Goal: Task Accomplishment & Management: Contribute content

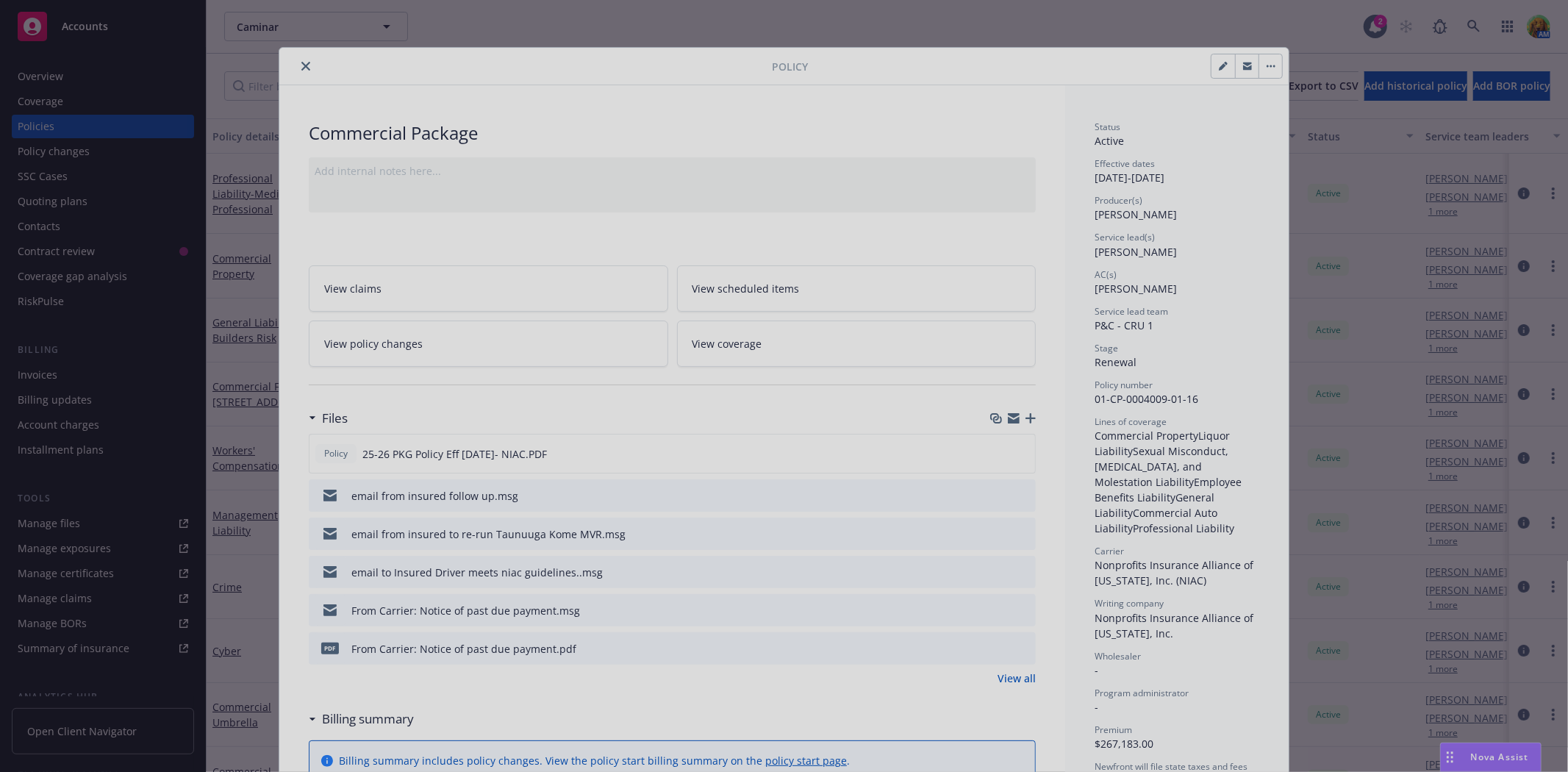
scroll to position [37, 0]
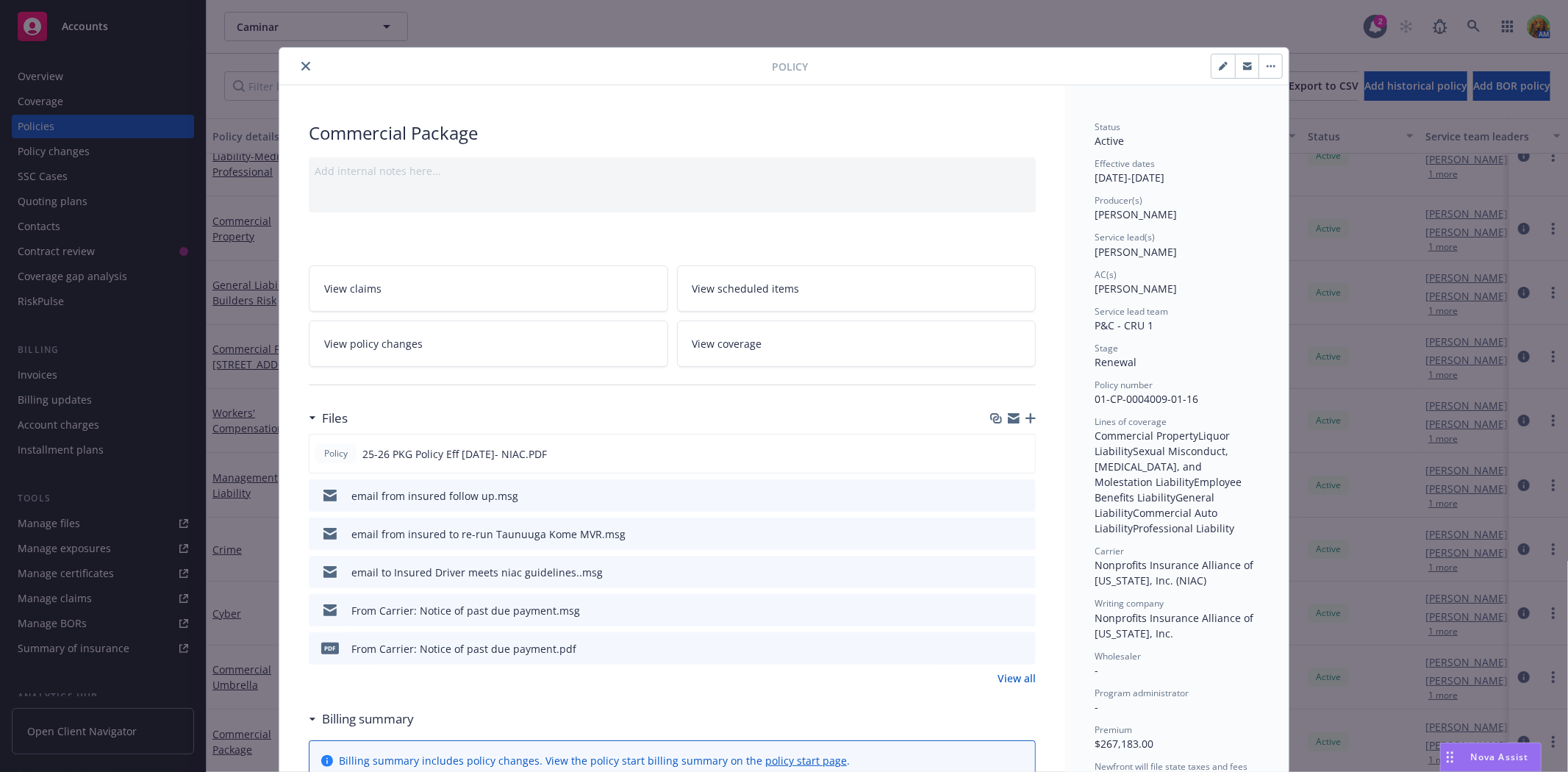
click at [302, 64] on icon "close" at bounding box center [306, 66] width 9 height 9
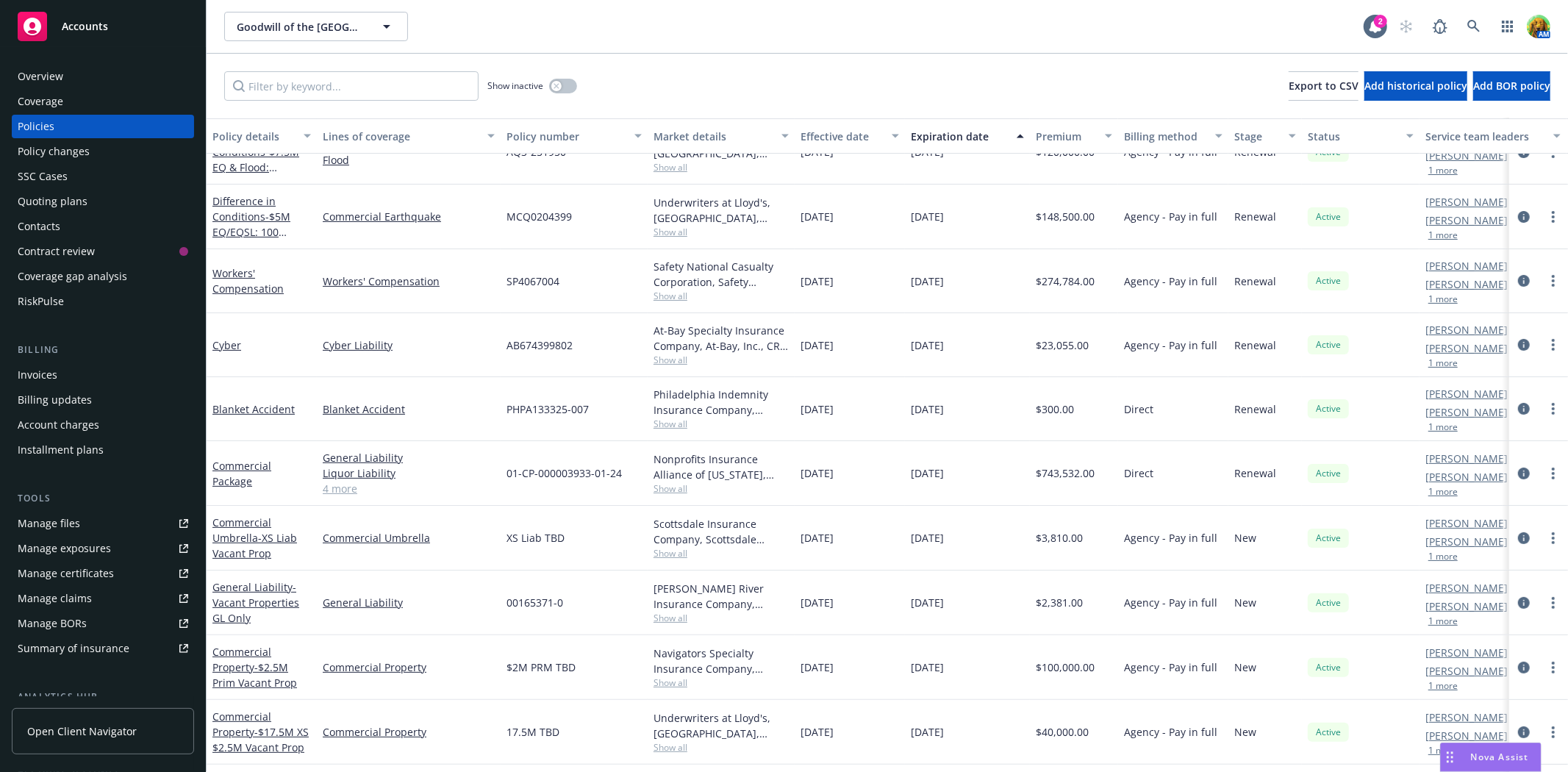
scroll to position [245, 0]
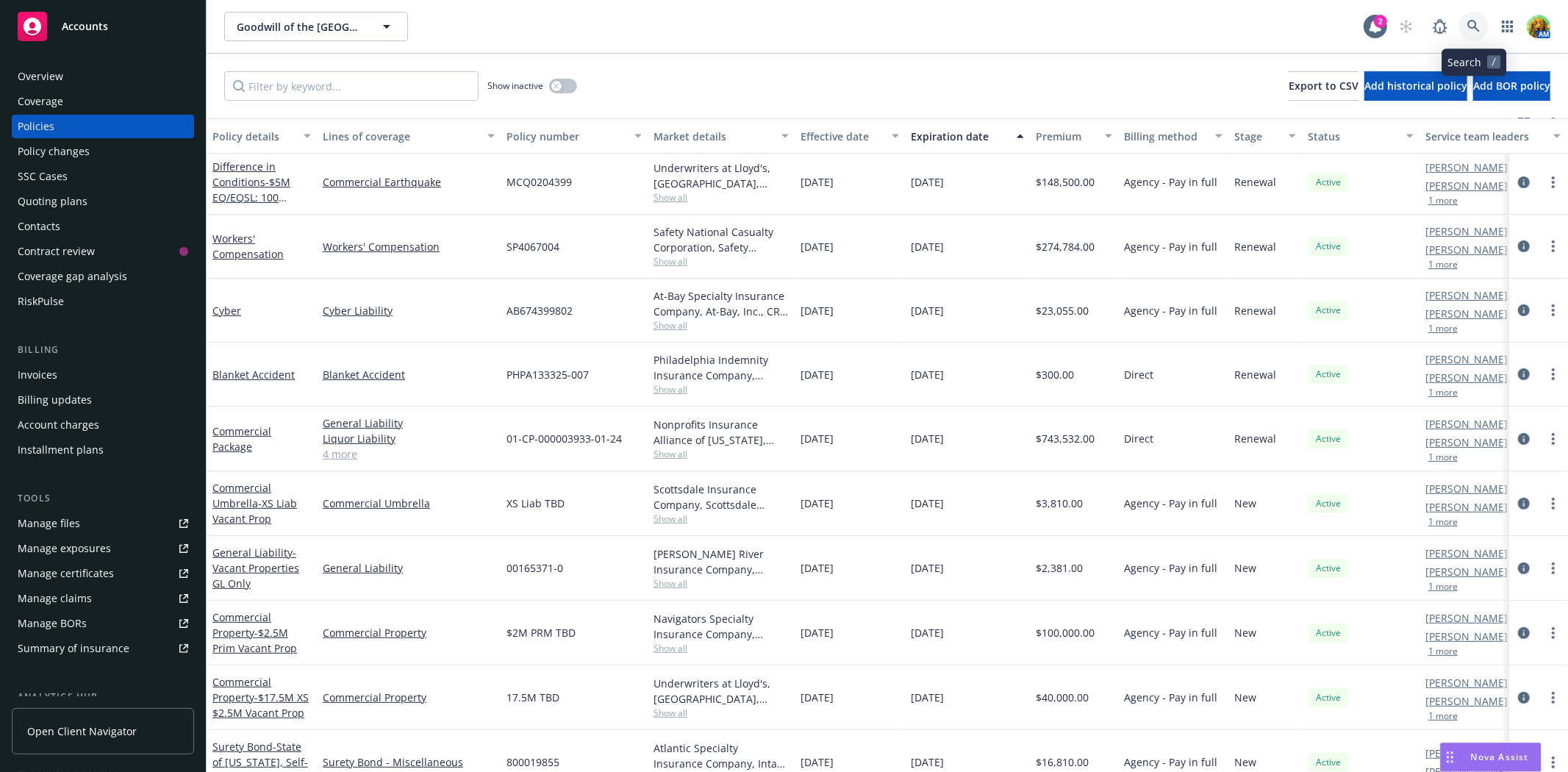
click at [1468, 25] on icon at bounding box center [1474, 26] width 13 height 13
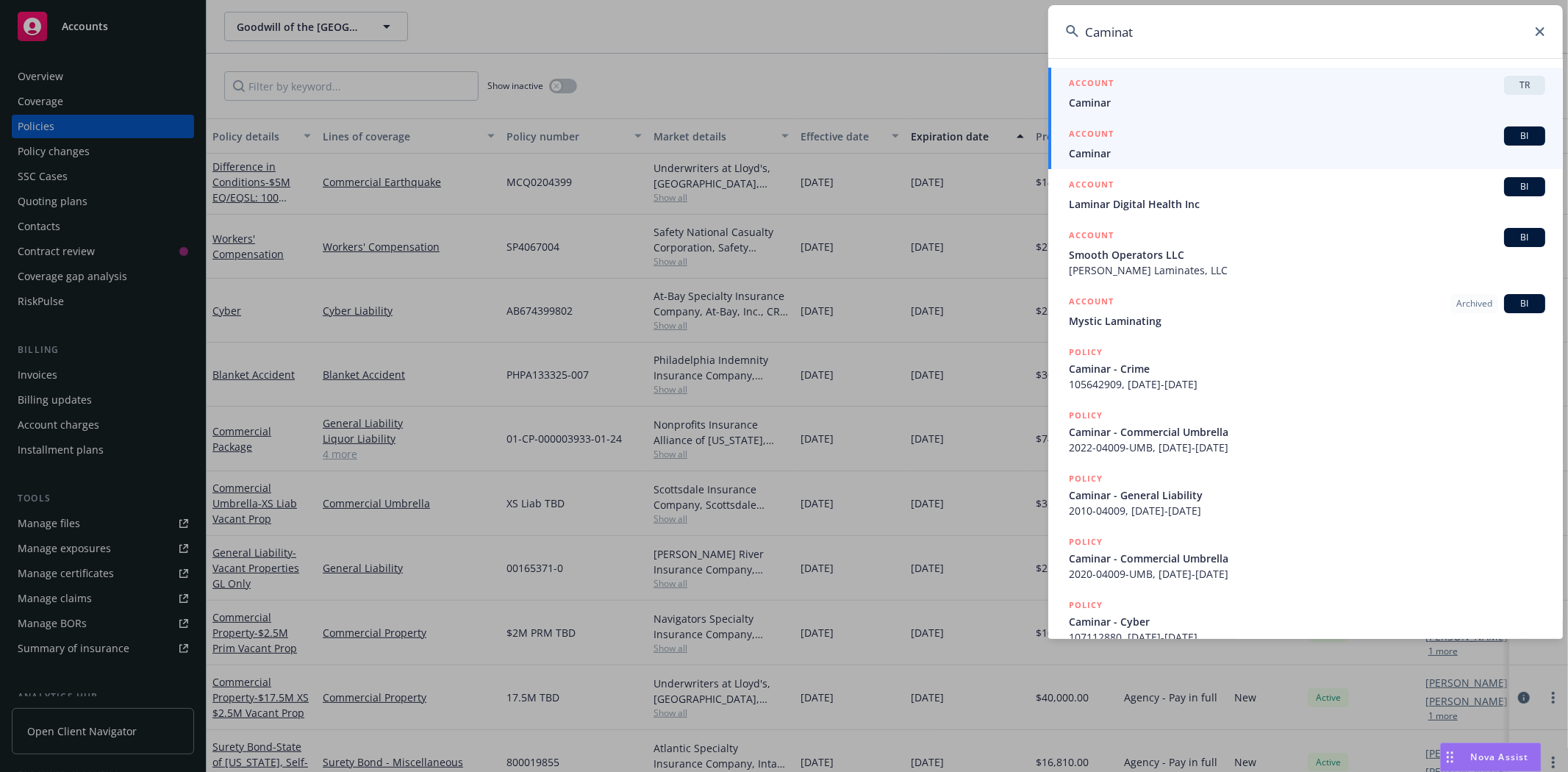
type input "Caminat"
click at [1290, 127] on div "ACCOUNT BI" at bounding box center [1307, 136] width 477 height 19
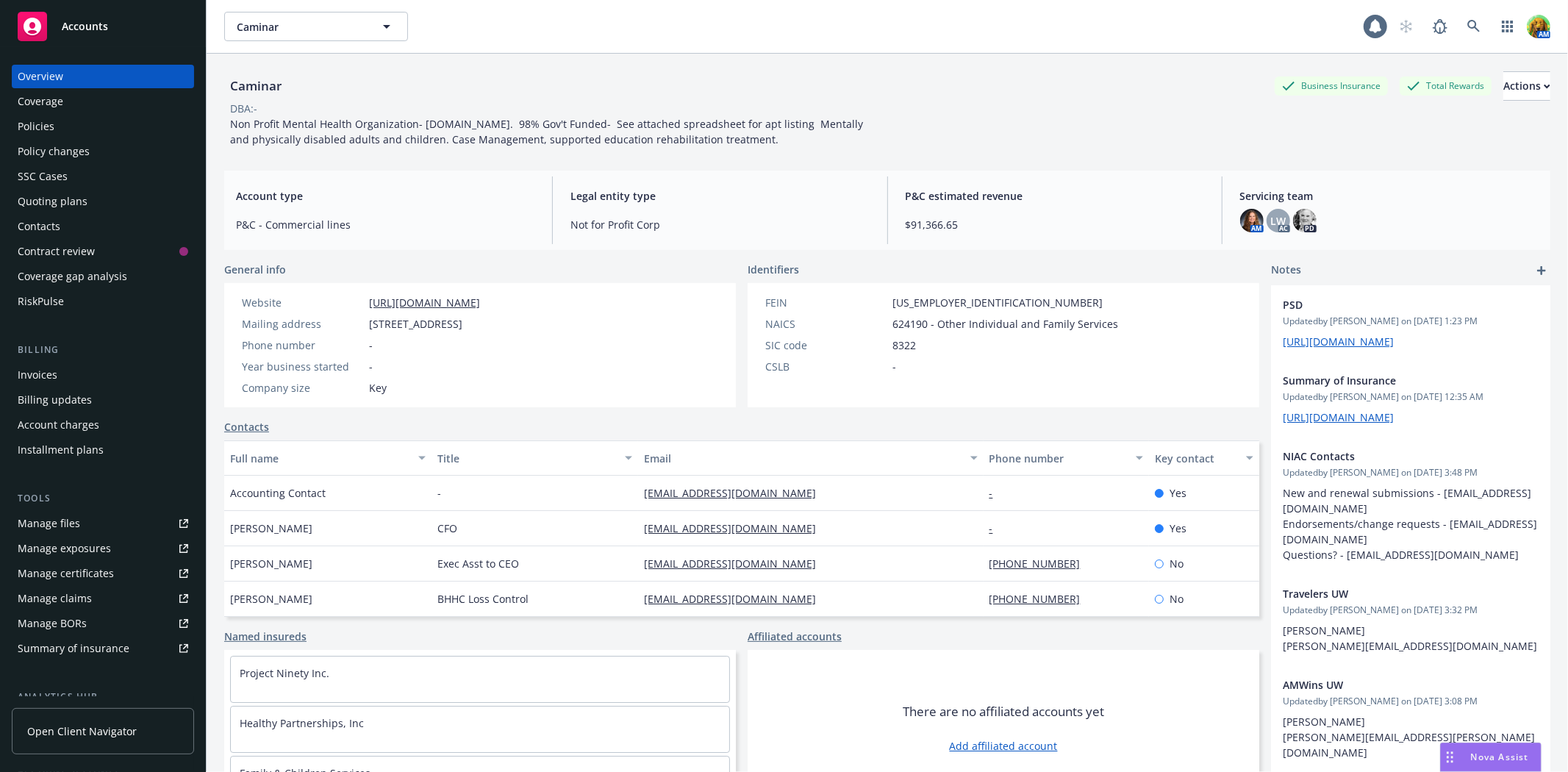
click at [82, 126] on div "Policies" at bounding box center [102, 127] width 170 height 24
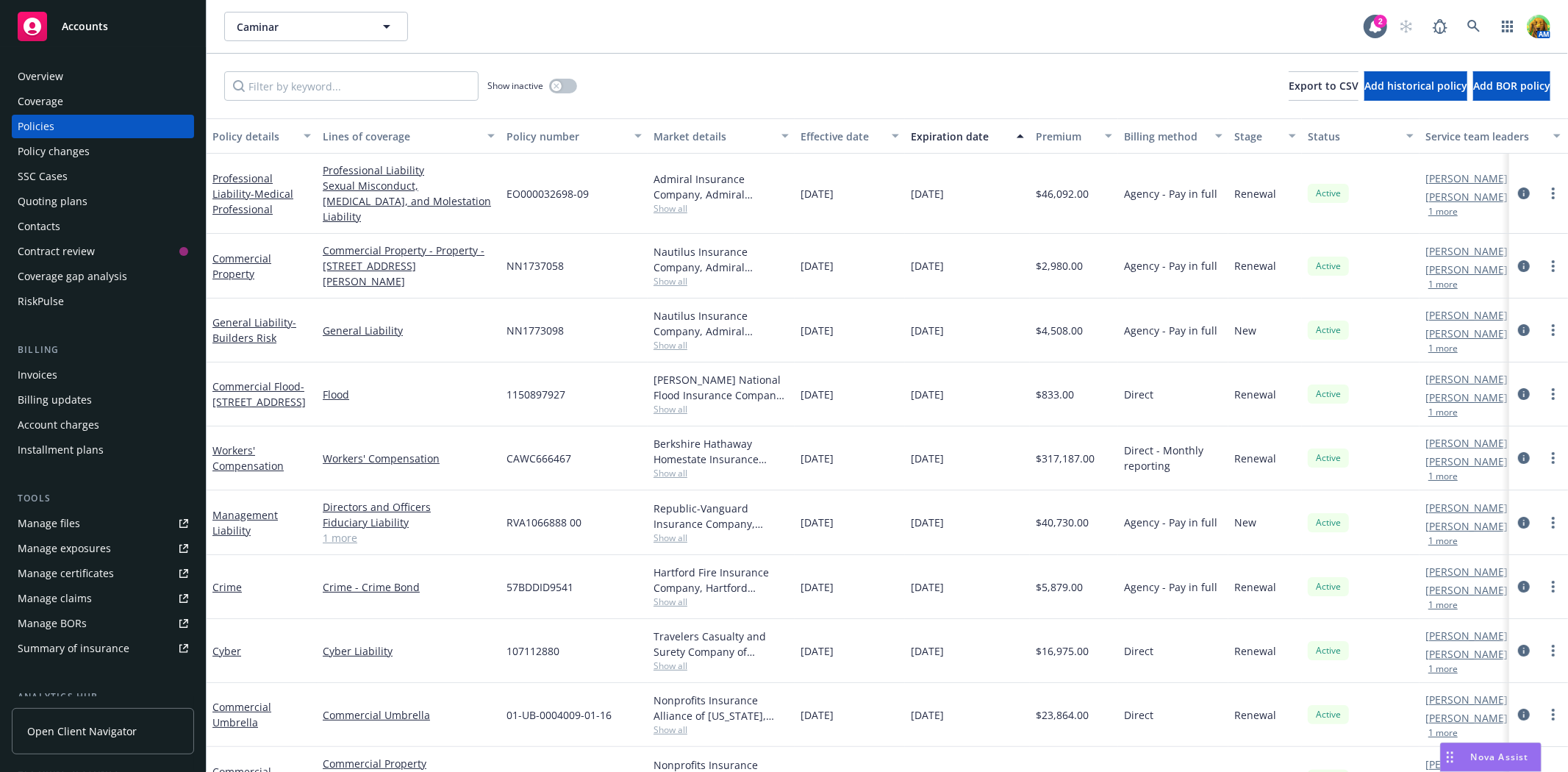
click at [932, 188] on span "[DATE]" at bounding box center [927, 193] width 33 height 15
click at [216, 188] on span "- Medical Professional" at bounding box center [252, 201] width 81 height 29
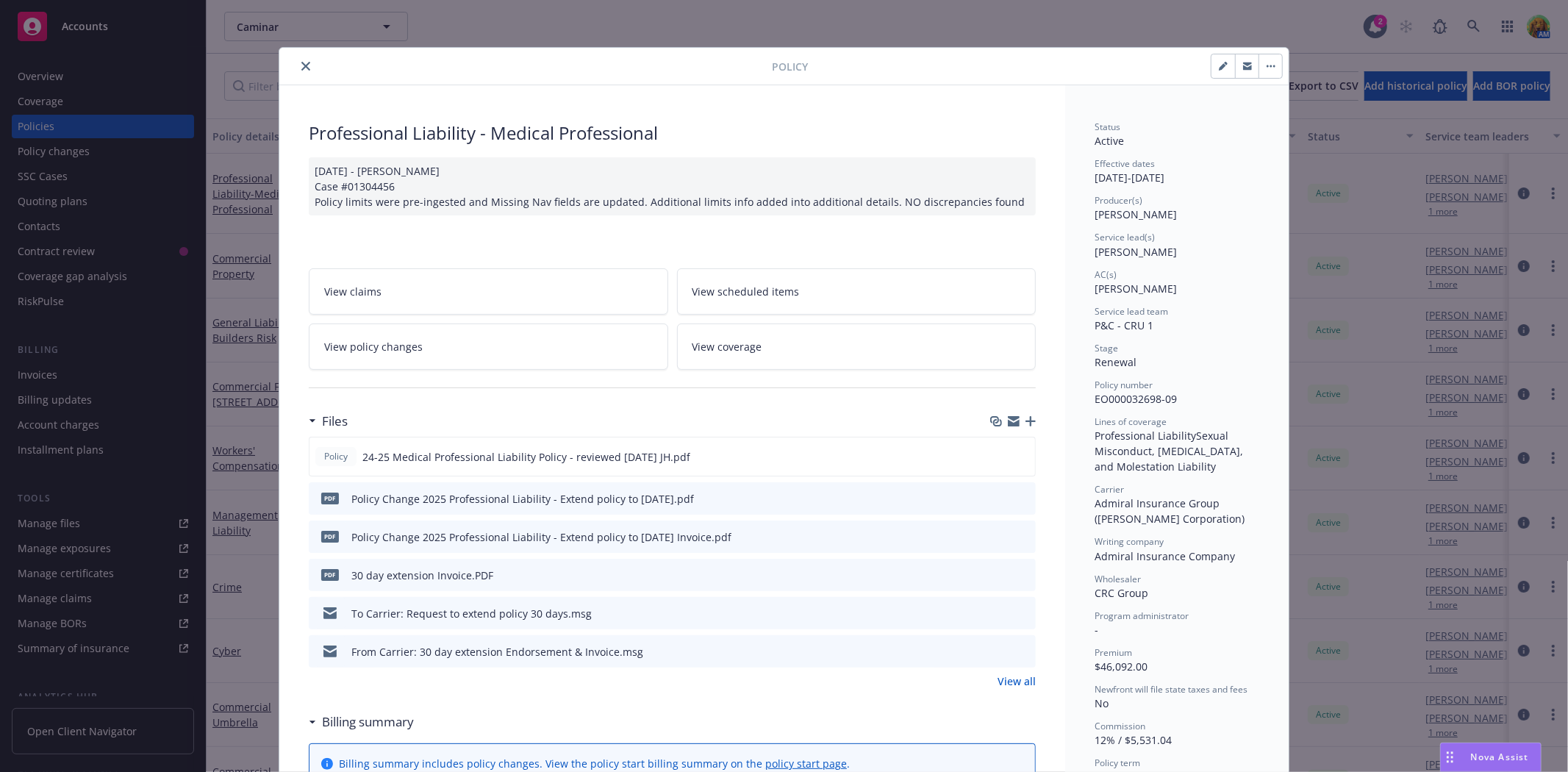
click at [1015, 497] on icon "preview file" at bounding box center [1021, 497] width 14 height 10
click at [457, 352] on link "View policy changes" at bounding box center [489, 346] width 360 height 46
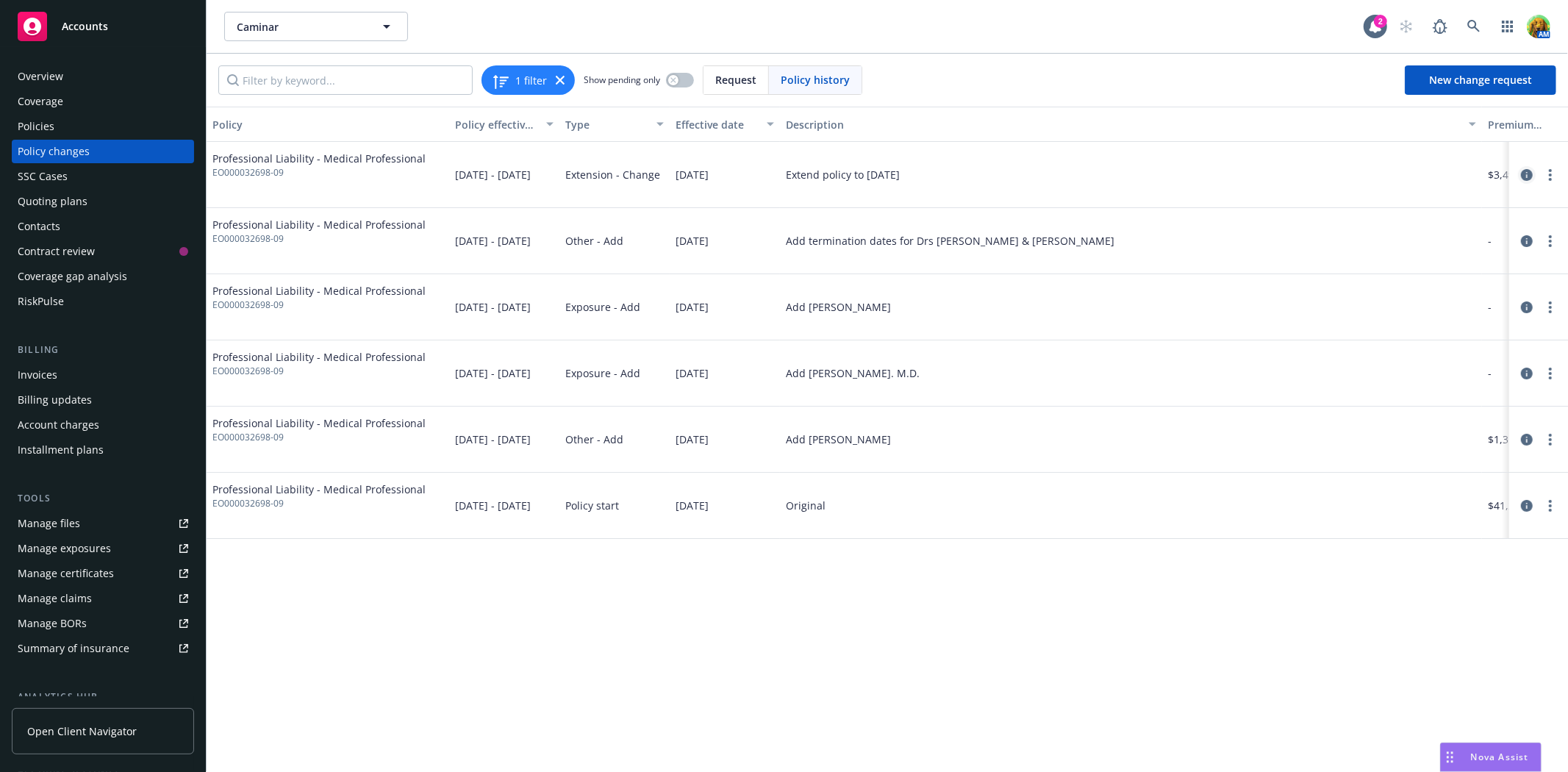
click at [1527, 173] on icon "circleInformation" at bounding box center [1526, 175] width 12 height 12
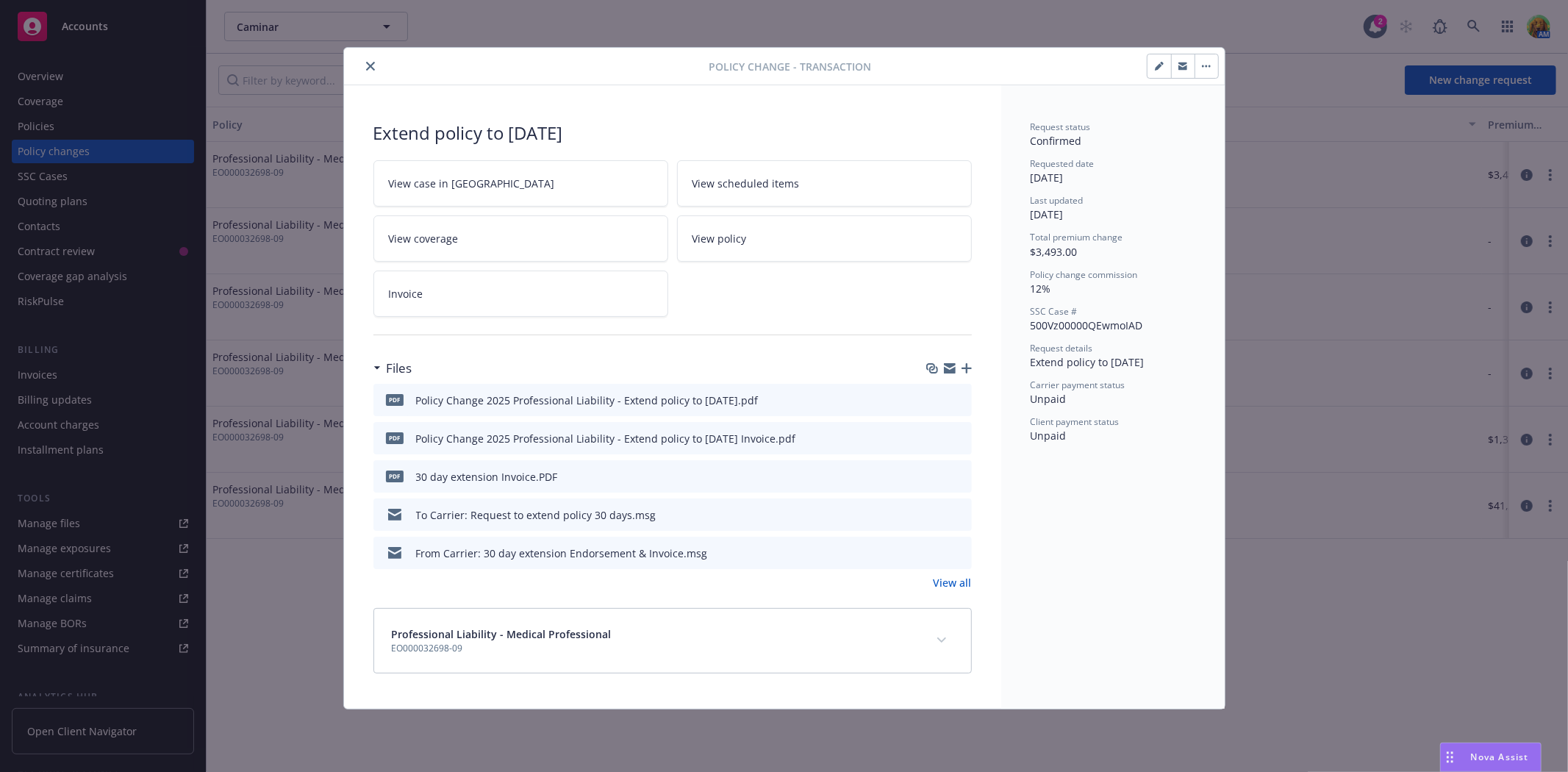
click at [417, 289] on span "Invoice" at bounding box center [406, 294] width 34 height 15
click at [963, 369] on icon "button" at bounding box center [966, 368] width 10 height 10
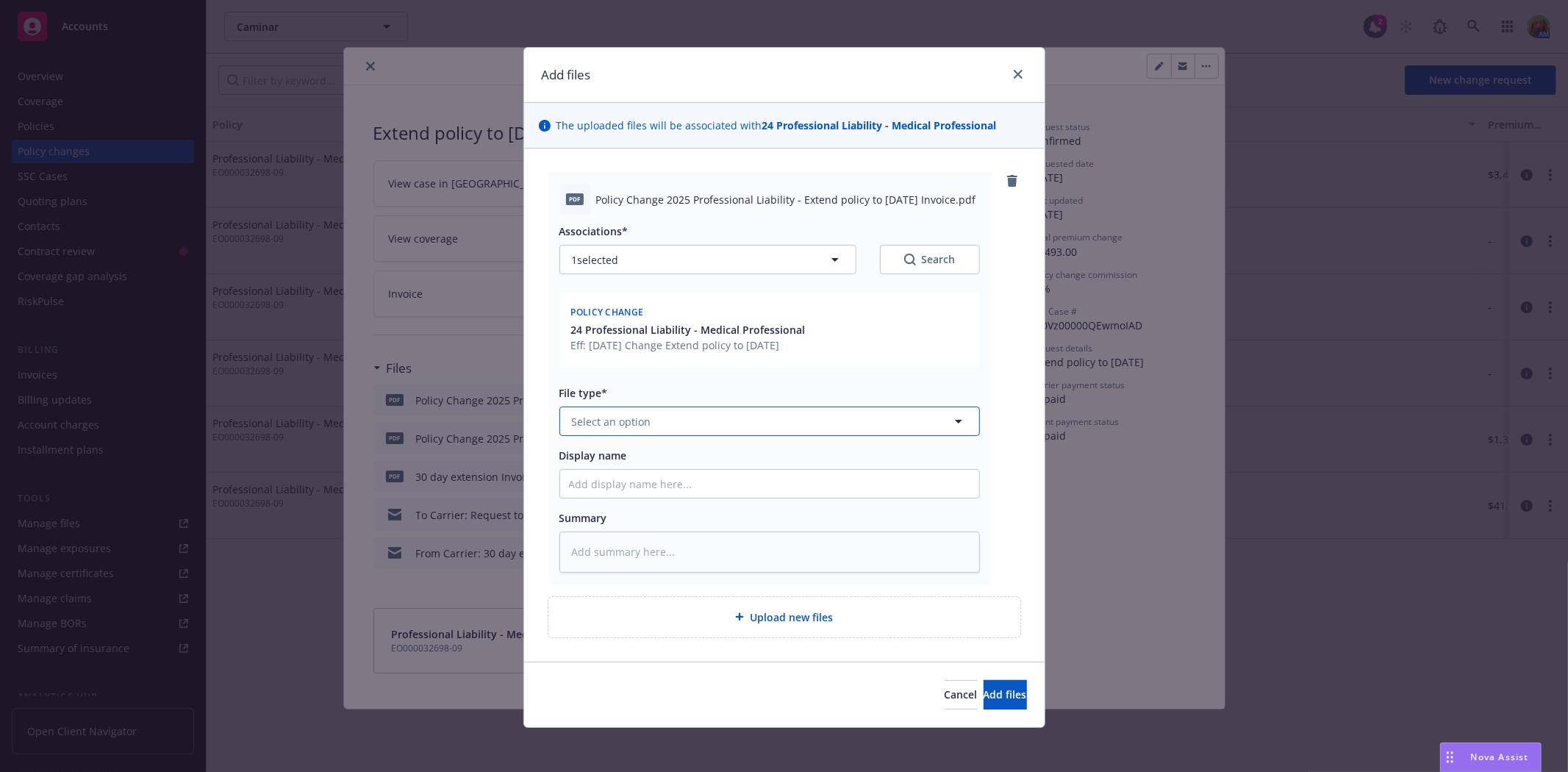
click at [647, 422] on button "Select an option" at bounding box center [769, 421] width 421 height 29
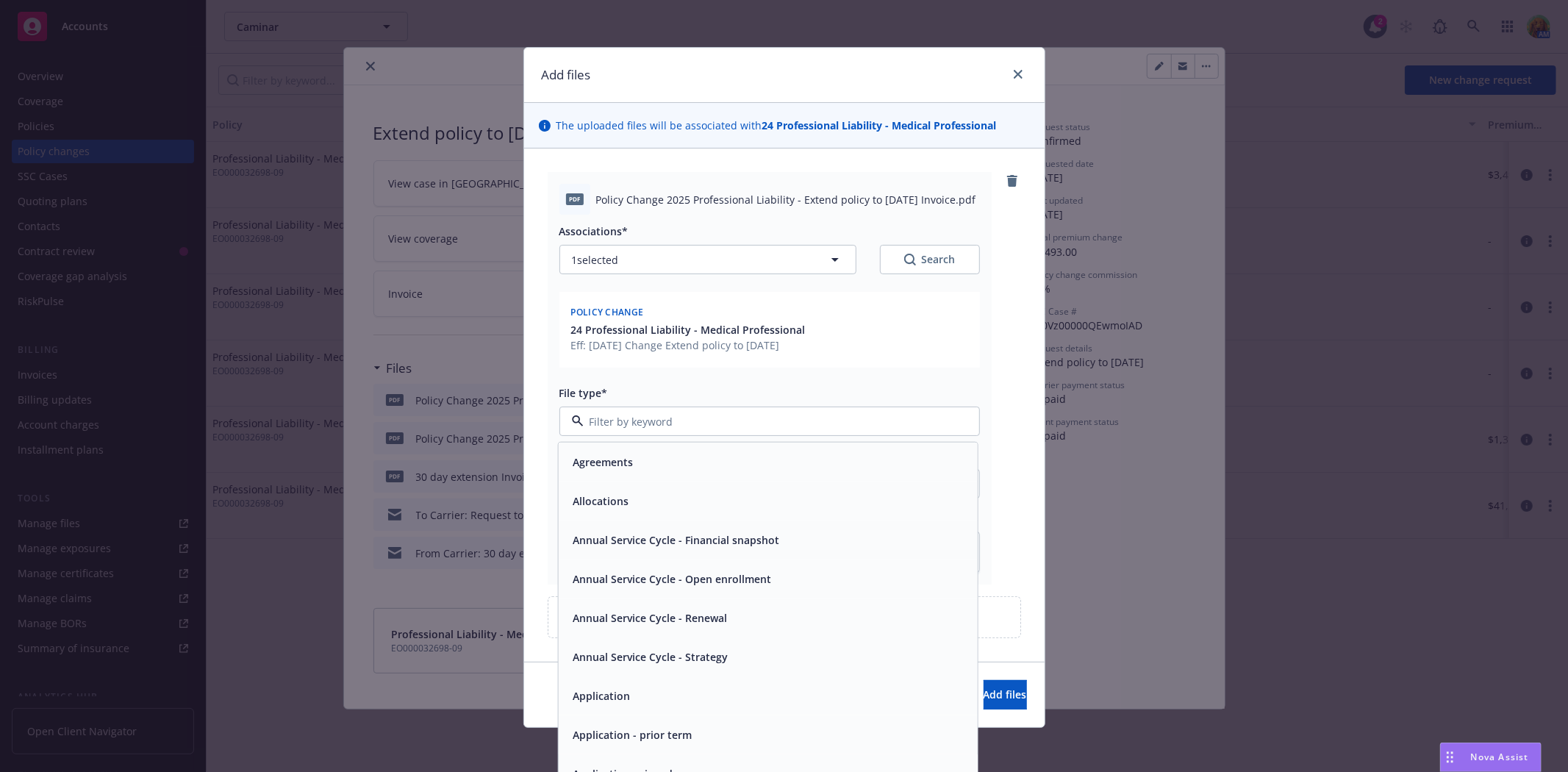
type input "b"
type input "inv"
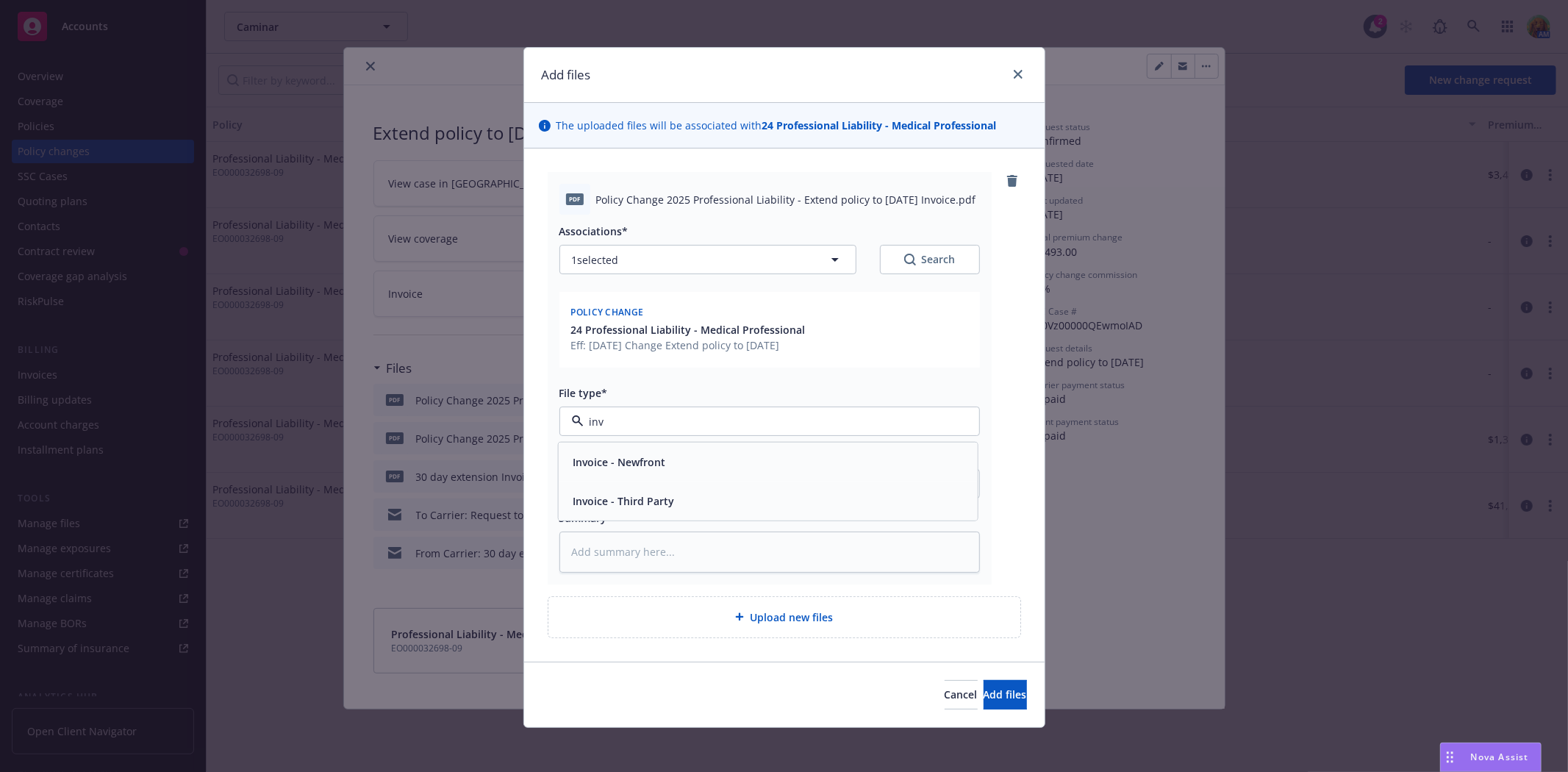
click at [660, 500] on span "Invoice - Third Party" at bounding box center [624, 500] width 102 height 15
click at [983, 694] on span "Add files" at bounding box center [1005, 693] width 44 height 14
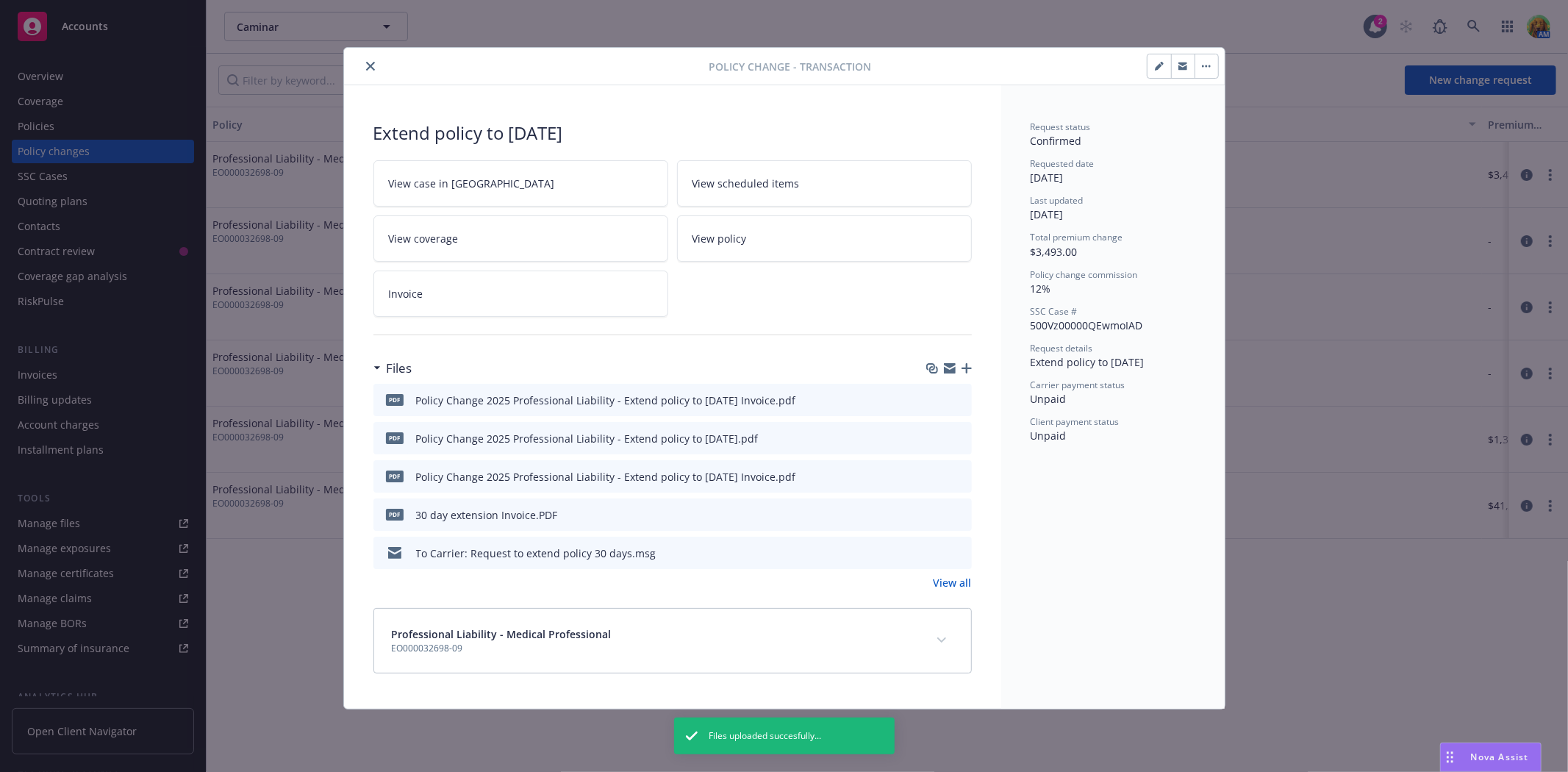
click at [417, 168] on link "View case in [GEOGRAPHIC_DATA]" at bounding box center [520, 183] width 295 height 46
click at [370, 71] on button "close" at bounding box center [370, 65] width 17 height 17
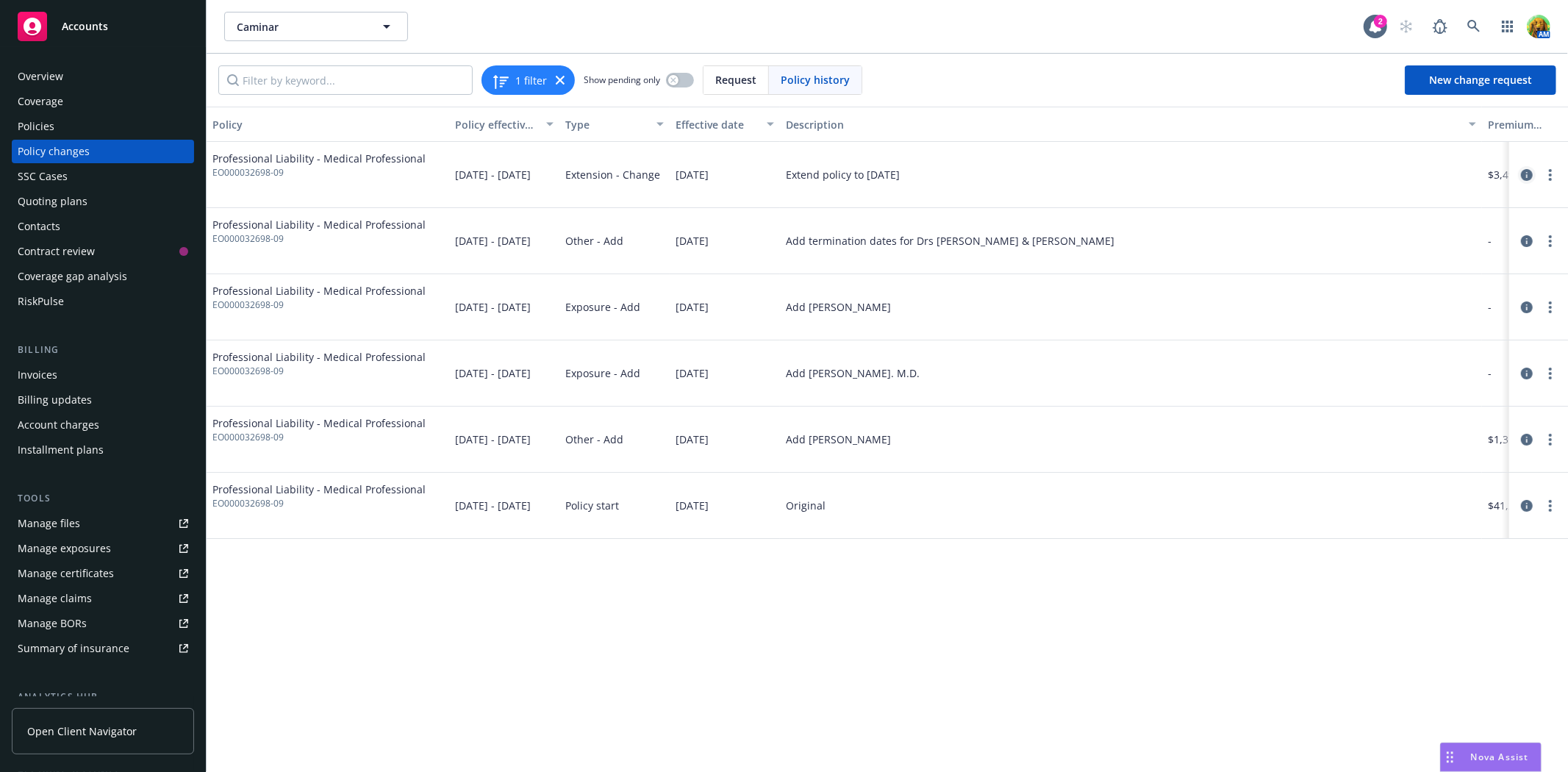
click at [1522, 173] on icon "circleInformation" at bounding box center [1526, 175] width 12 height 12
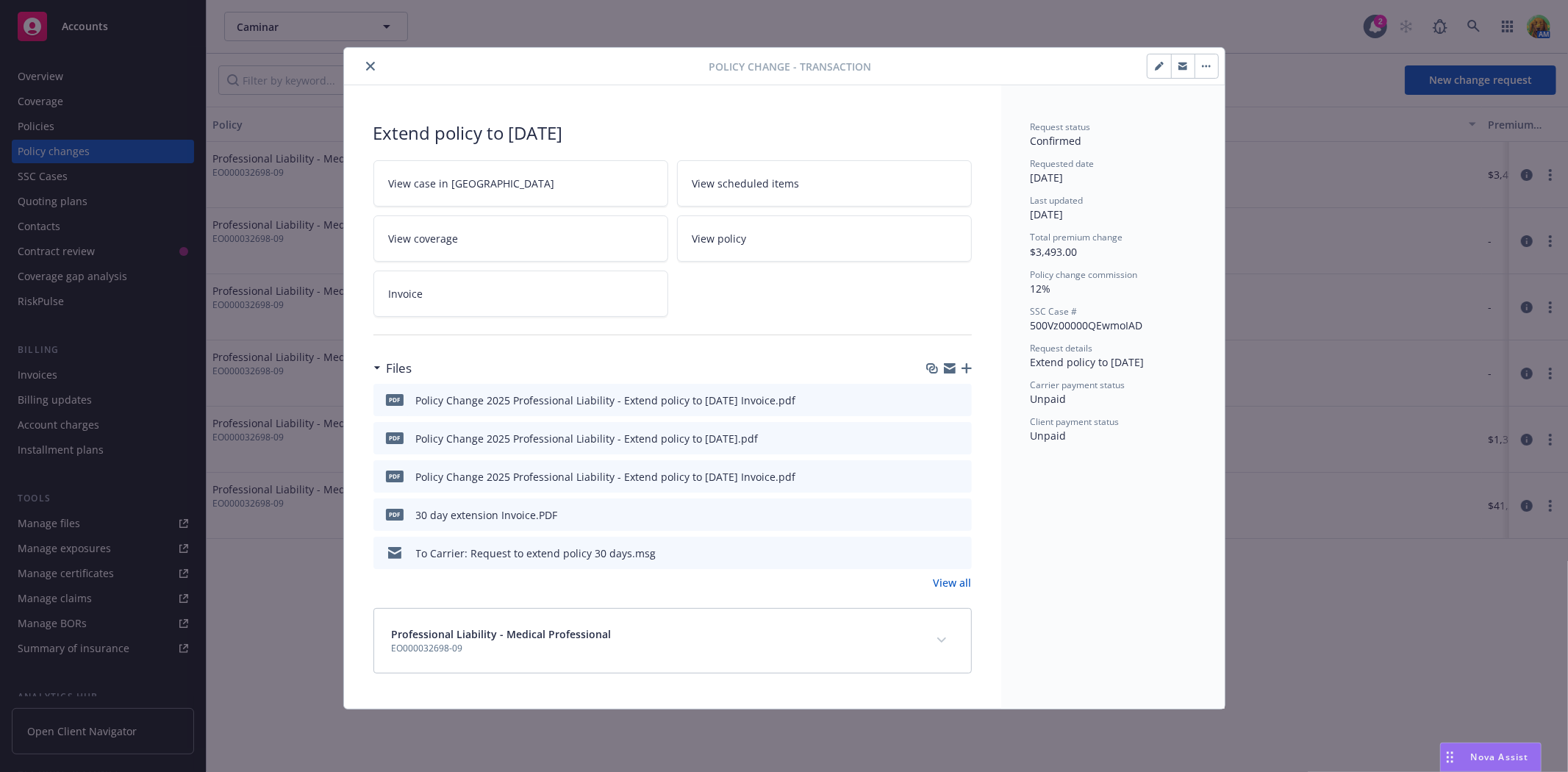
click at [967, 363] on icon "button" at bounding box center [966, 368] width 10 height 10
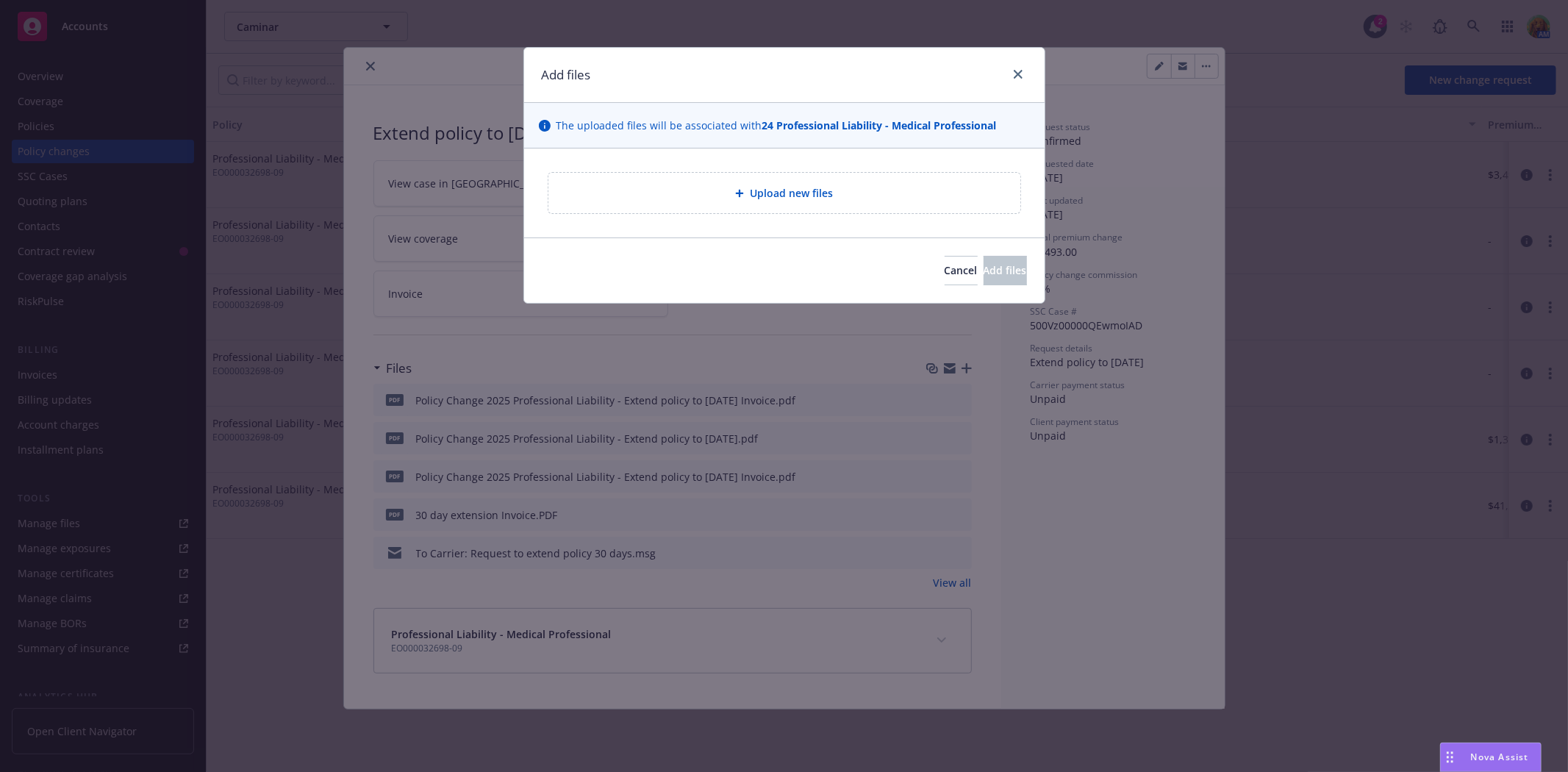
type textarea "x"
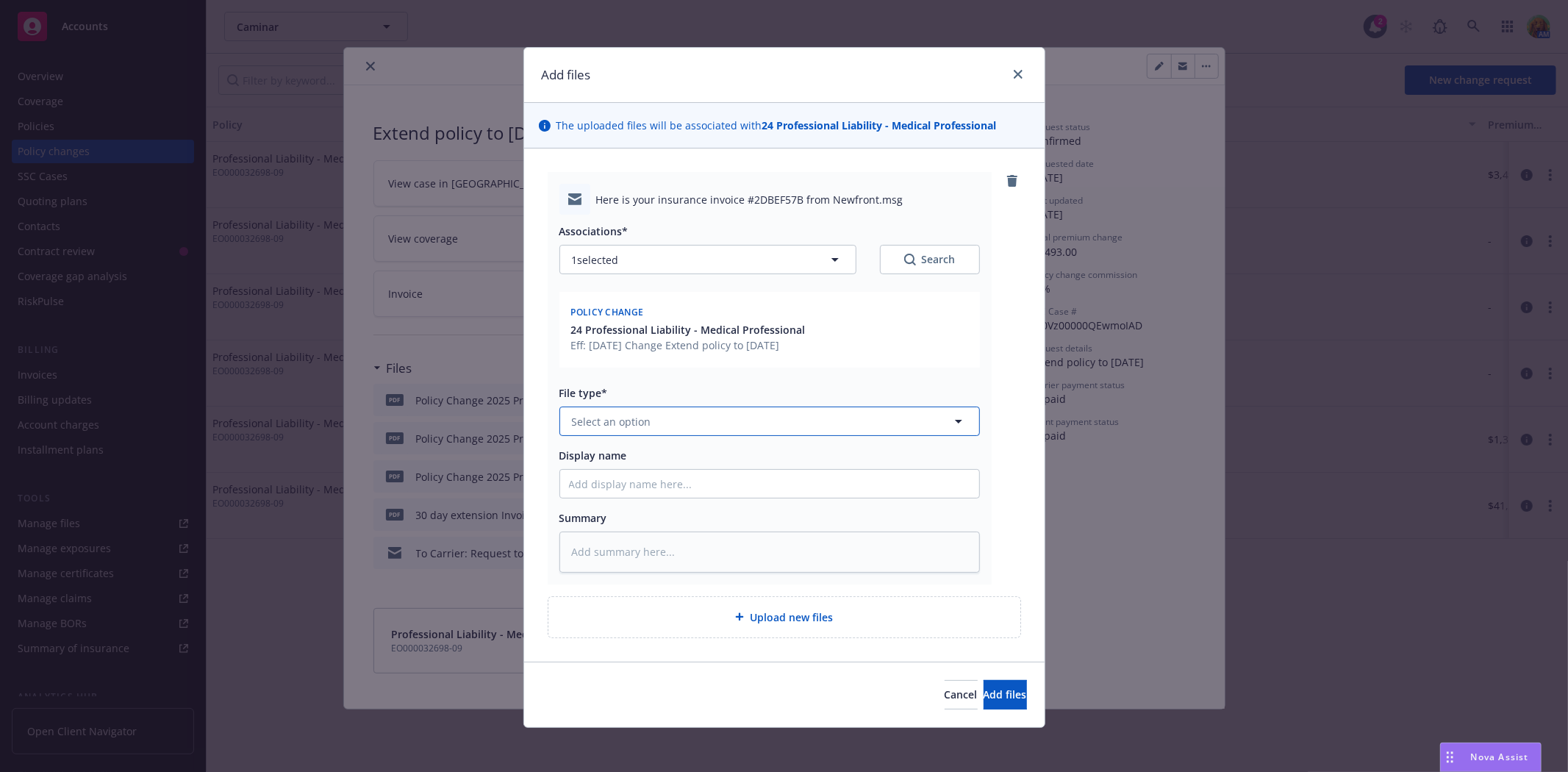
click at [750, 428] on button "Select an option" at bounding box center [769, 421] width 421 height 29
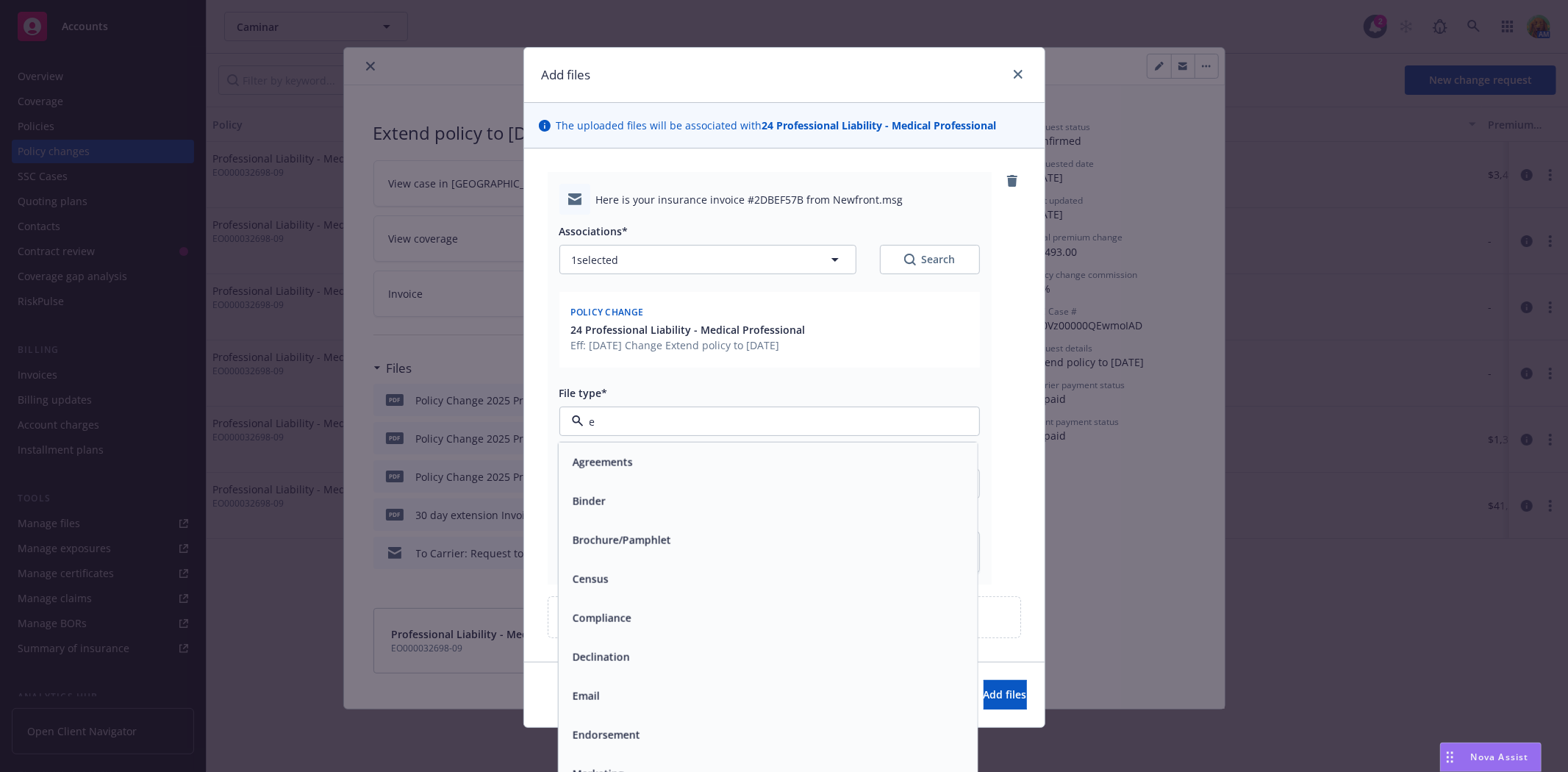
type input "em"
click at [706, 505] on div "Email" at bounding box center [767, 501] width 402 height 22
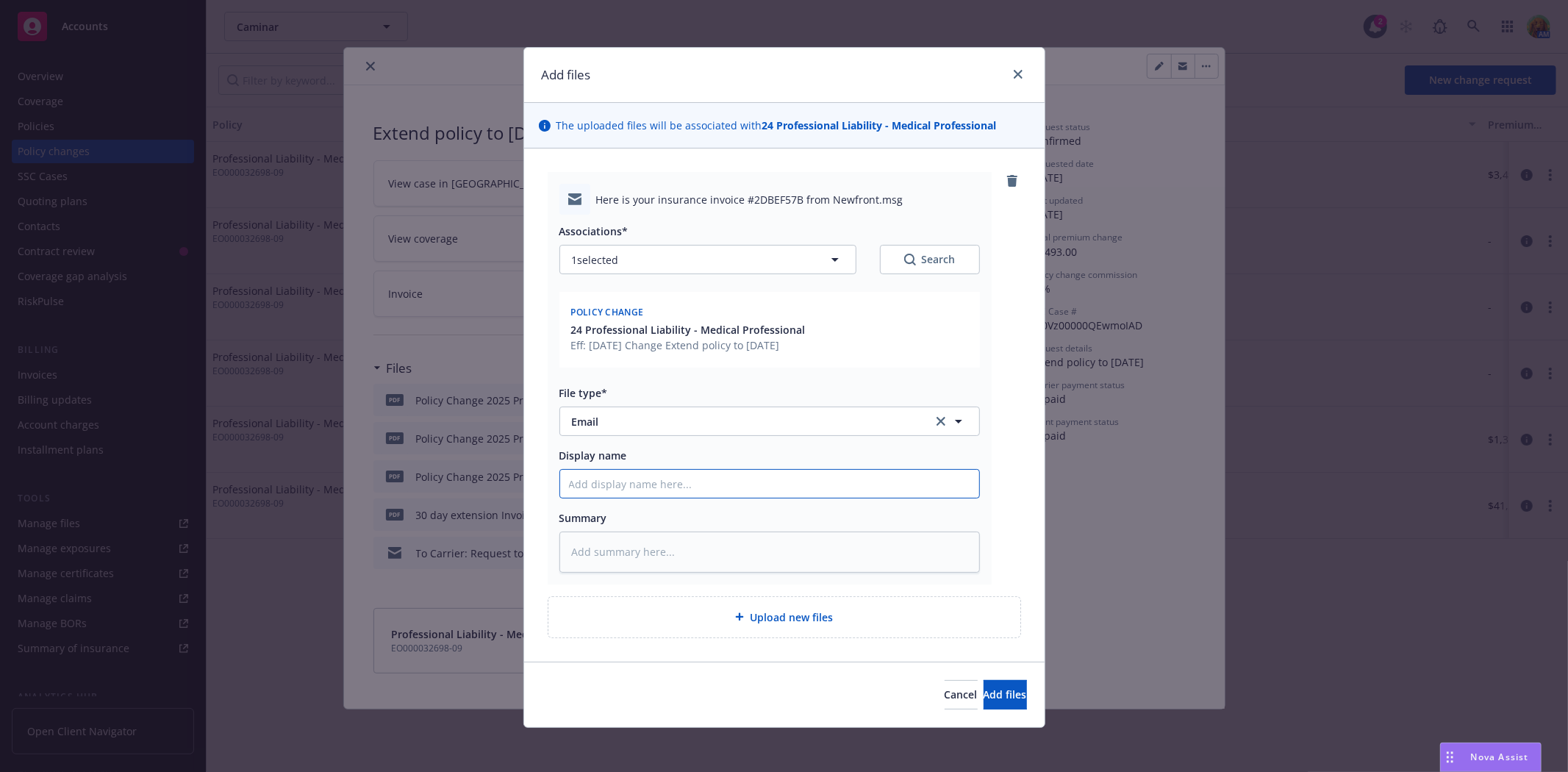
drag, startPoint x: 714, startPoint y: 485, endPoint x: 724, endPoint y: 507, distance: 24.2
click at [716, 485] on input "Display name" at bounding box center [769, 483] width 419 height 28
type textarea "x"
type input "e"
type textarea "x"
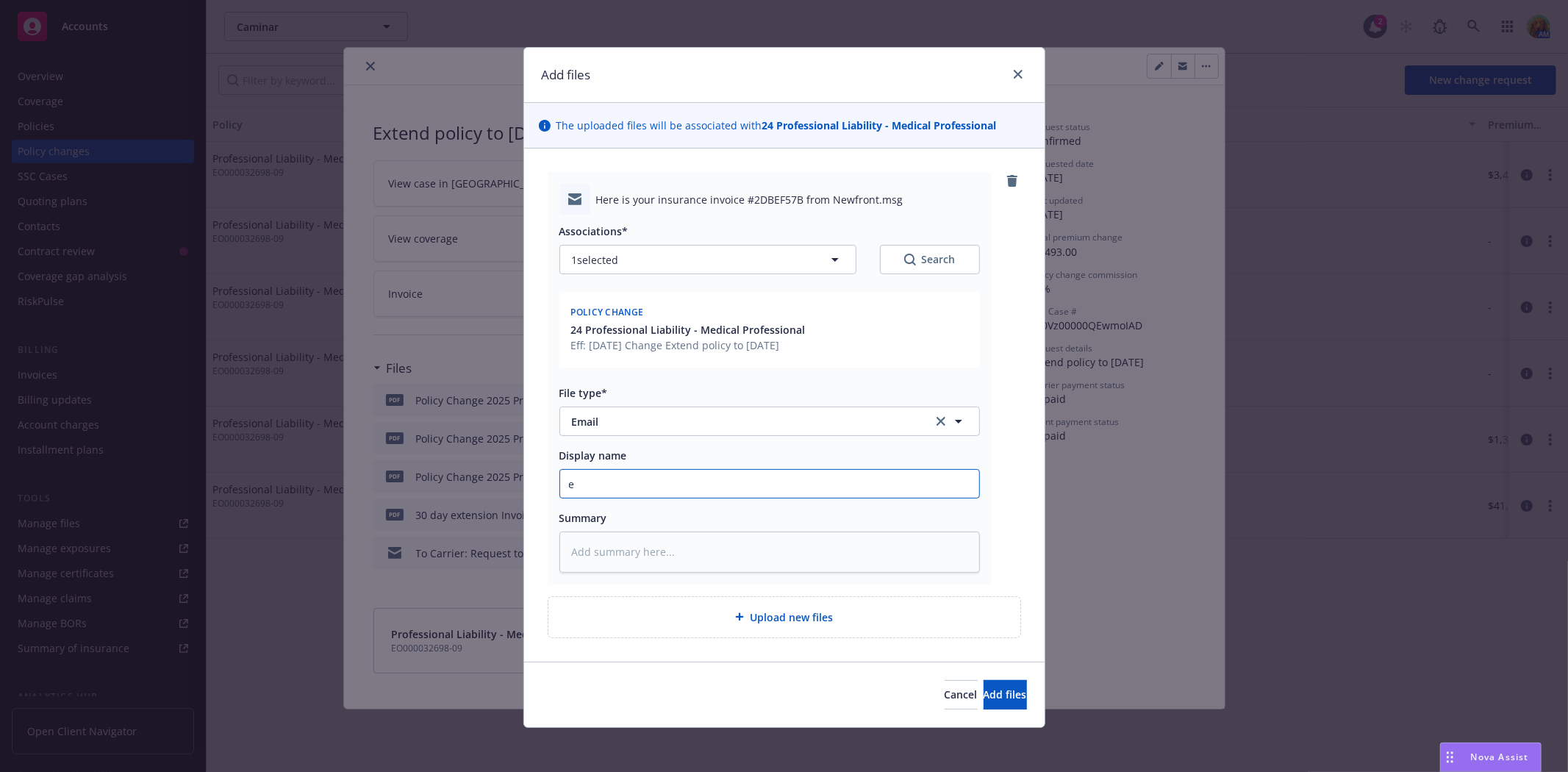
type input "em"
type textarea "x"
type input "ema"
type textarea "x"
type input "emai"
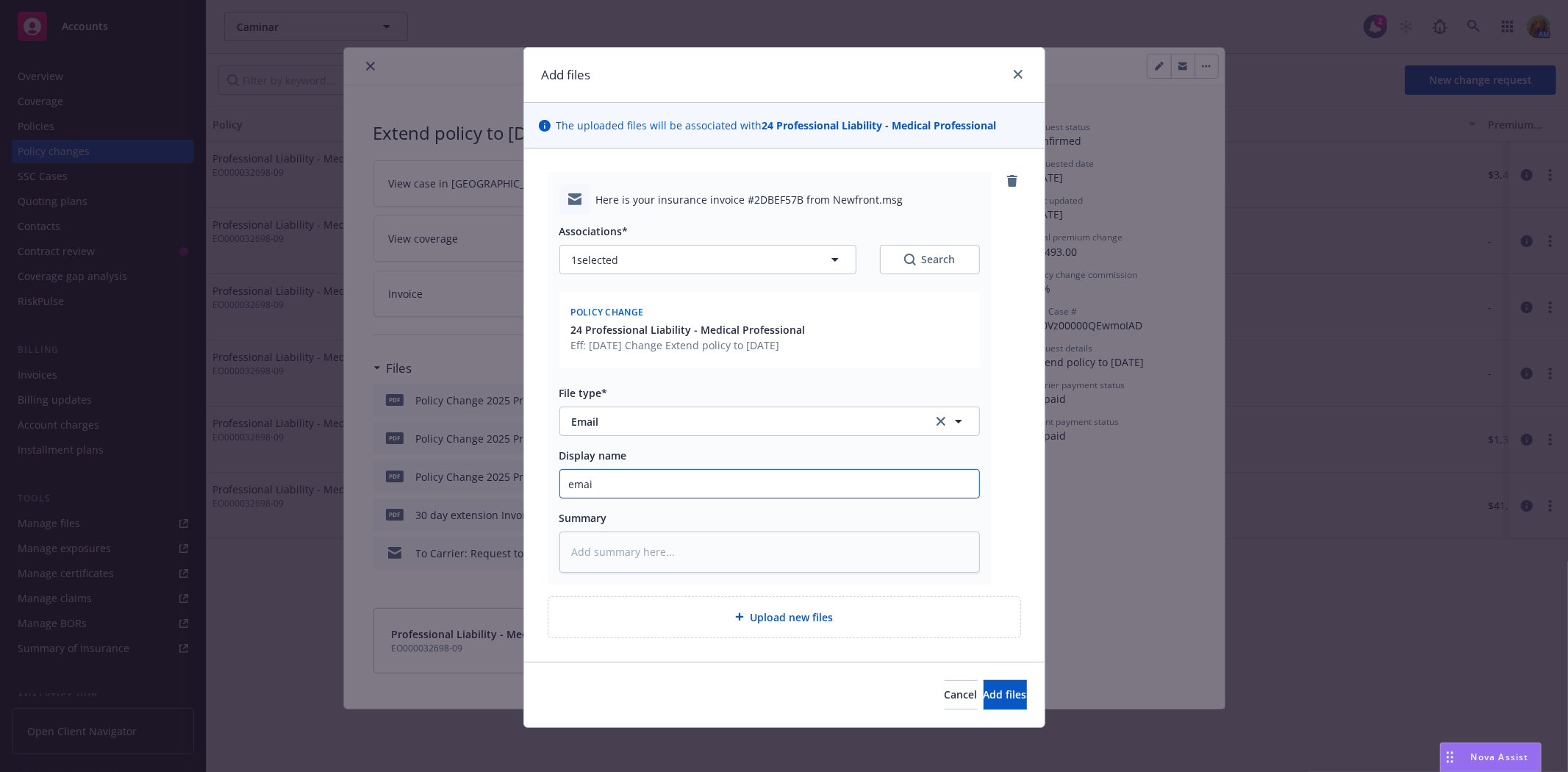
type textarea "x"
type input "email"
type textarea "x"
type input "email t"
type textarea "x"
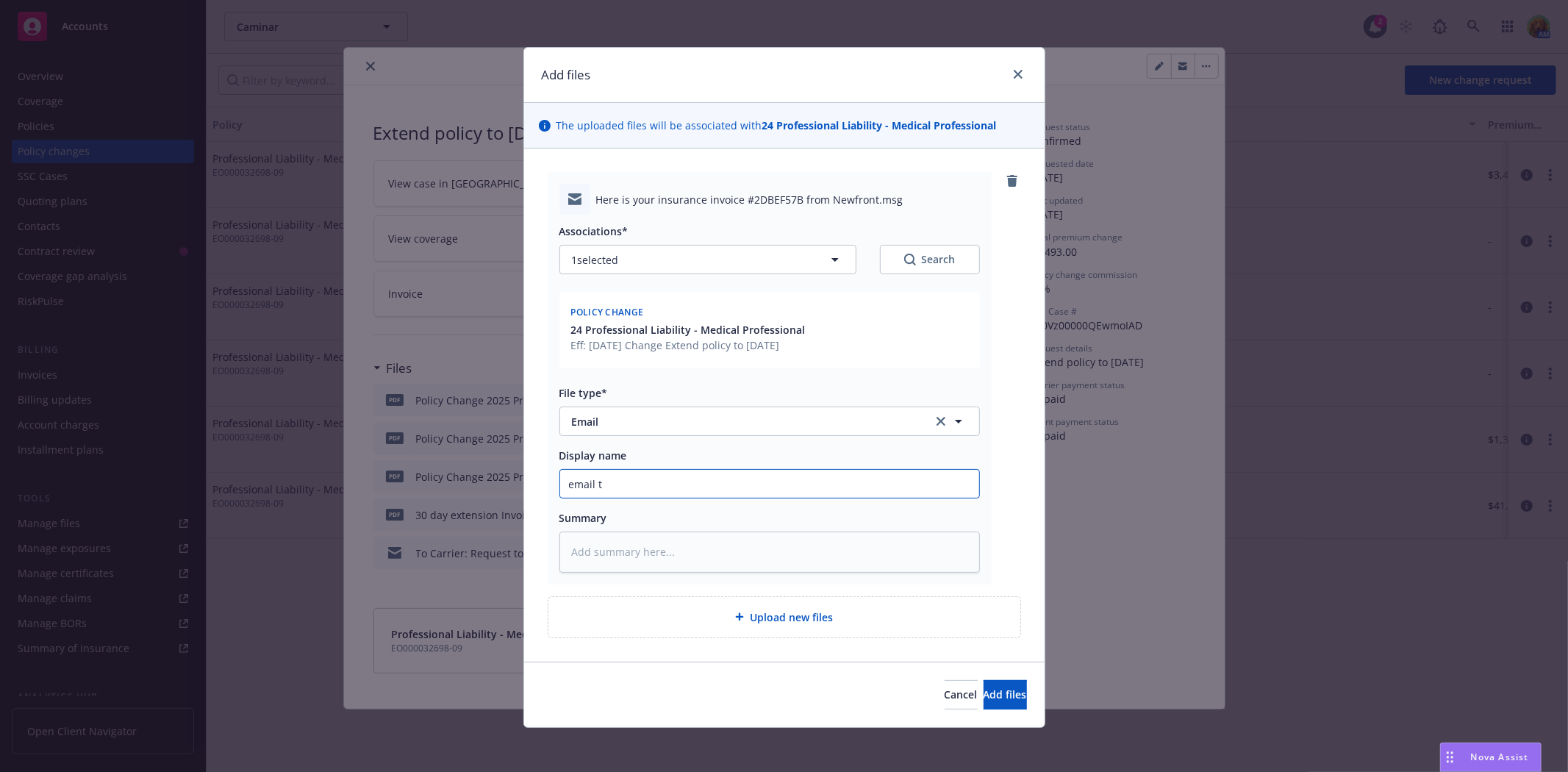
type input "email to"
type textarea "x"
type input "email to"
type textarea "x"
type input "email to i"
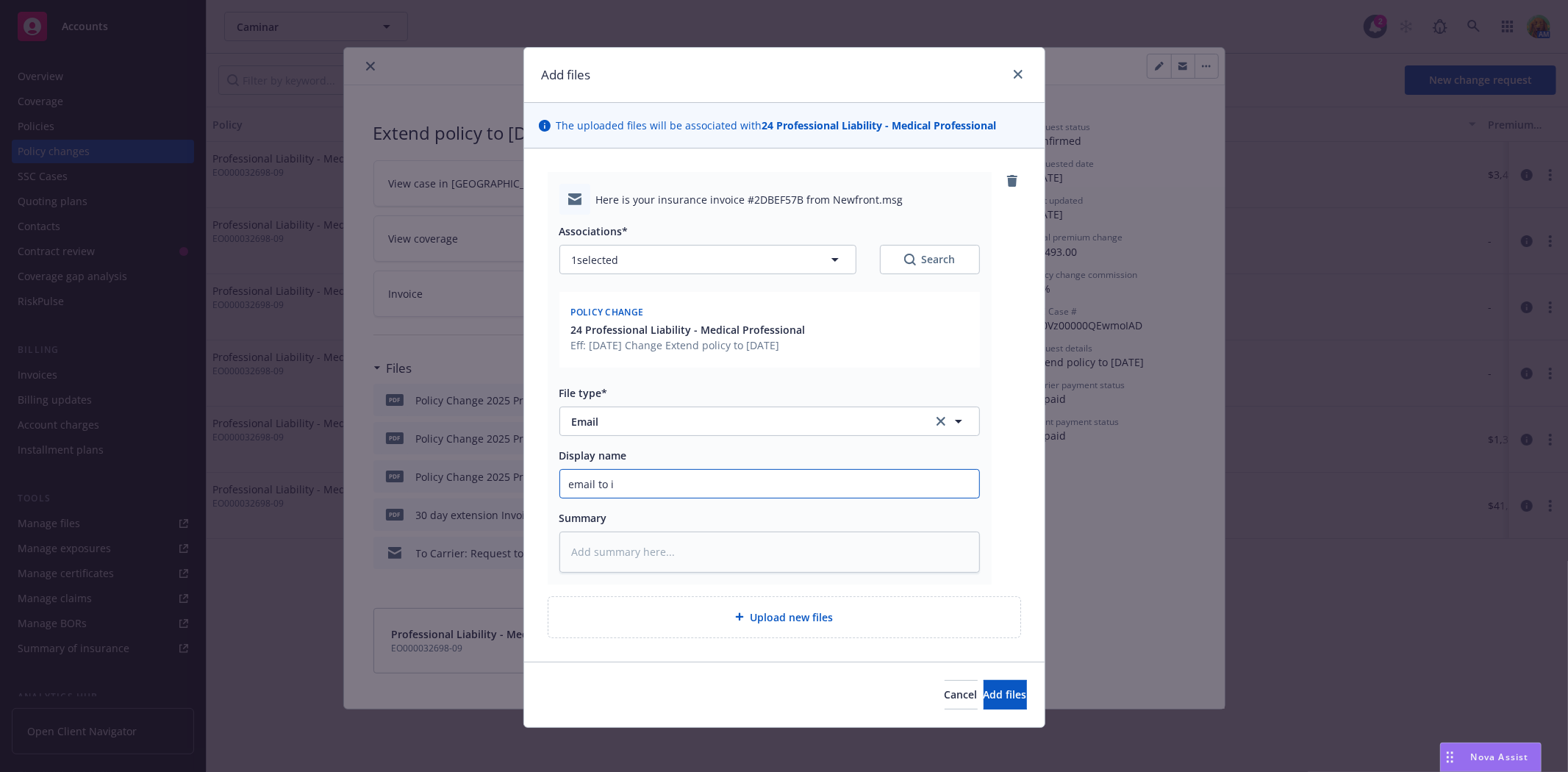
type textarea "x"
type input "email to in"
type textarea "x"
type input "email to ins"
type textarea "x"
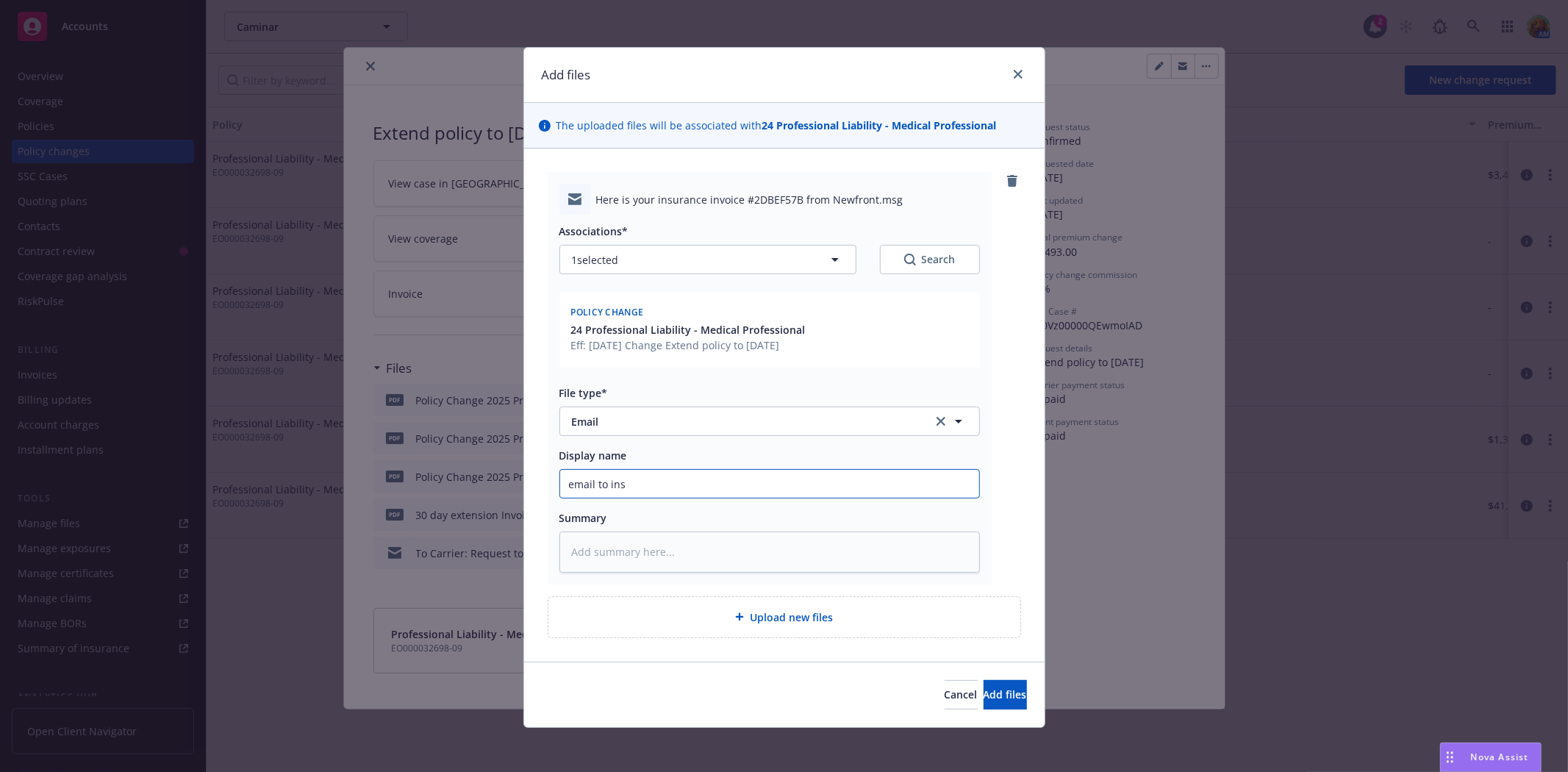
type input "email to insu"
type textarea "x"
type input "email to insur"
type textarea "x"
type input "email to insure"
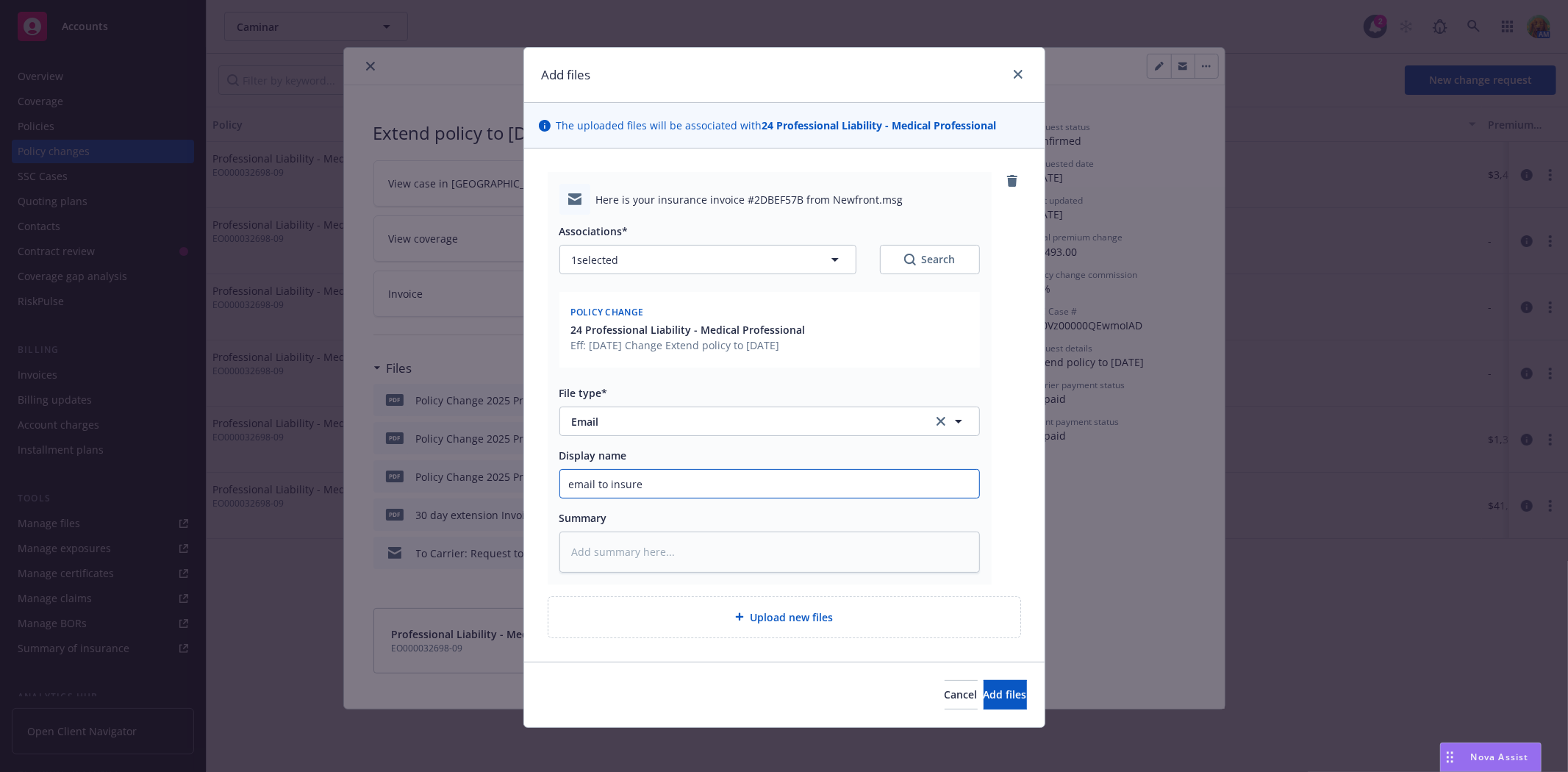
type textarea "x"
type input "email to insured"
type textarea "x"
type input "email to insured"
type textarea "x"
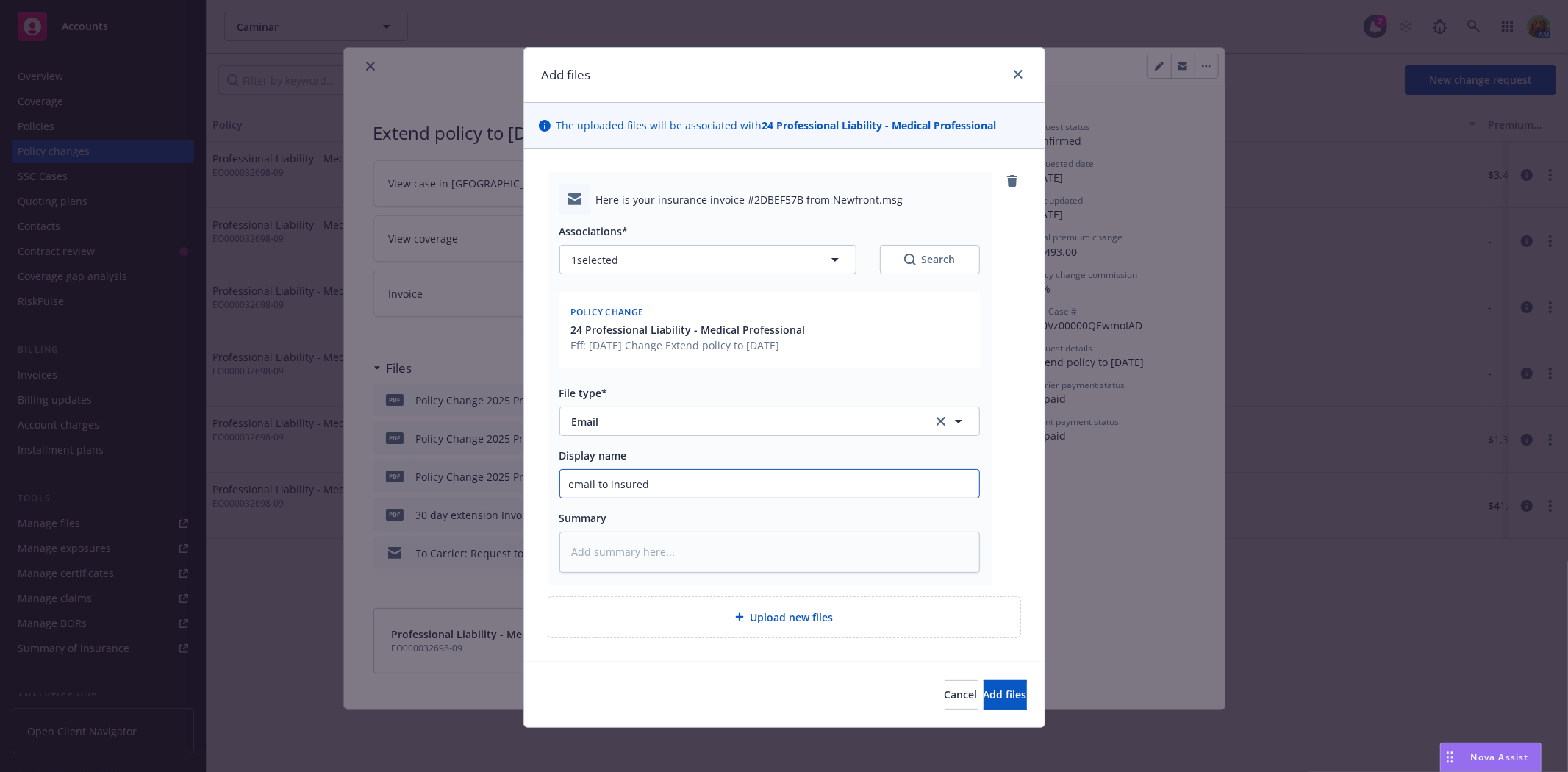
type input "email to insured i"
type textarea "x"
type input "email to insured in"
type textarea "x"
type input "email to insured invo"
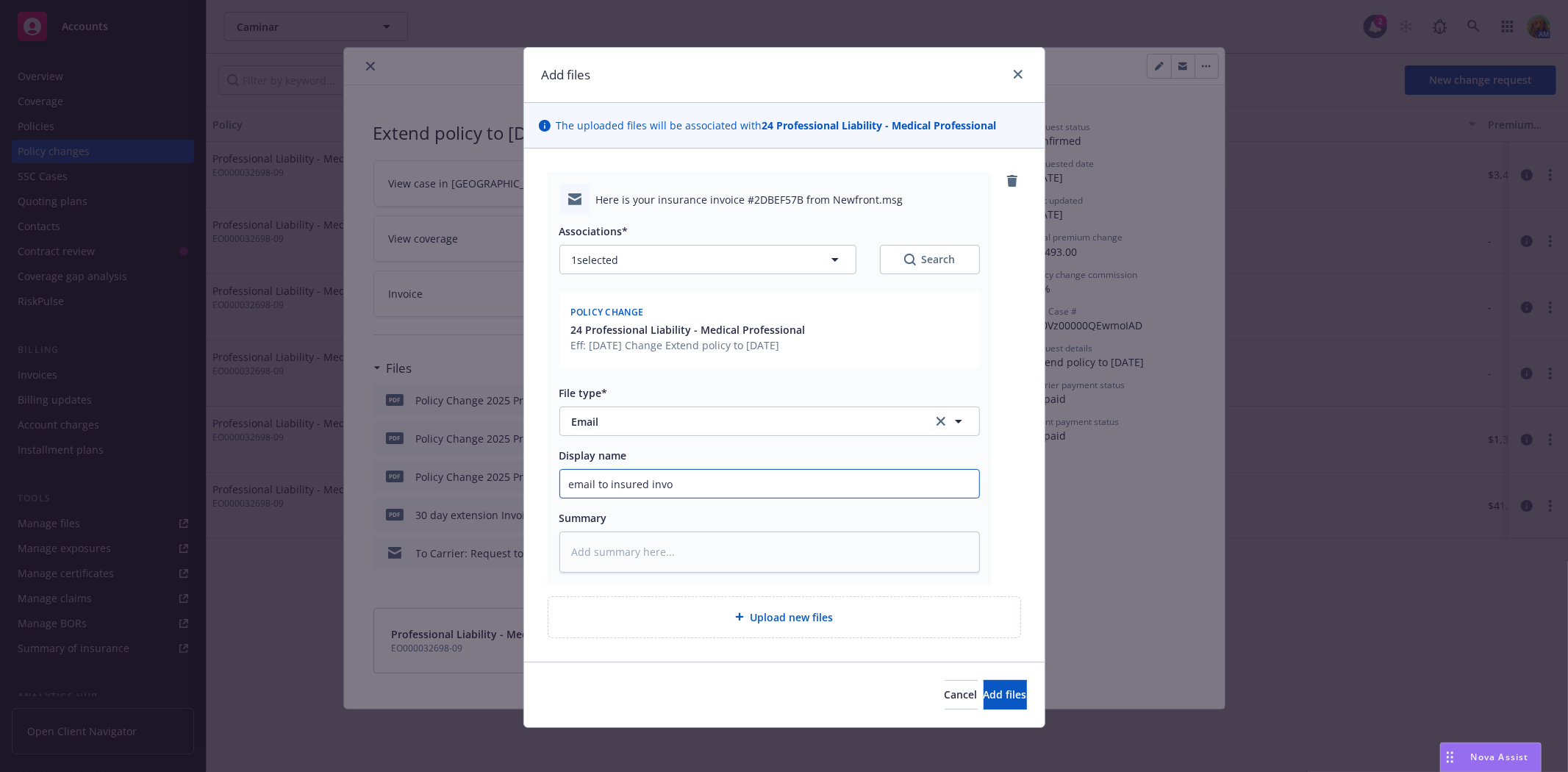
type textarea "x"
type input "email to insured invoic"
type textarea "x"
type input "email to insured invoice"
type textarea "x"
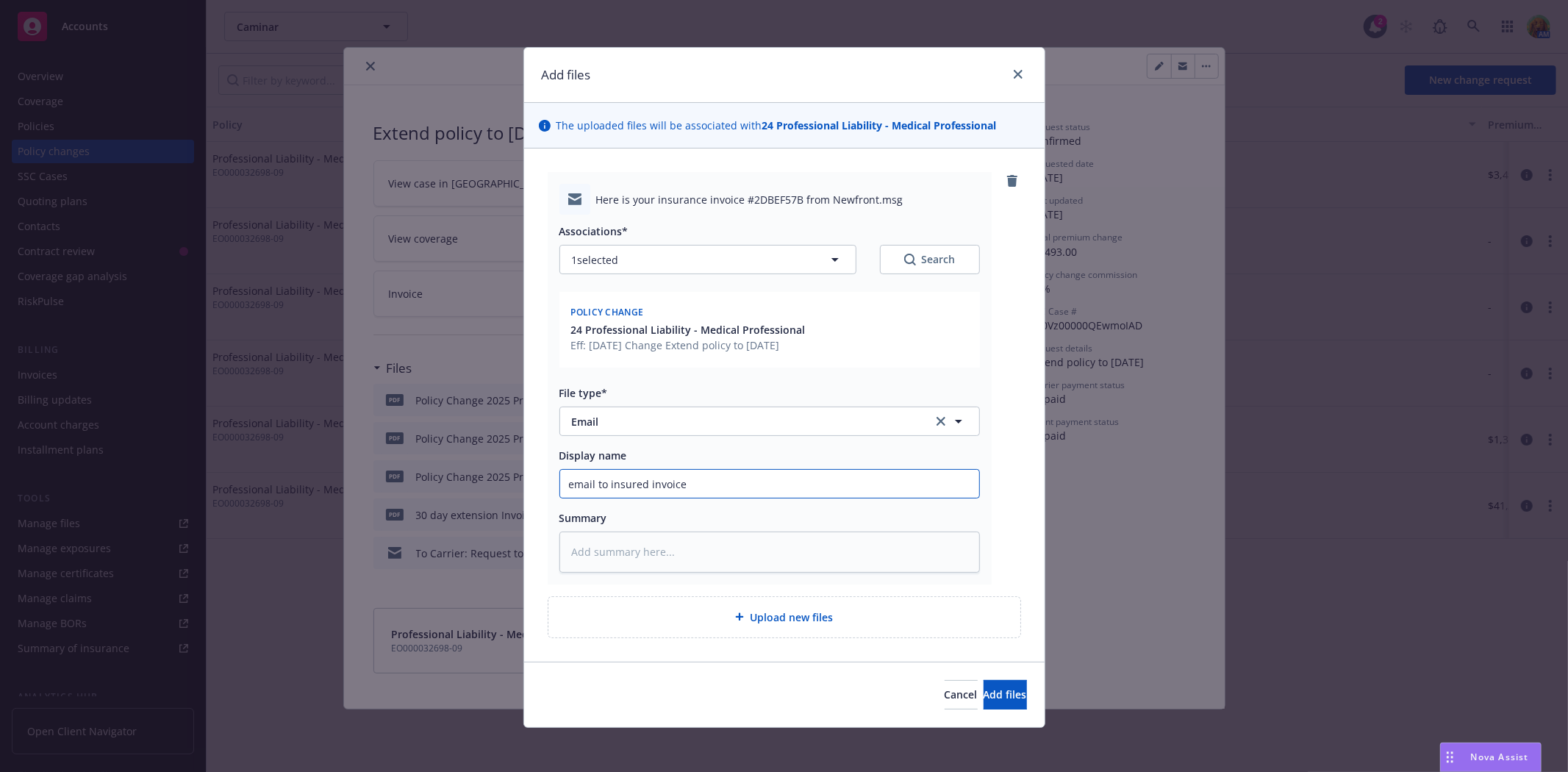
type input "email to insured invoice a"
type textarea "x"
type input "email to insured invoice an"
type textarea "x"
type input "email to insured invoice and"
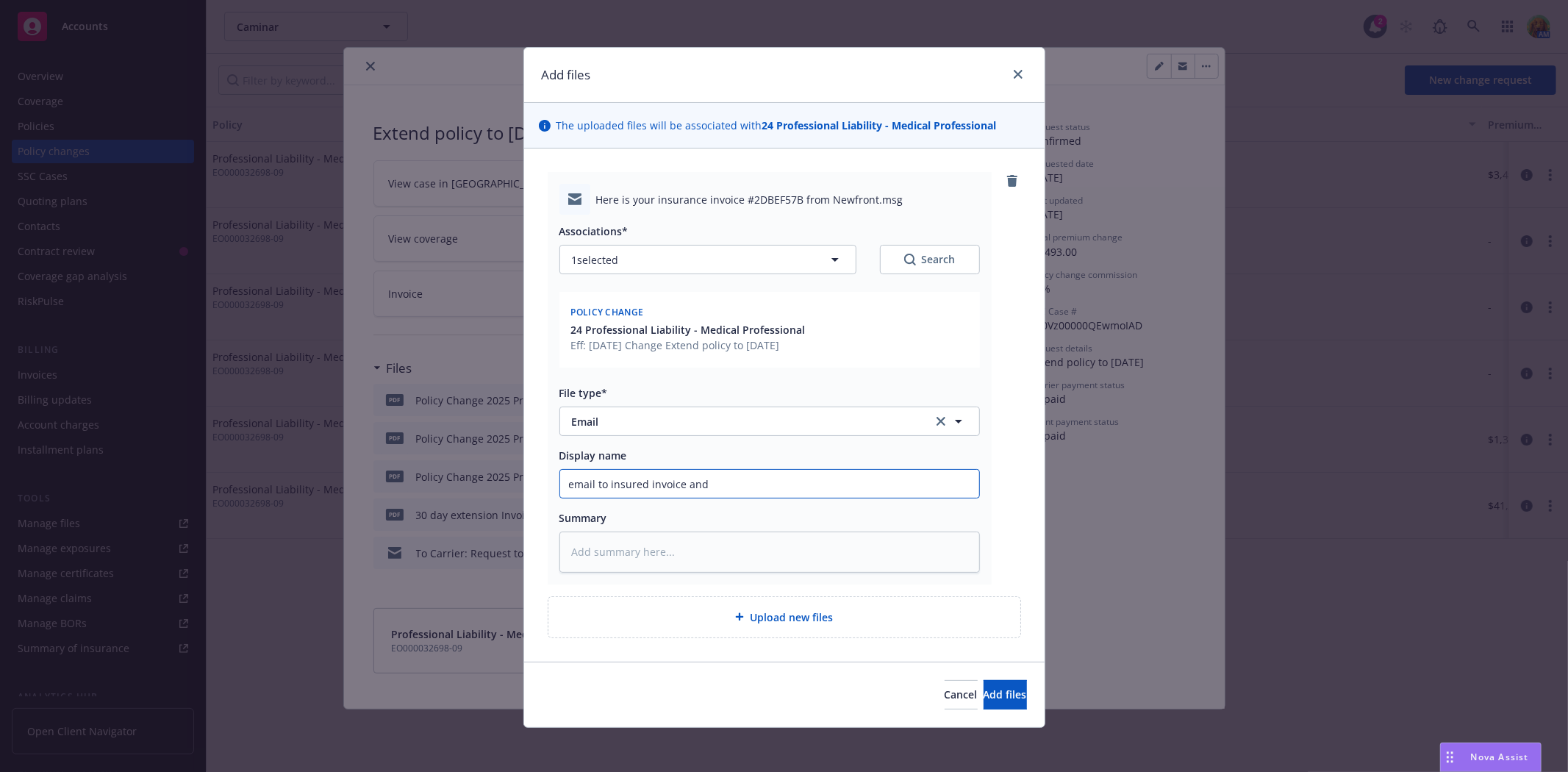
type textarea "x"
type input "email to insured invoice and"
type textarea "x"
type input "email to insured invoice and e"
type textarea "x"
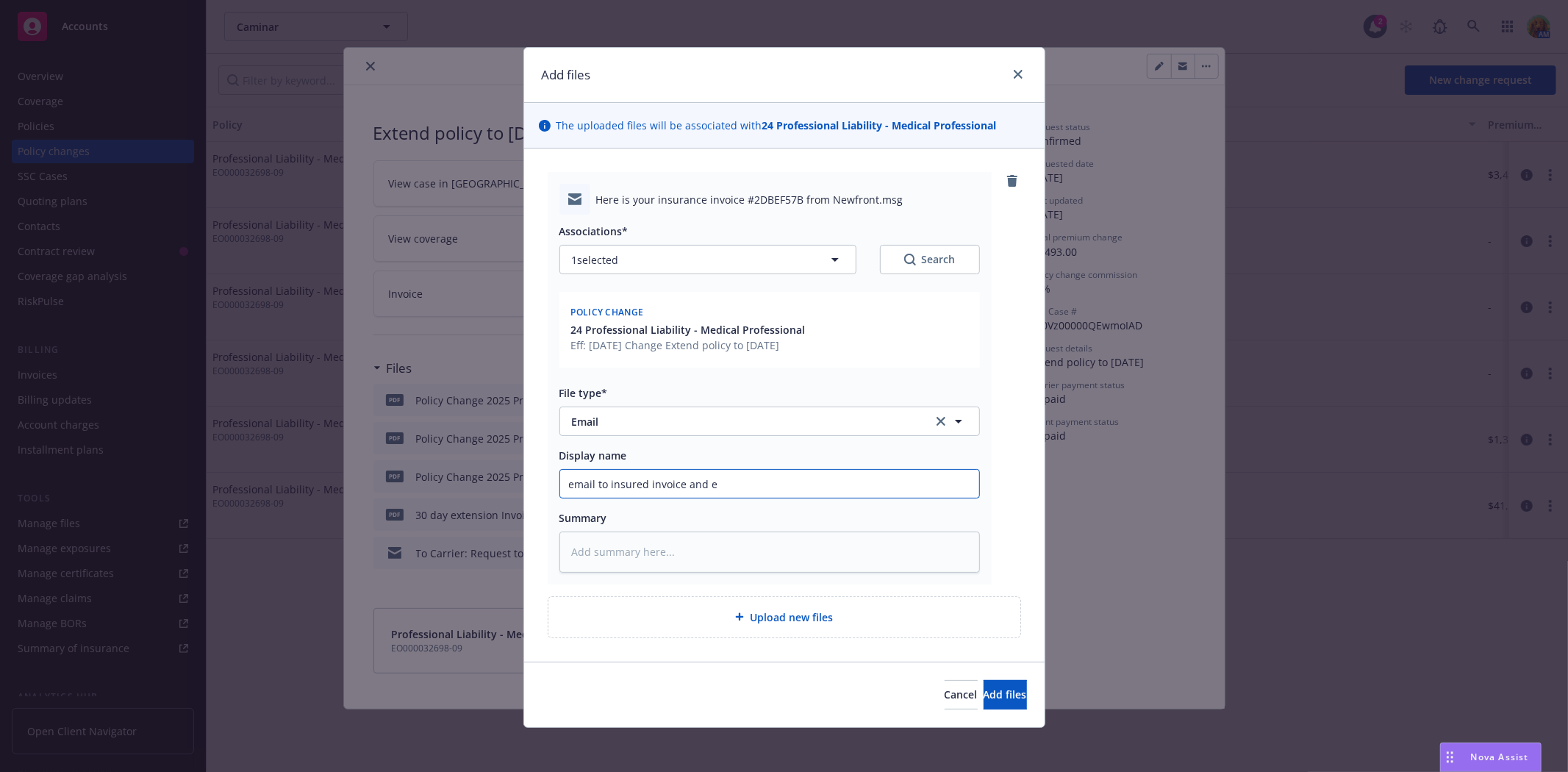
type input "email to insured invoice and en"
type textarea "x"
type input "email to insured invoice and enc"
type textarea "x"
type input "email to insured invoice and enco"
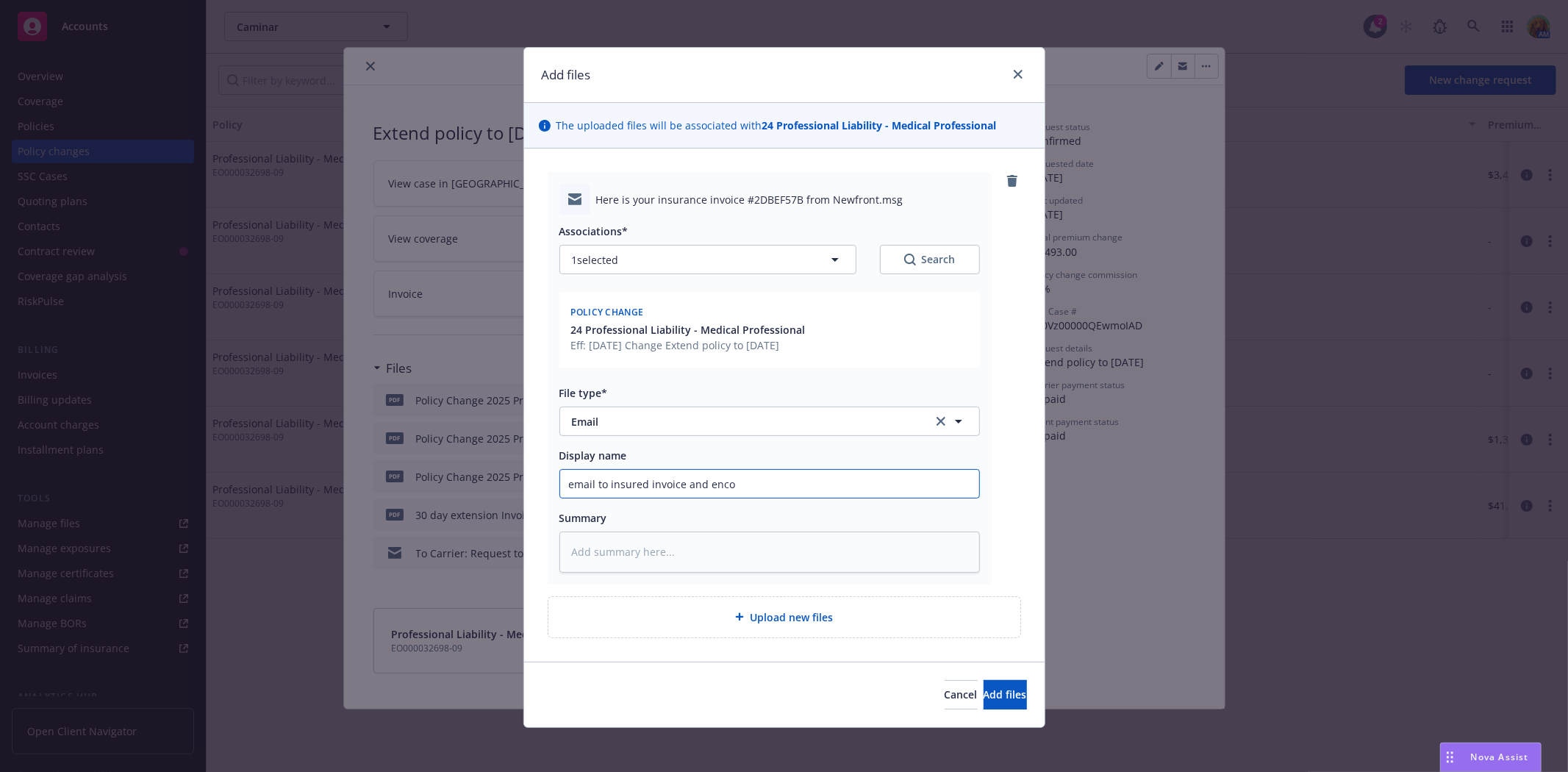
type textarea "x"
type input "email to insured invoice and encor"
type textarea "x"
type input "email to insured invoice and enco"
type textarea "x"
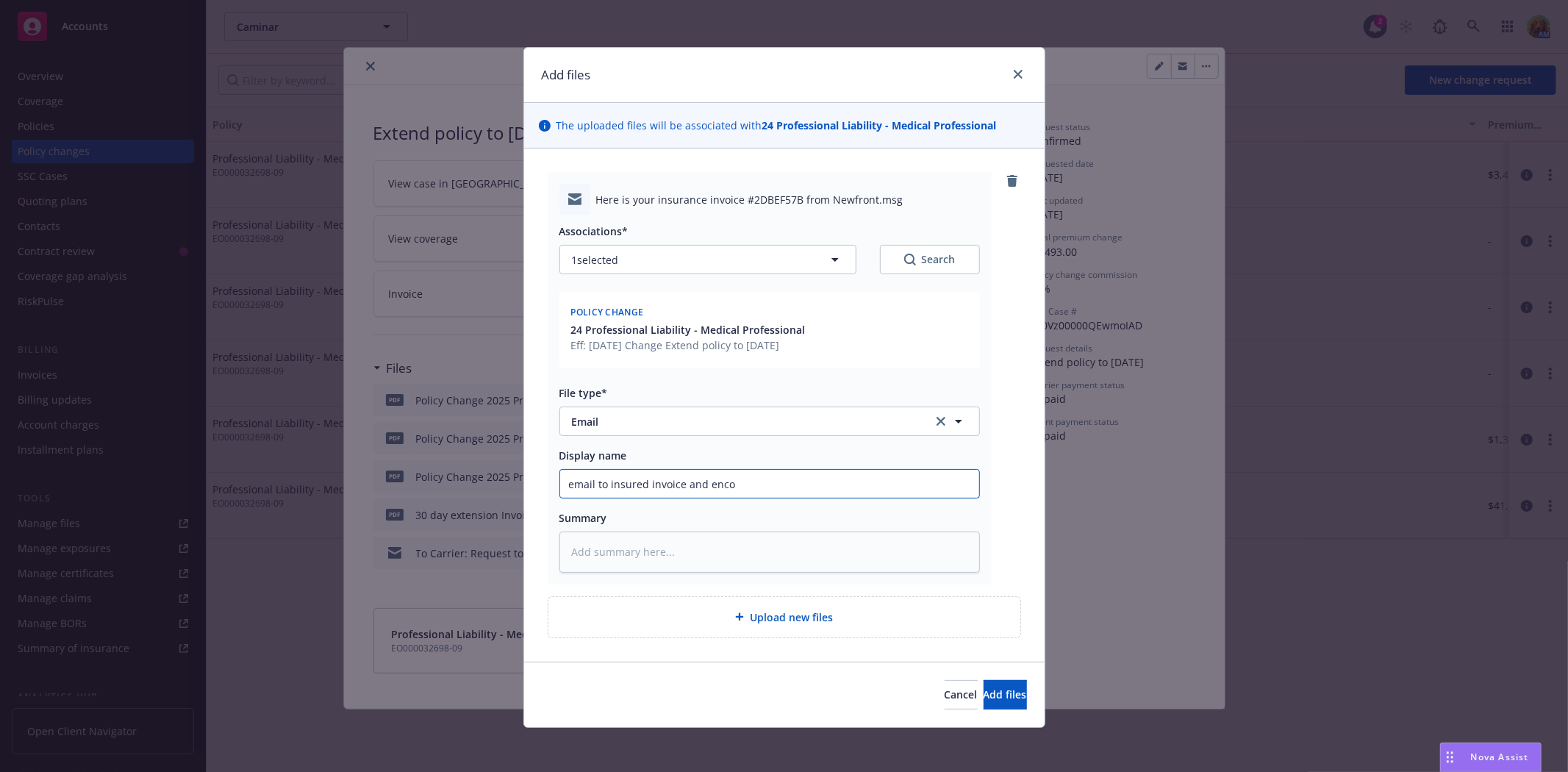
type input "email to insured invoice and enc"
type textarea "x"
type input "email to insured invoice and encd"
type textarea "x"
type input "email to insured invoice and encdo"
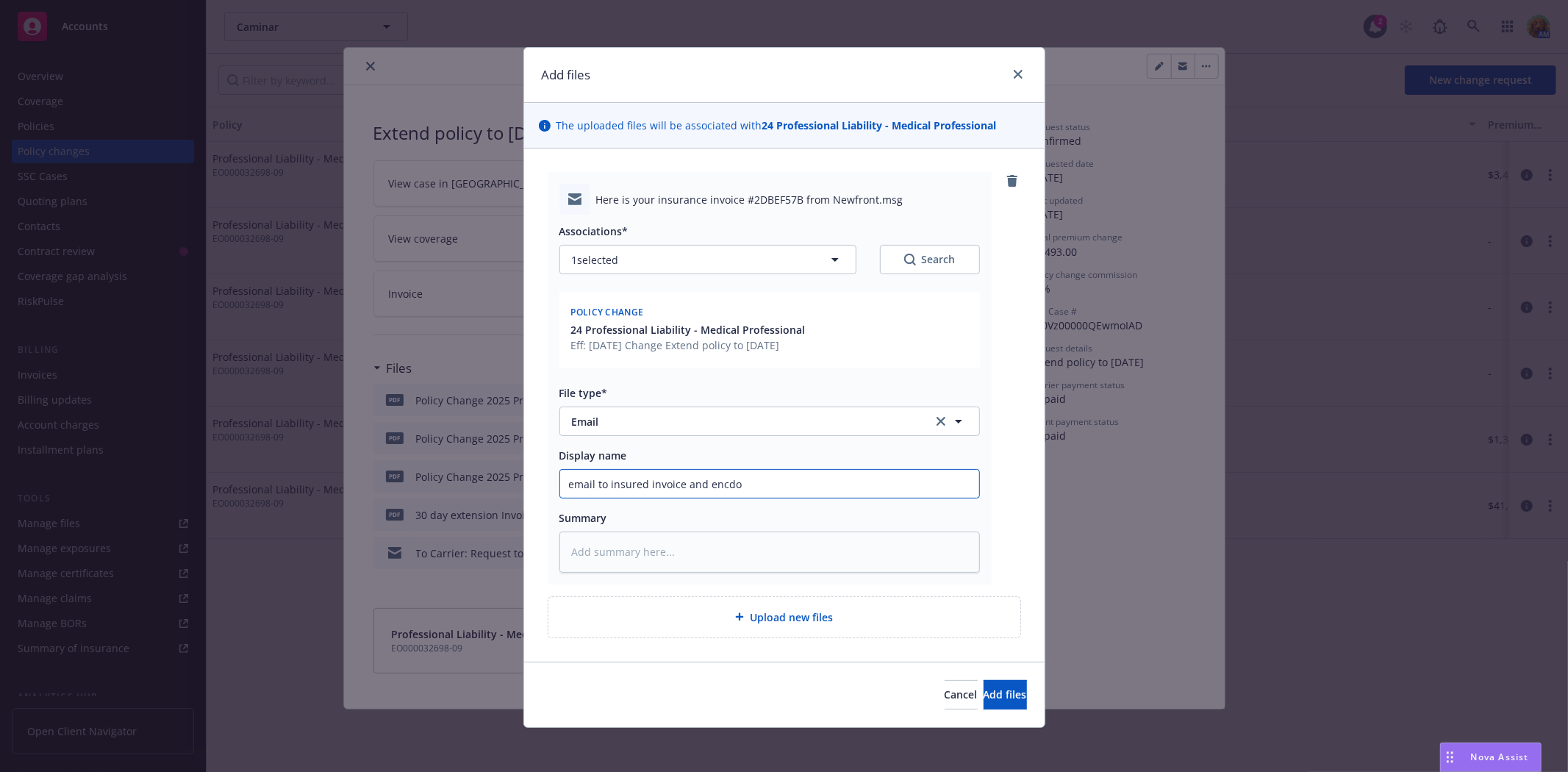
type textarea "x"
type input "email to insured invoice and encd"
type textarea "x"
type input "email to insured invoice and enc"
type textarea "x"
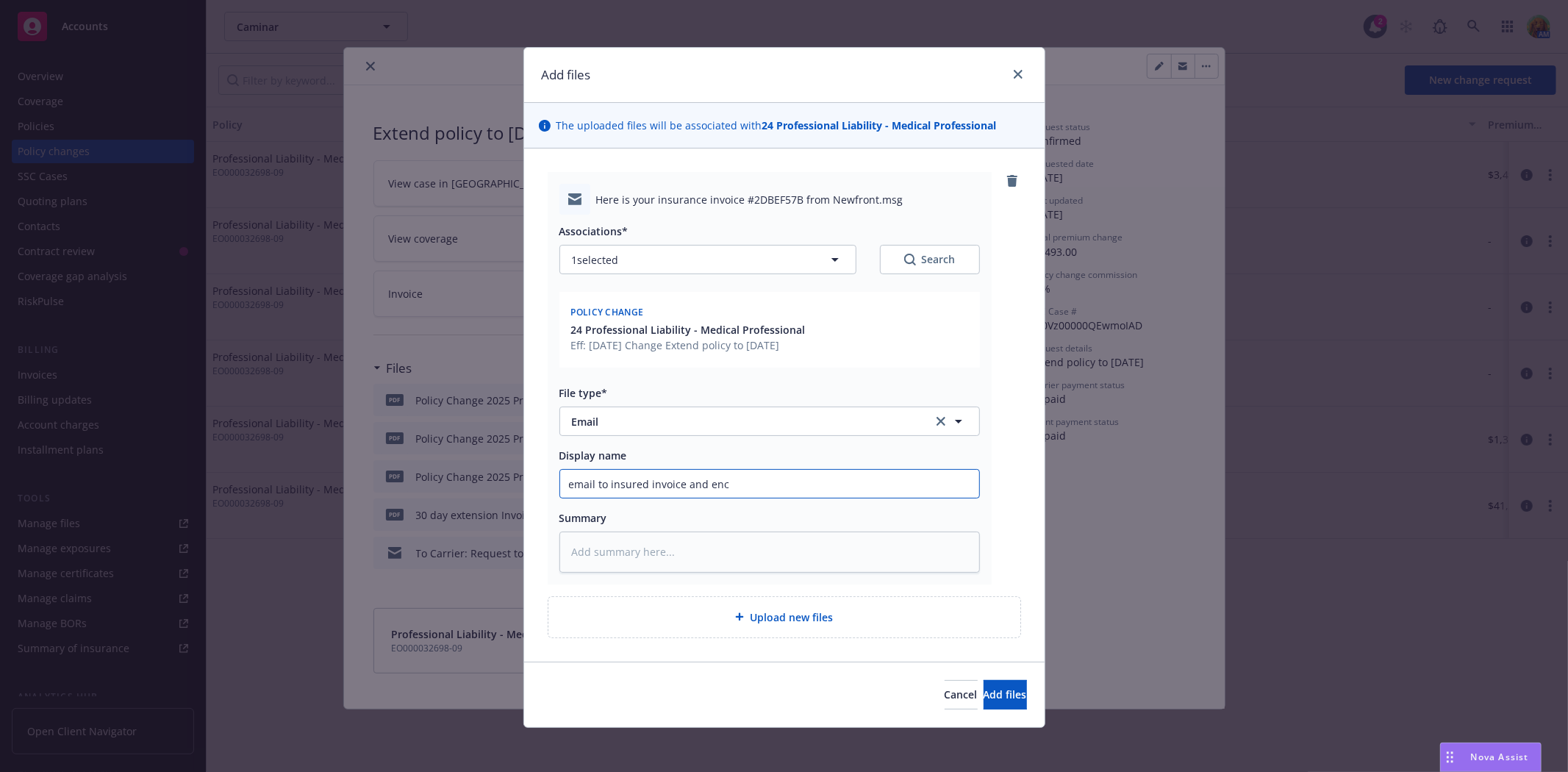
type input "email to insured invoice and en"
type textarea "x"
type input "email to insured invoice and end"
type textarea "x"
type input "email to insured invoice and endo"
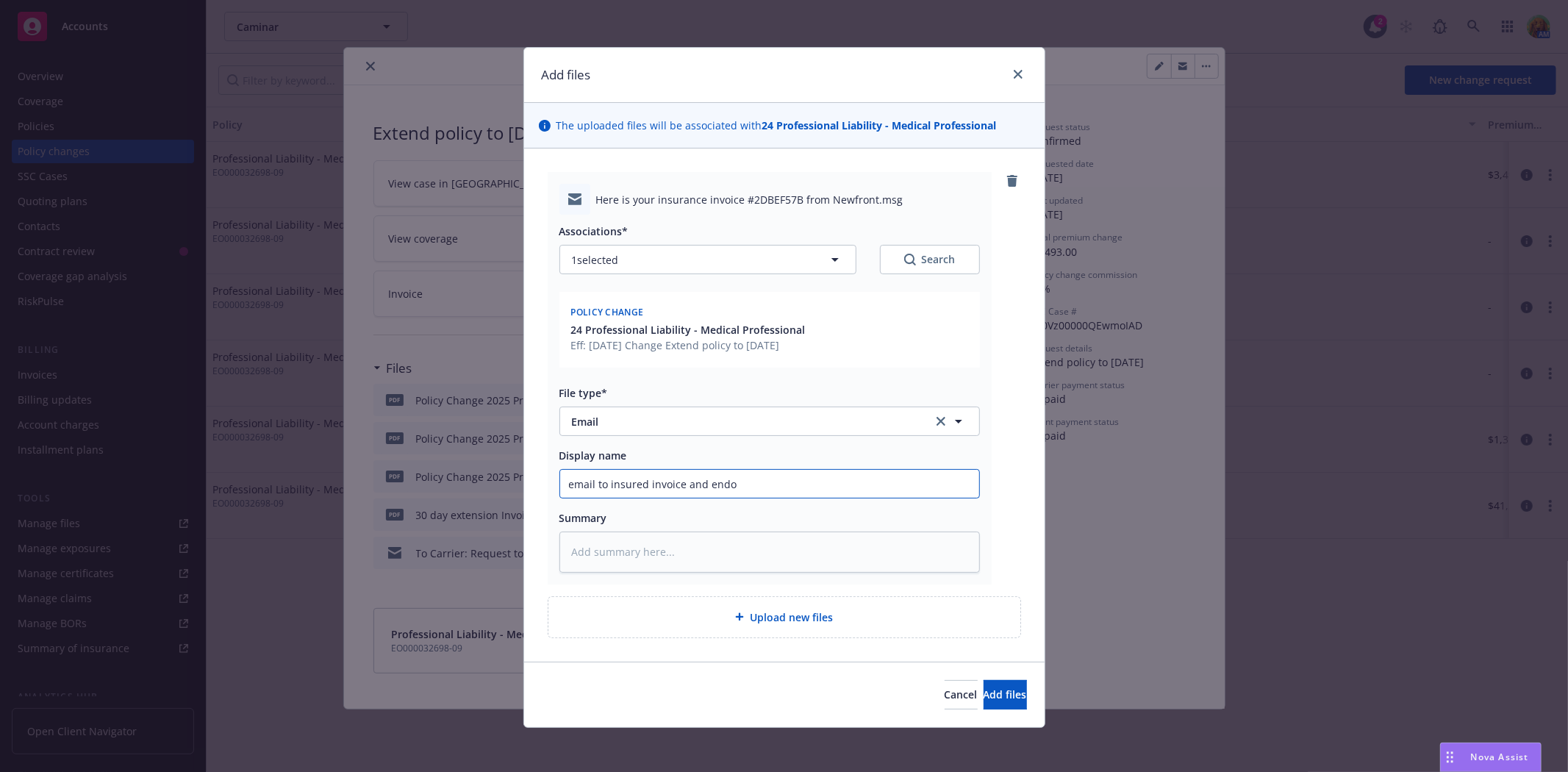
type textarea "x"
type input "email to insured invoice and endor"
type textarea "x"
type input "email to insured invoice and endors"
type textarea "x"
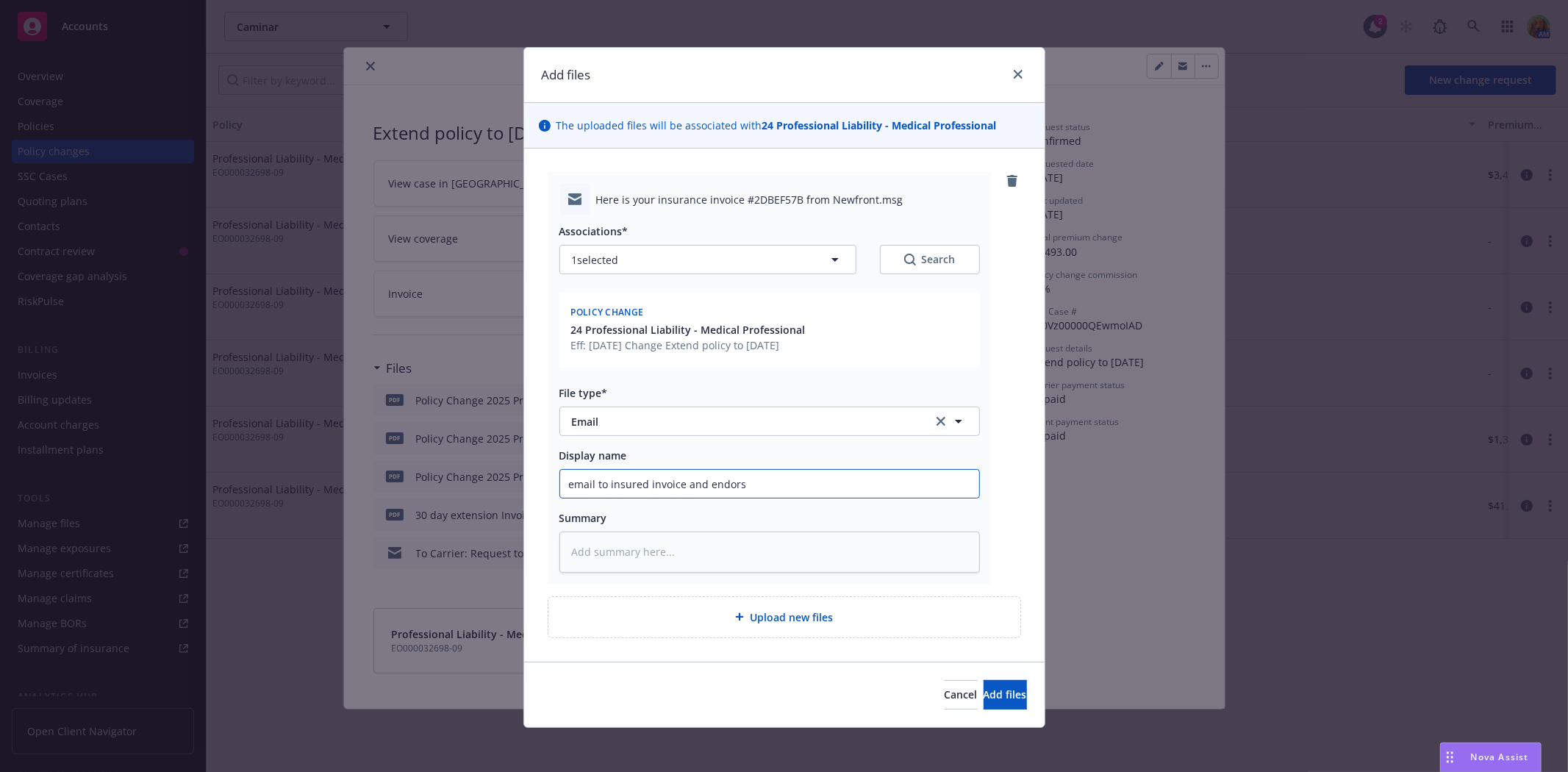
type input "email to insured invoice and endorse"
type textarea "x"
type input "email to insured invoice and endorsem"
type textarea "x"
type input "email to insured invoice and endorseme"
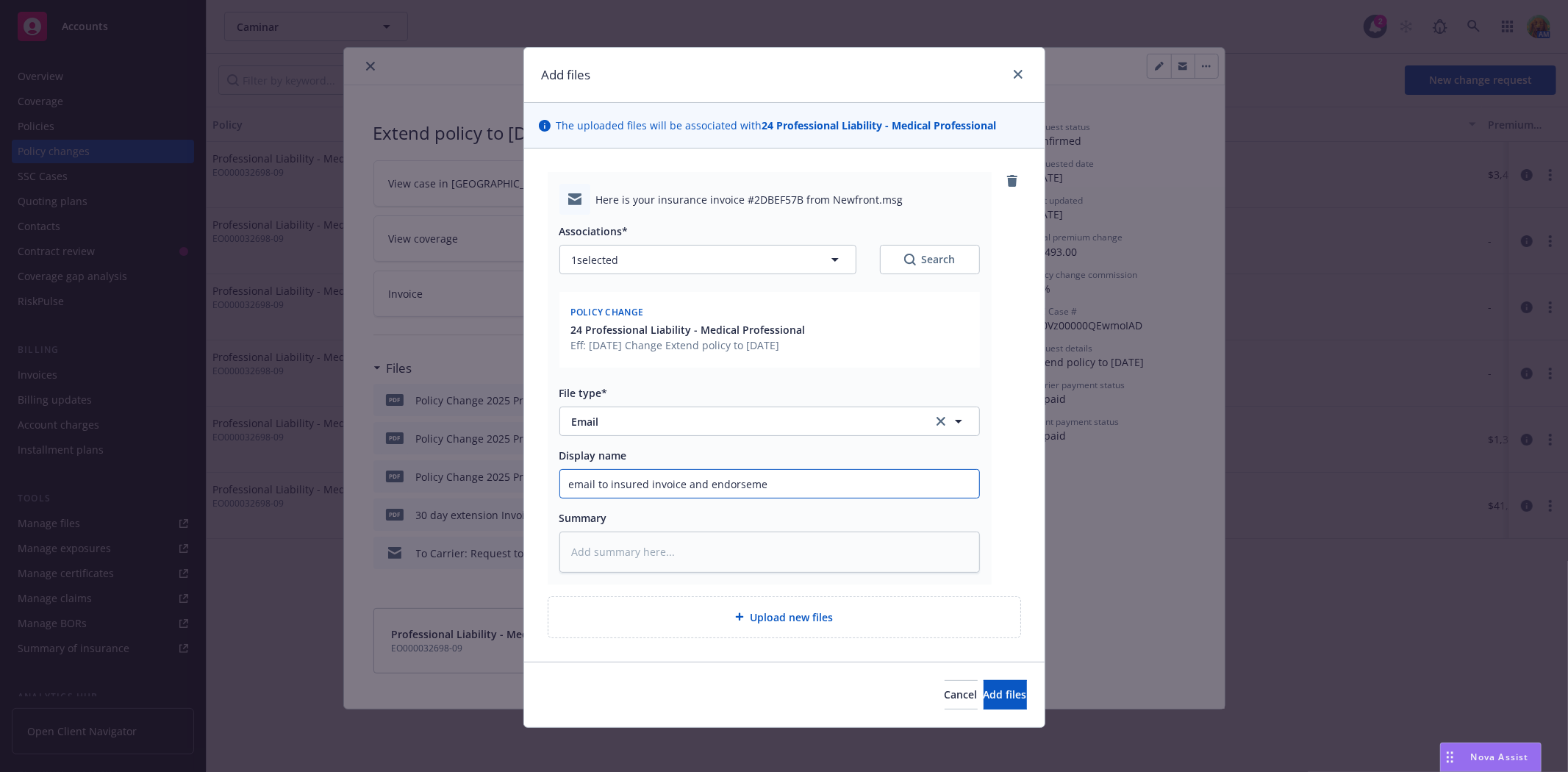
type textarea "x"
type input "email to insured invoice and endorsemen"
type textarea "x"
type input "email to insured invoice and endorsement"
click at [983, 694] on span "Add files" at bounding box center [1005, 693] width 44 height 14
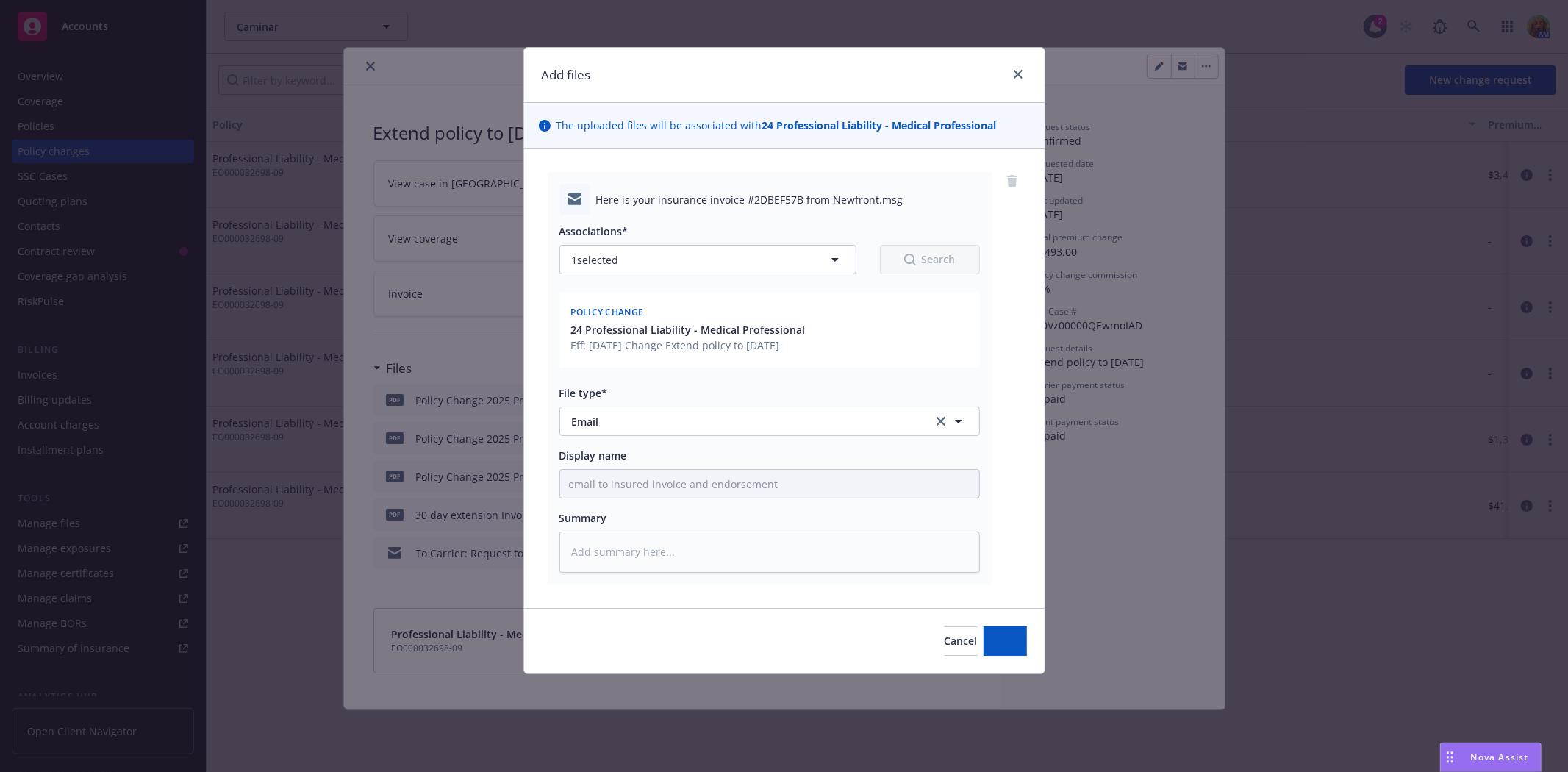
type textarea "x"
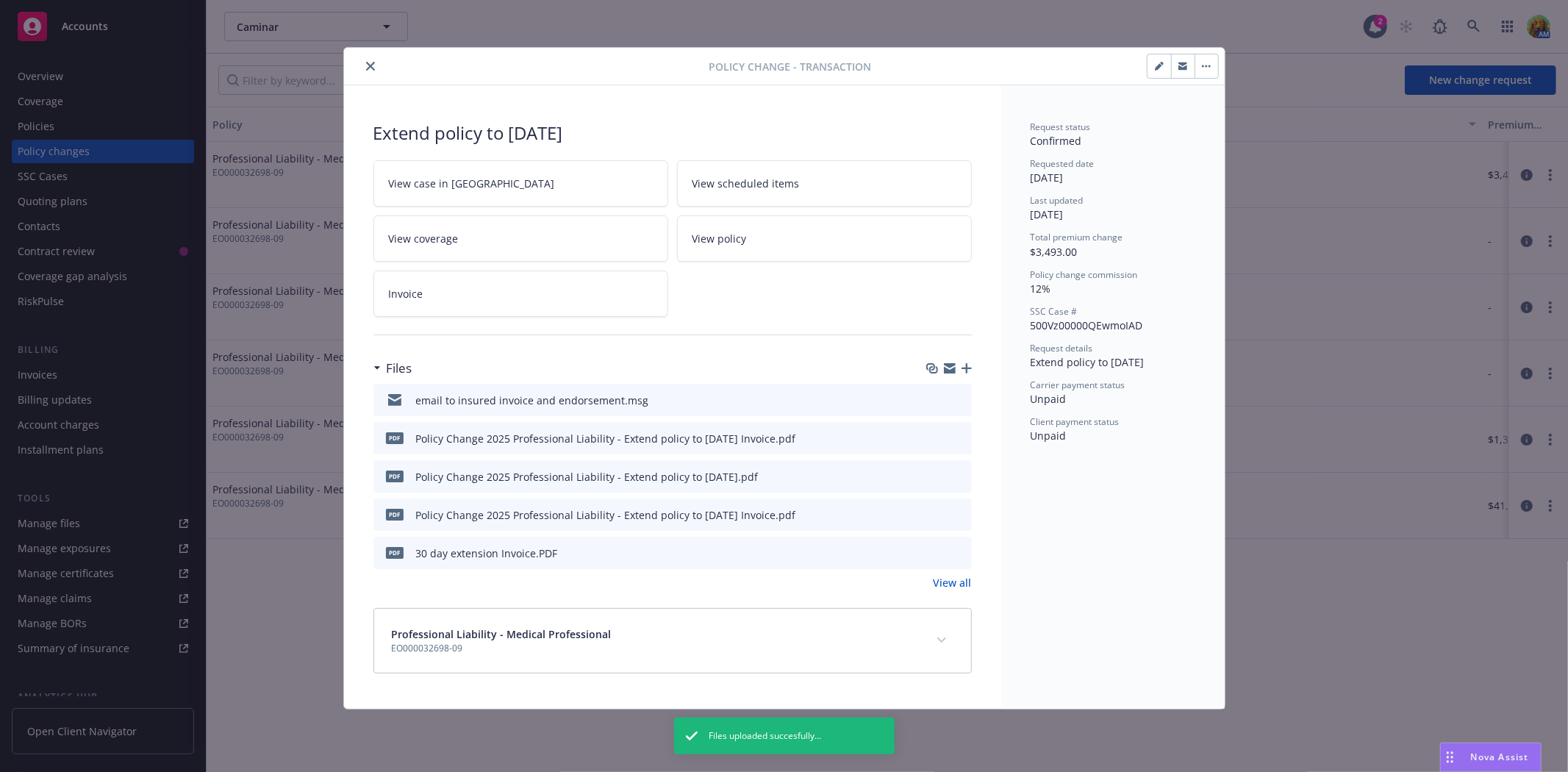
click at [366, 64] on icon "close" at bounding box center [371, 66] width 9 height 9
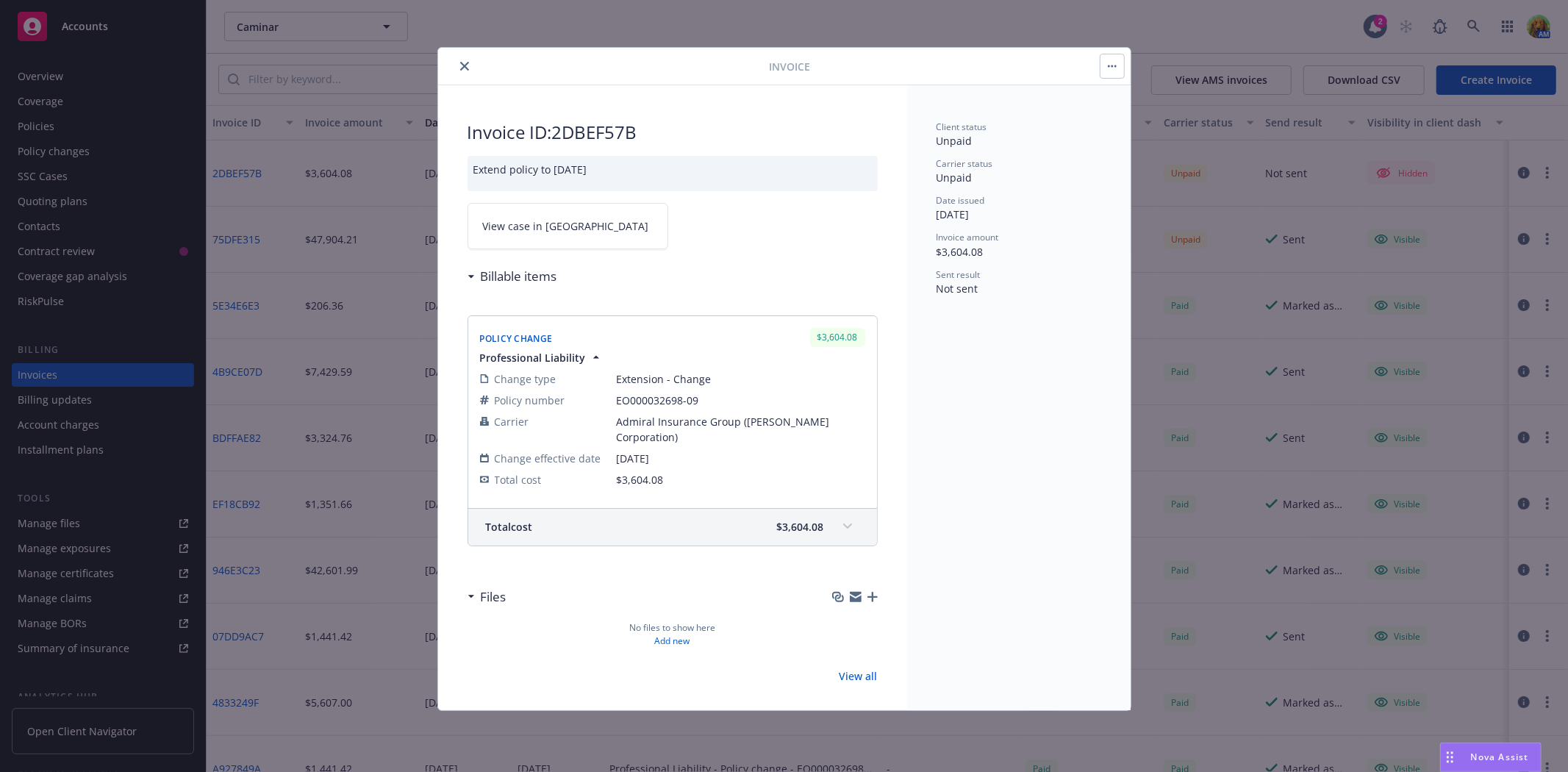
scroll to position [9, 0]
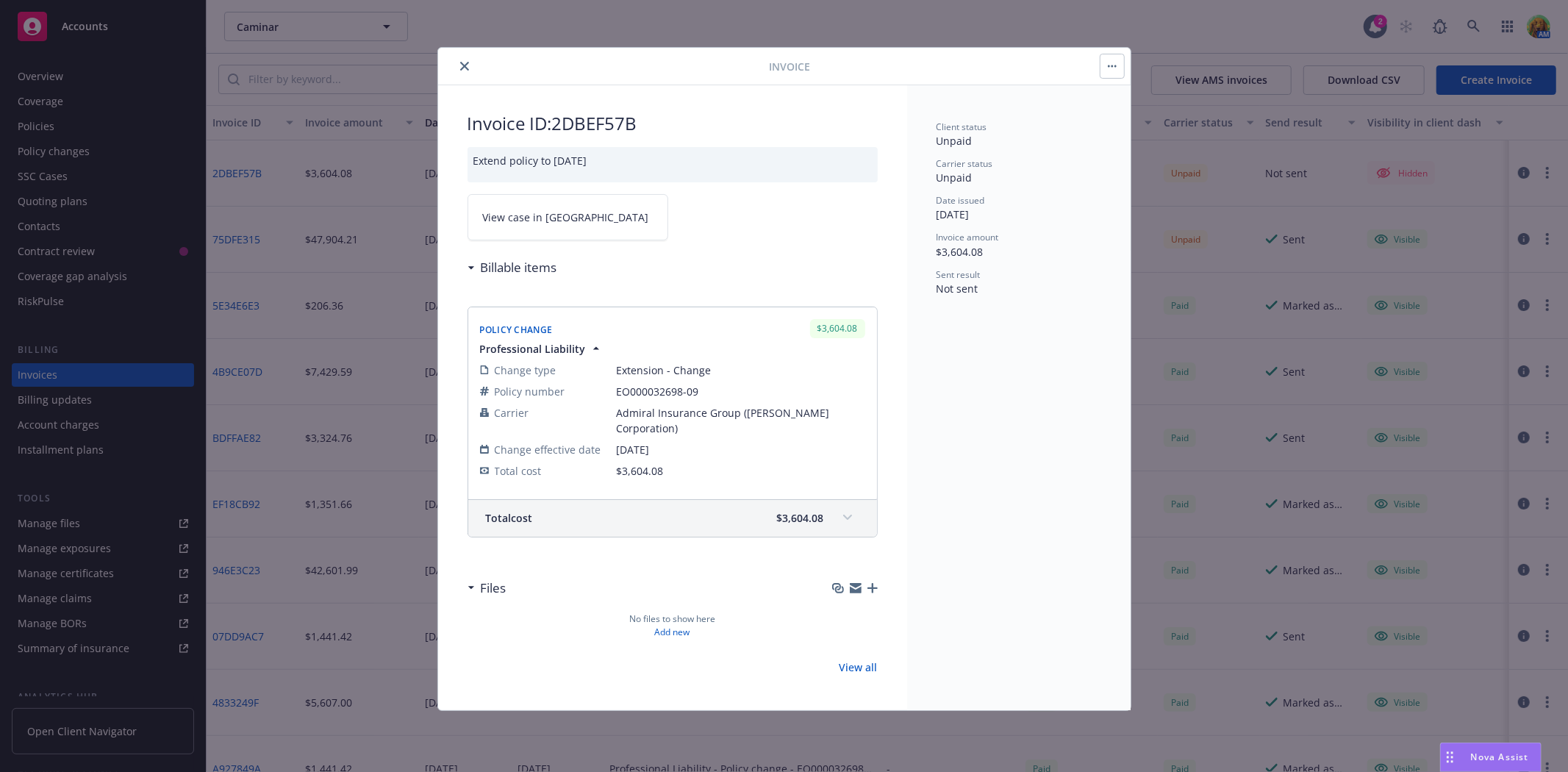
click at [551, 223] on span "View case in [GEOGRAPHIC_DATA]" at bounding box center [566, 217] width 166 height 15
click at [867, 592] on icon "button" at bounding box center [872, 587] width 10 height 10
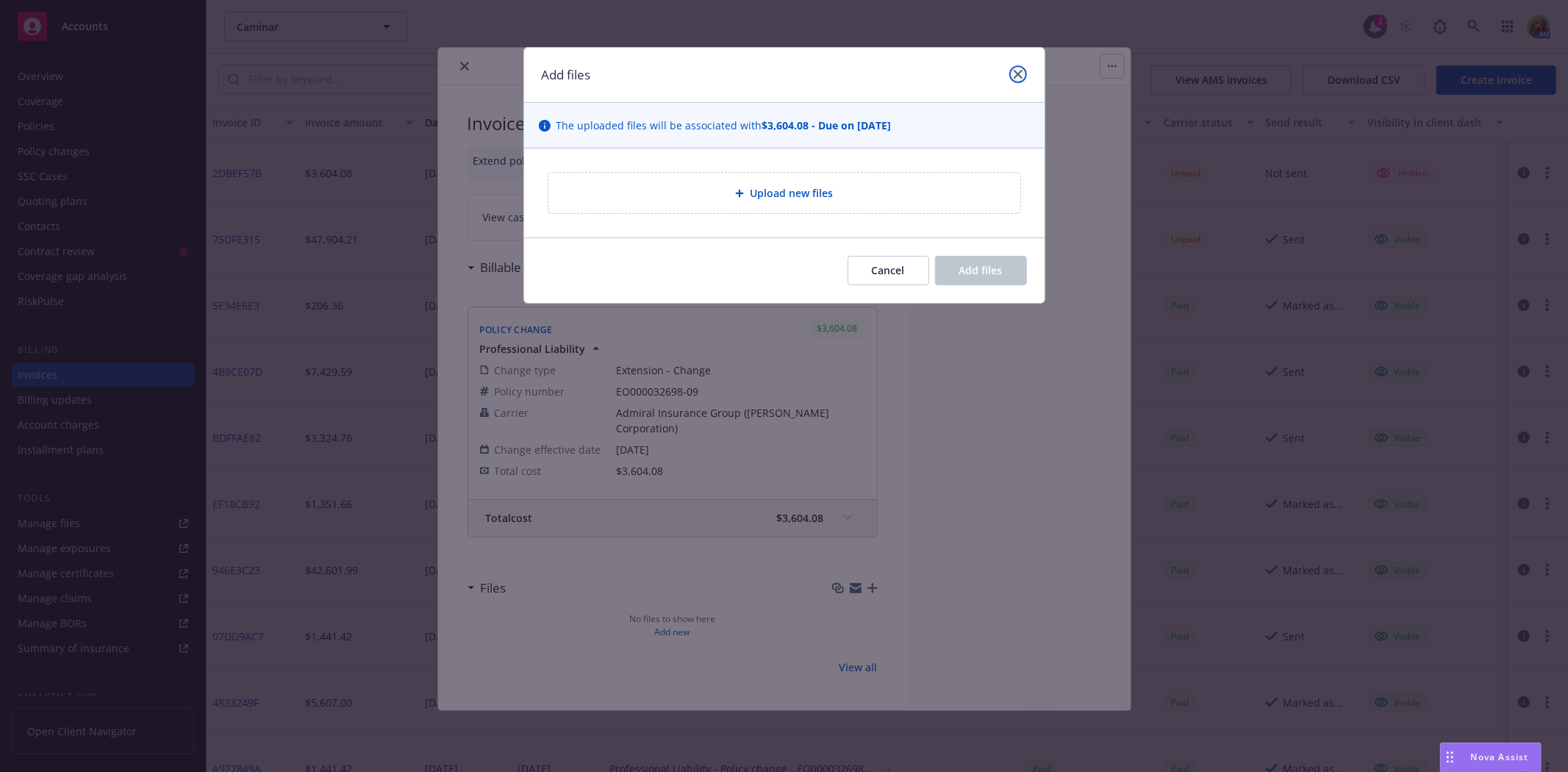
click at [1015, 72] on icon "close" at bounding box center [1018, 74] width 9 height 9
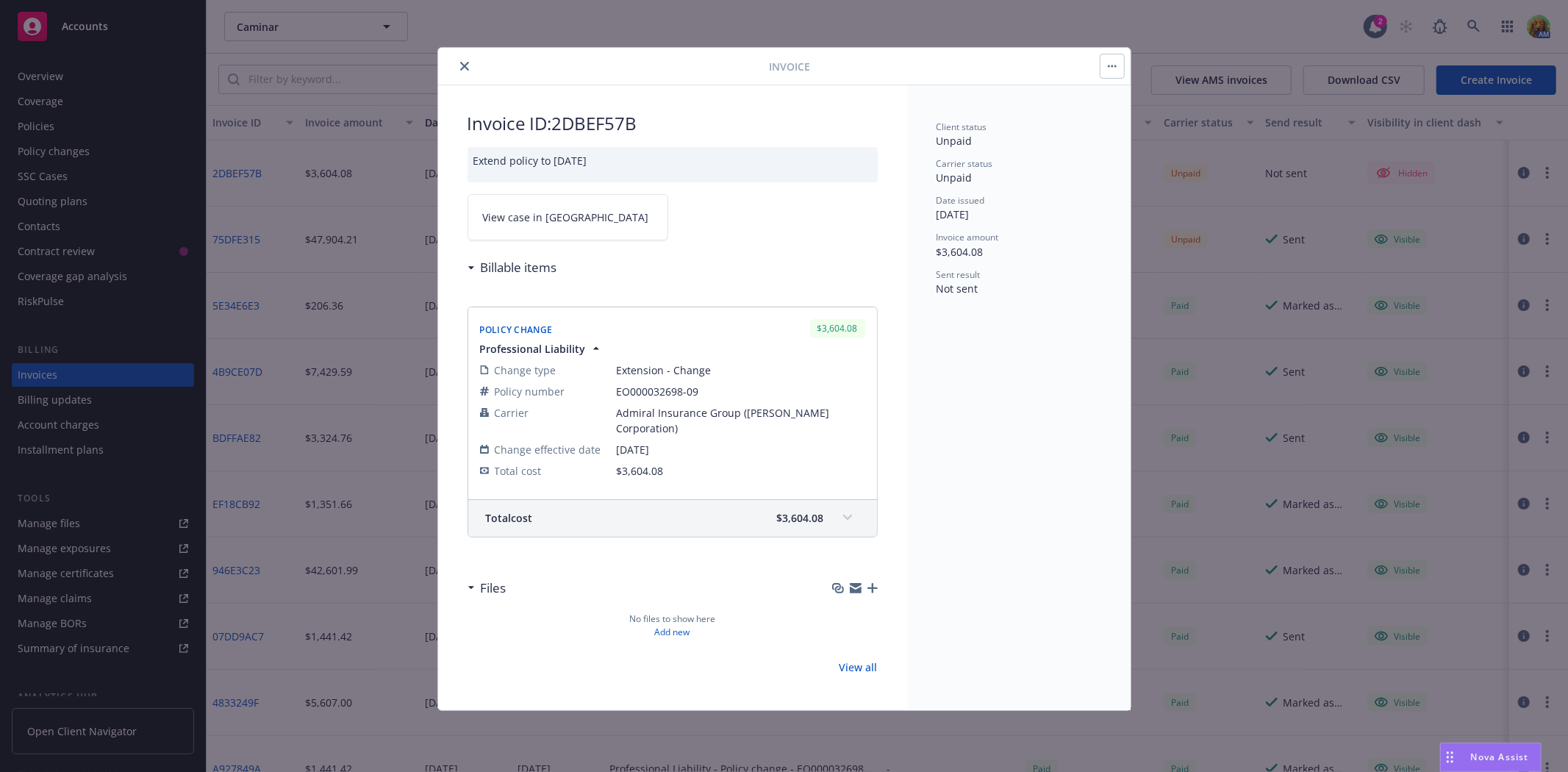
click at [461, 67] on icon "close" at bounding box center [465, 66] width 9 height 9
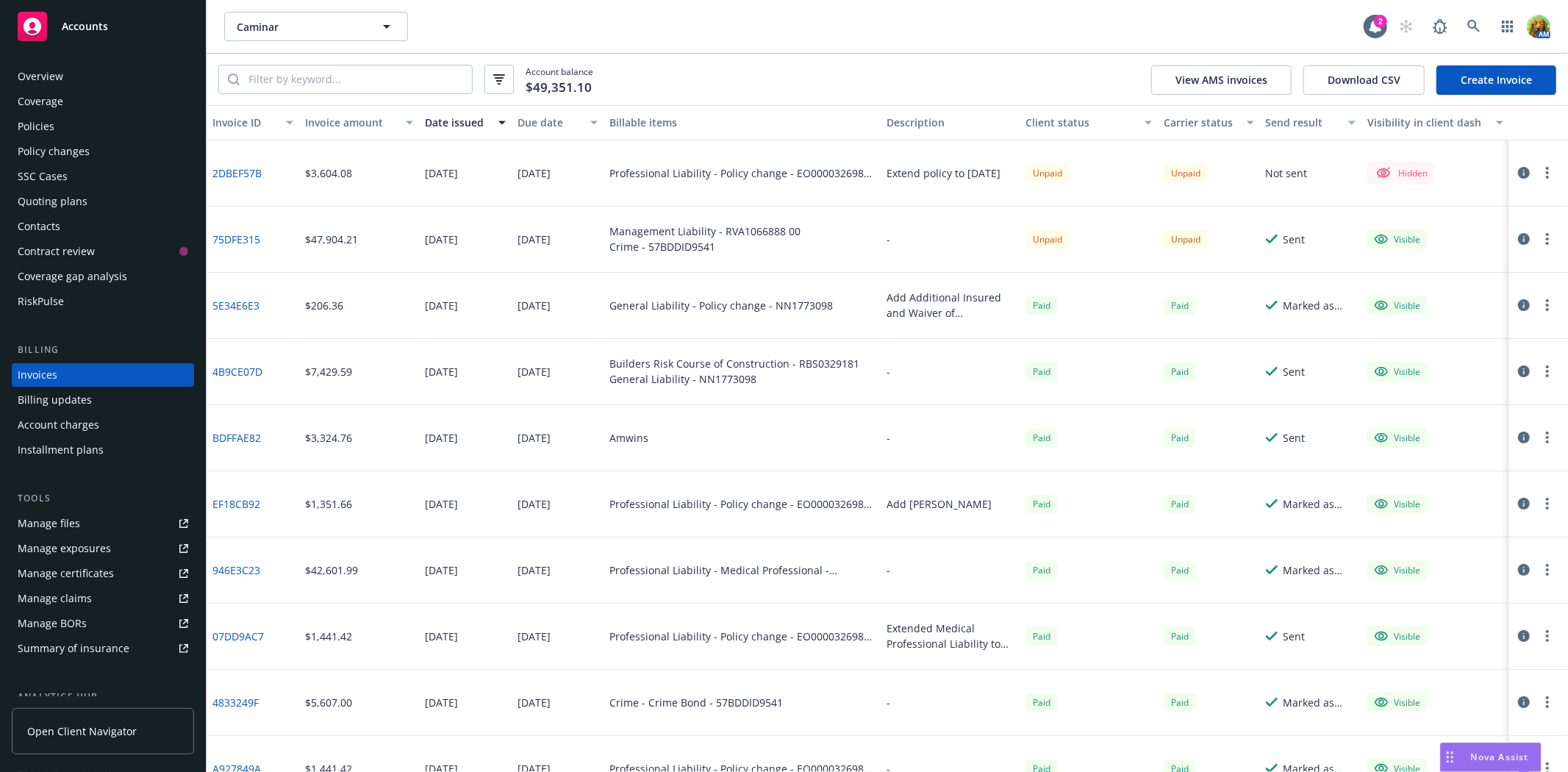
click at [82, 158] on div "Policy changes" at bounding box center [53, 151] width 72 height 24
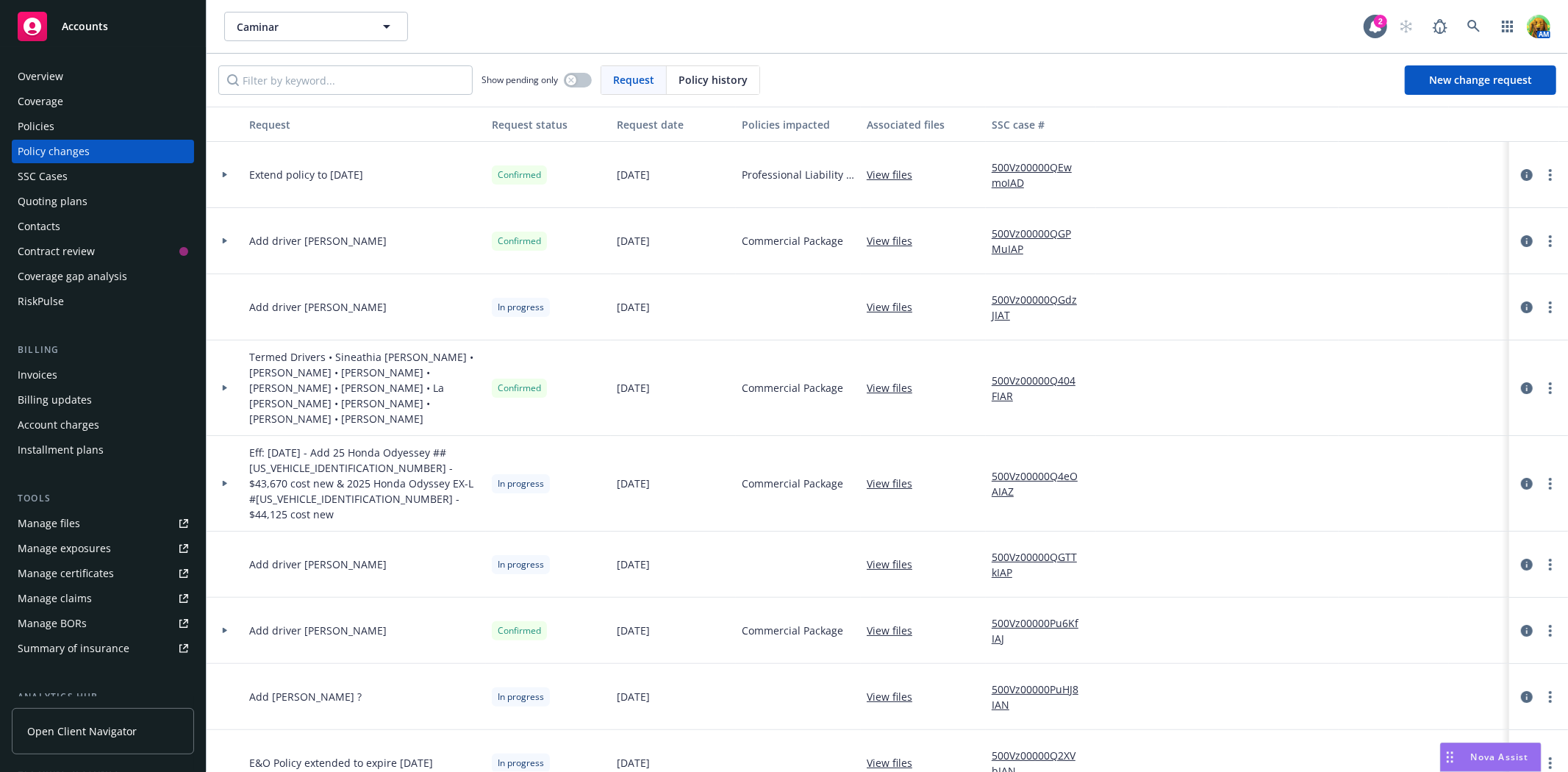
click at [905, 177] on link "View files" at bounding box center [895, 174] width 57 height 15
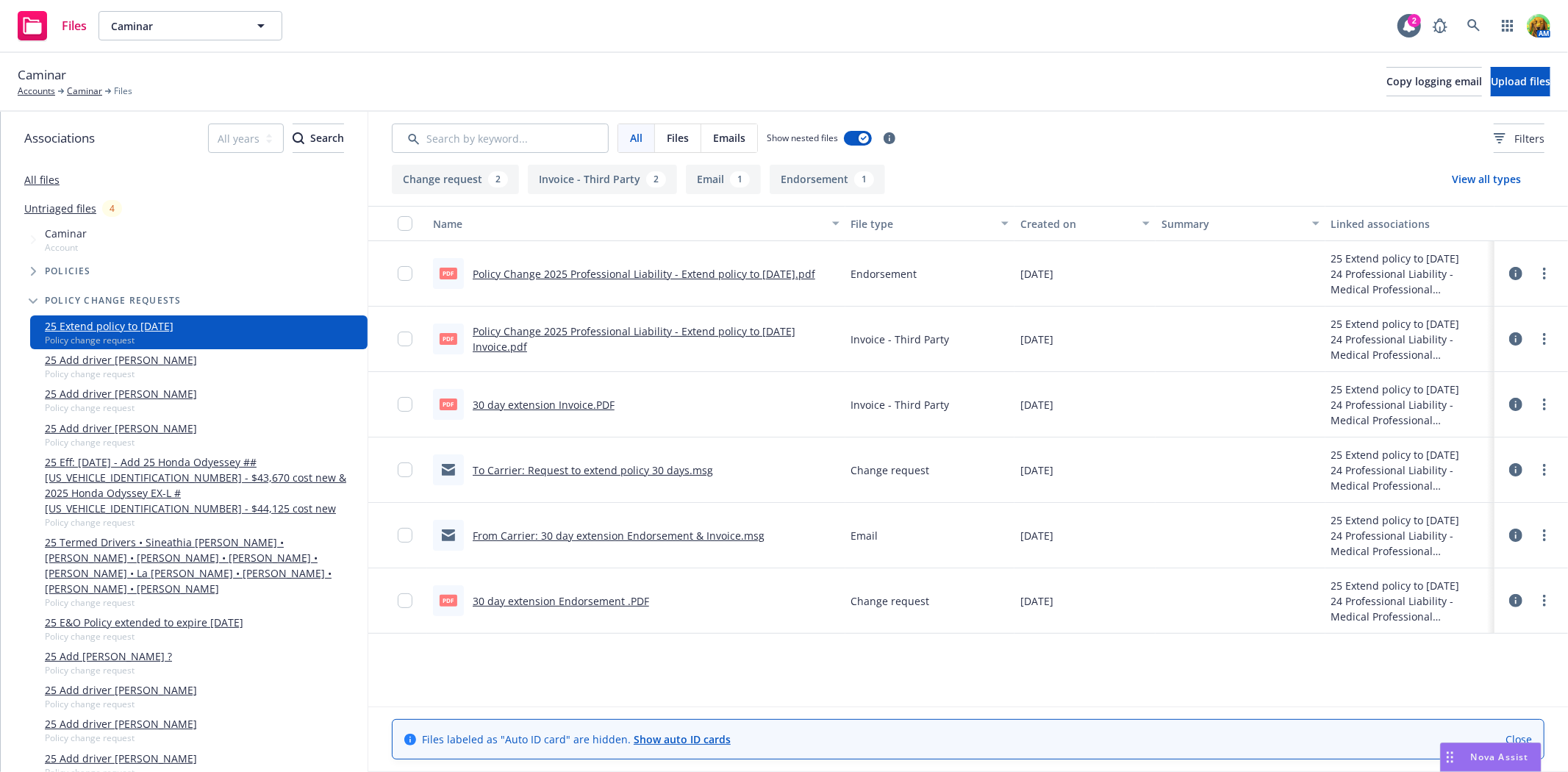
click at [713, 279] on div "Policy Change 2025 Professional Liability - Extend policy to 8-28-25.pdf" at bounding box center [644, 274] width 343 height 15
click at [714, 275] on link "Policy Change 2025 Professional Liability - Extend policy to 8-28-25.pdf" at bounding box center [644, 273] width 343 height 14
click at [598, 528] on link "From Carrier: 30 day extension Endorsement & Invoice.msg" at bounding box center [619, 535] width 292 height 14
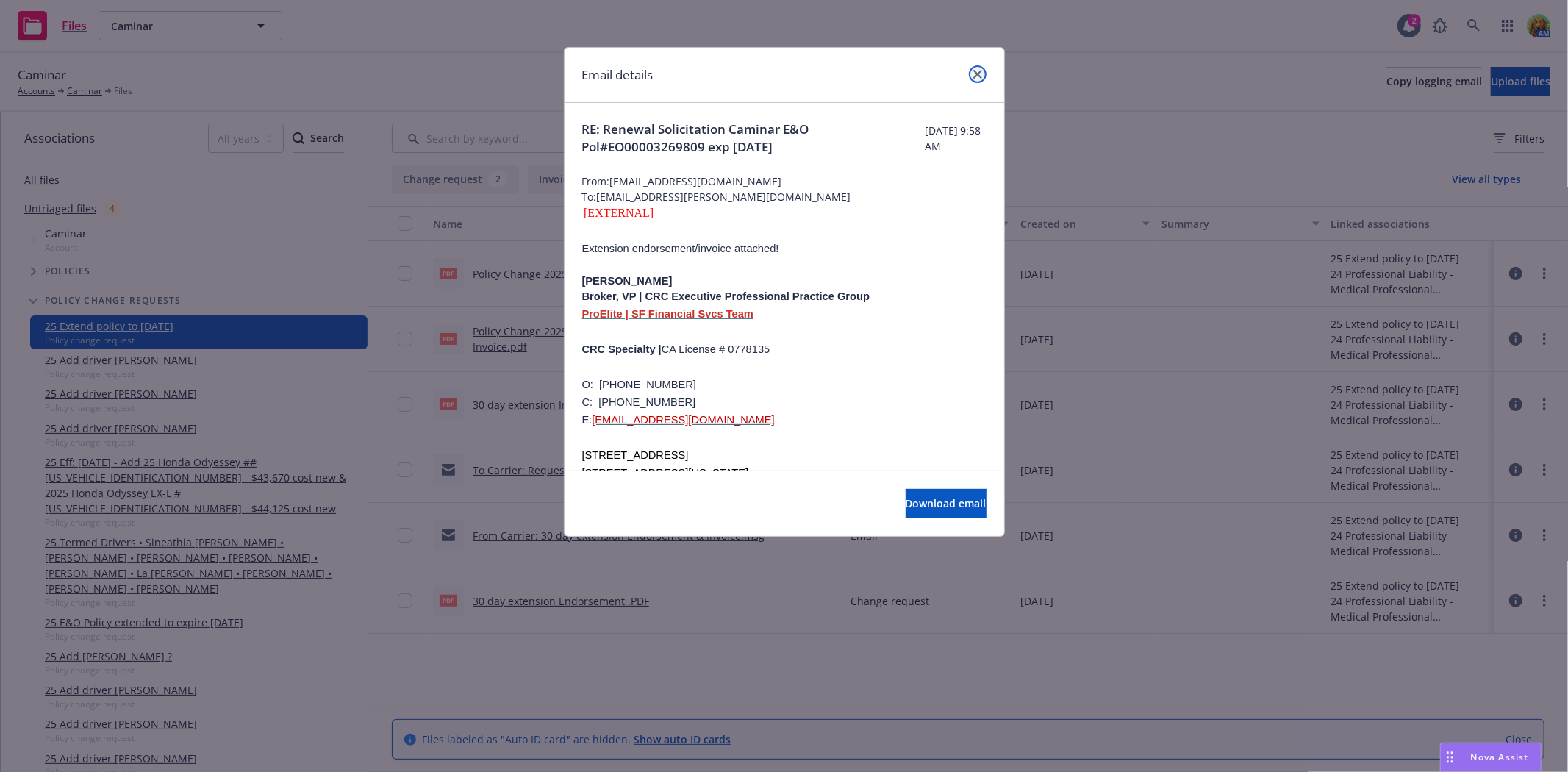
click at [981, 74] on icon "close" at bounding box center [978, 74] width 9 height 9
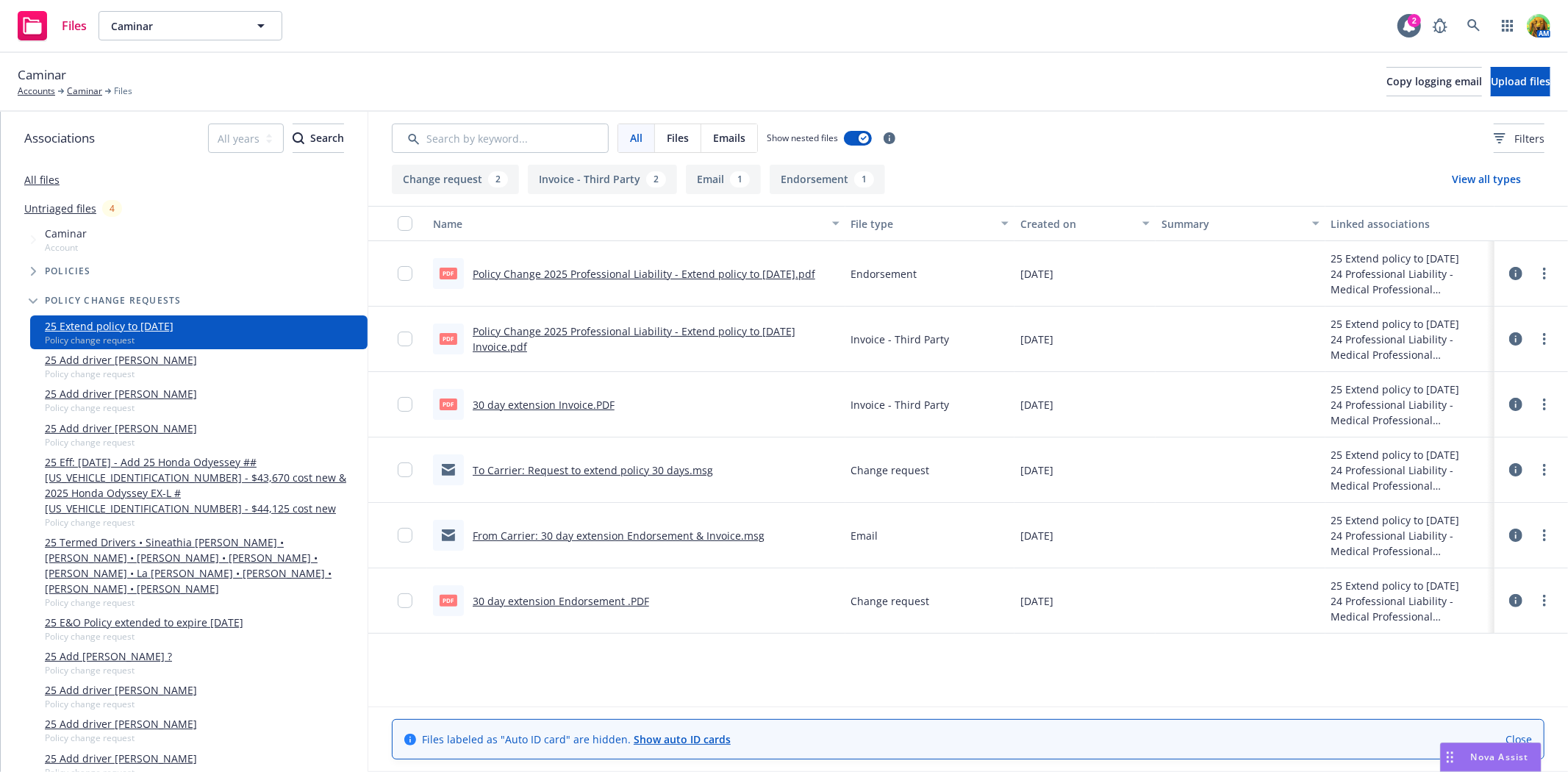
click at [555, 327] on link "Policy Change 2025 Professional Liability - Extend policy to 8-28-25 Invoice.pdf" at bounding box center [634, 339] width 323 height 29
click at [99, 92] on link "Caminar" at bounding box center [84, 91] width 35 height 14
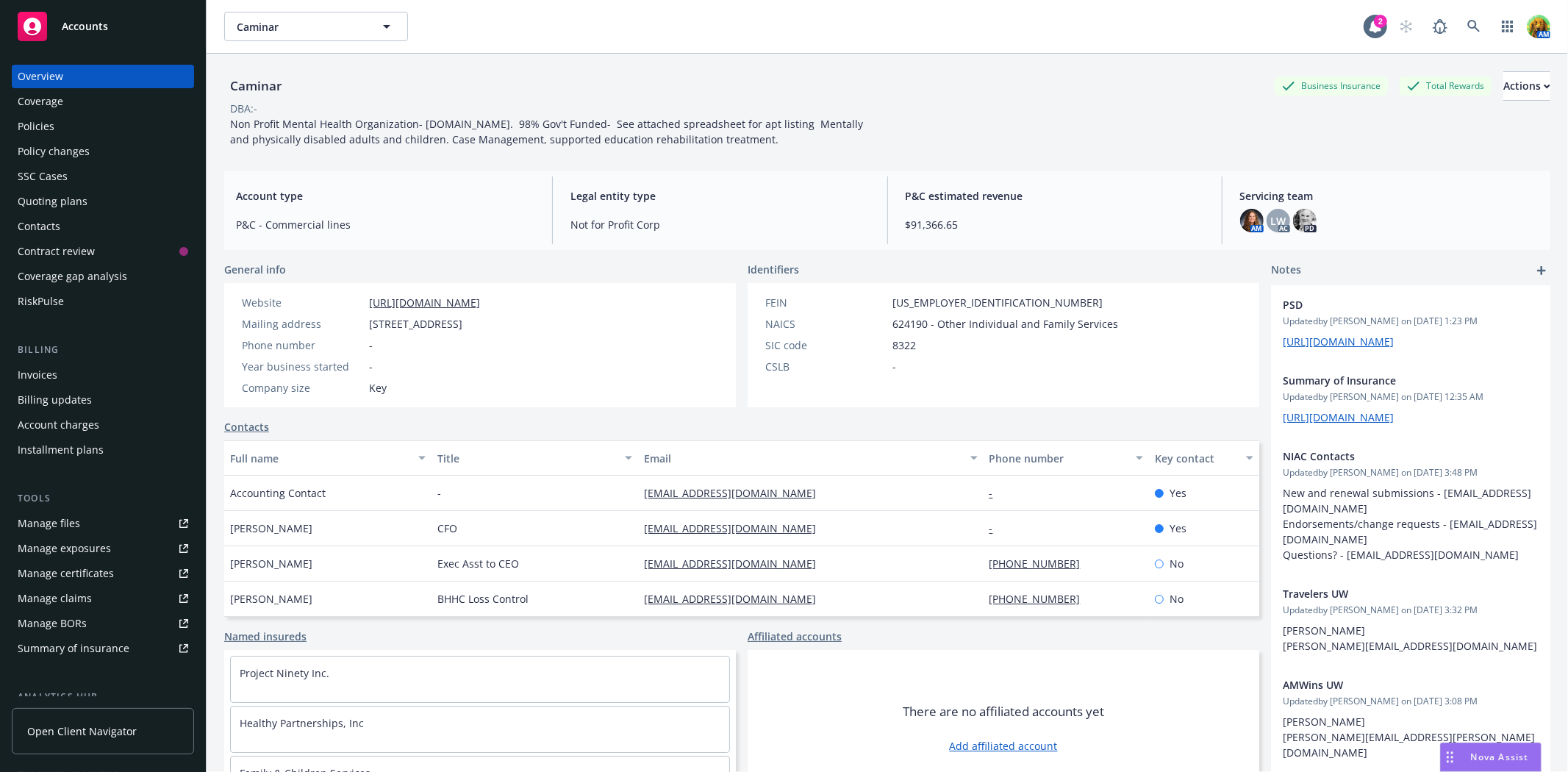
click at [23, 371] on div "Invoices" at bounding box center [37, 375] width 40 height 24
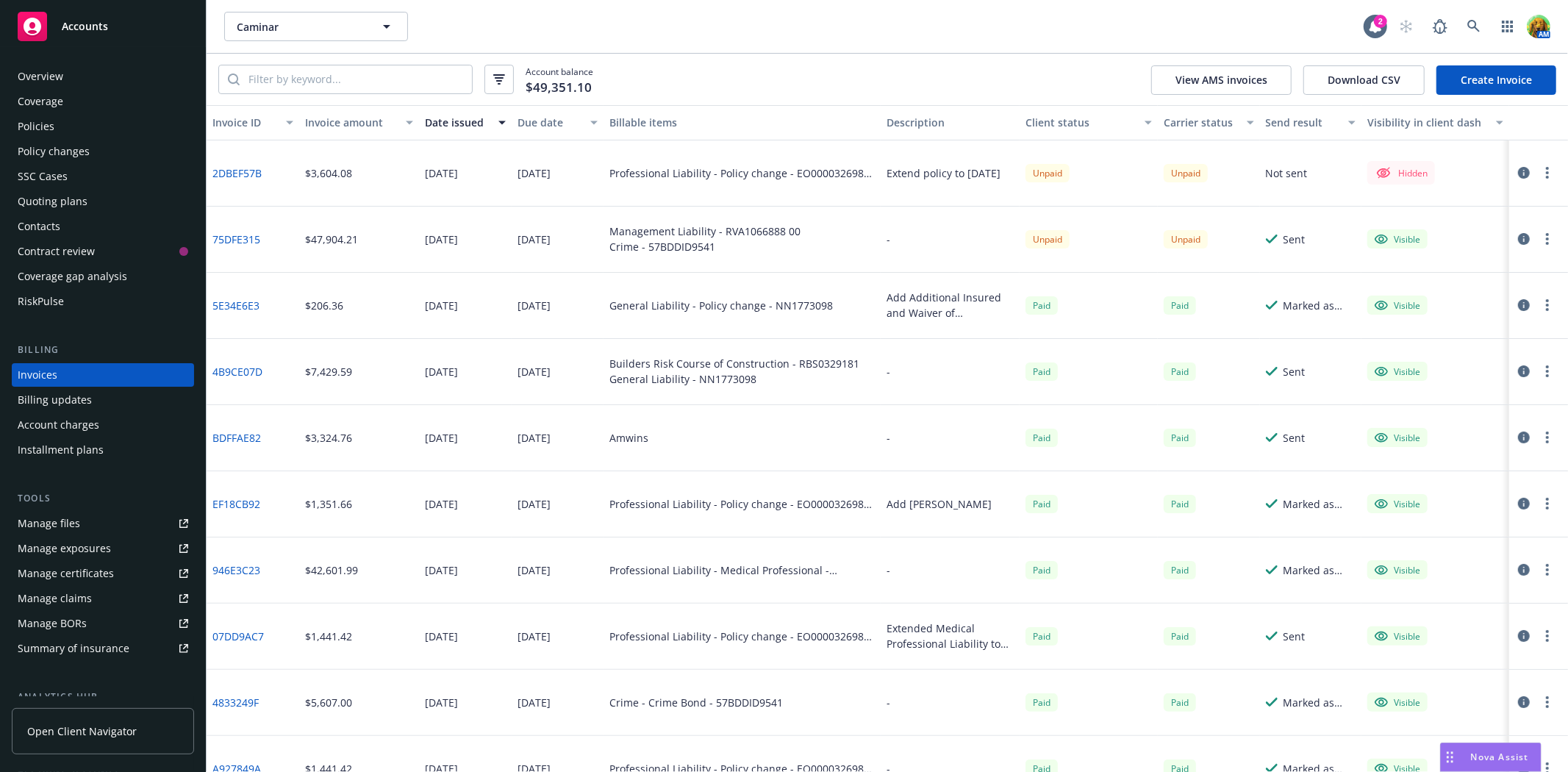
click at [1518, 173] on icon "button" at bounding box center [1524, 172] width 12 height 12
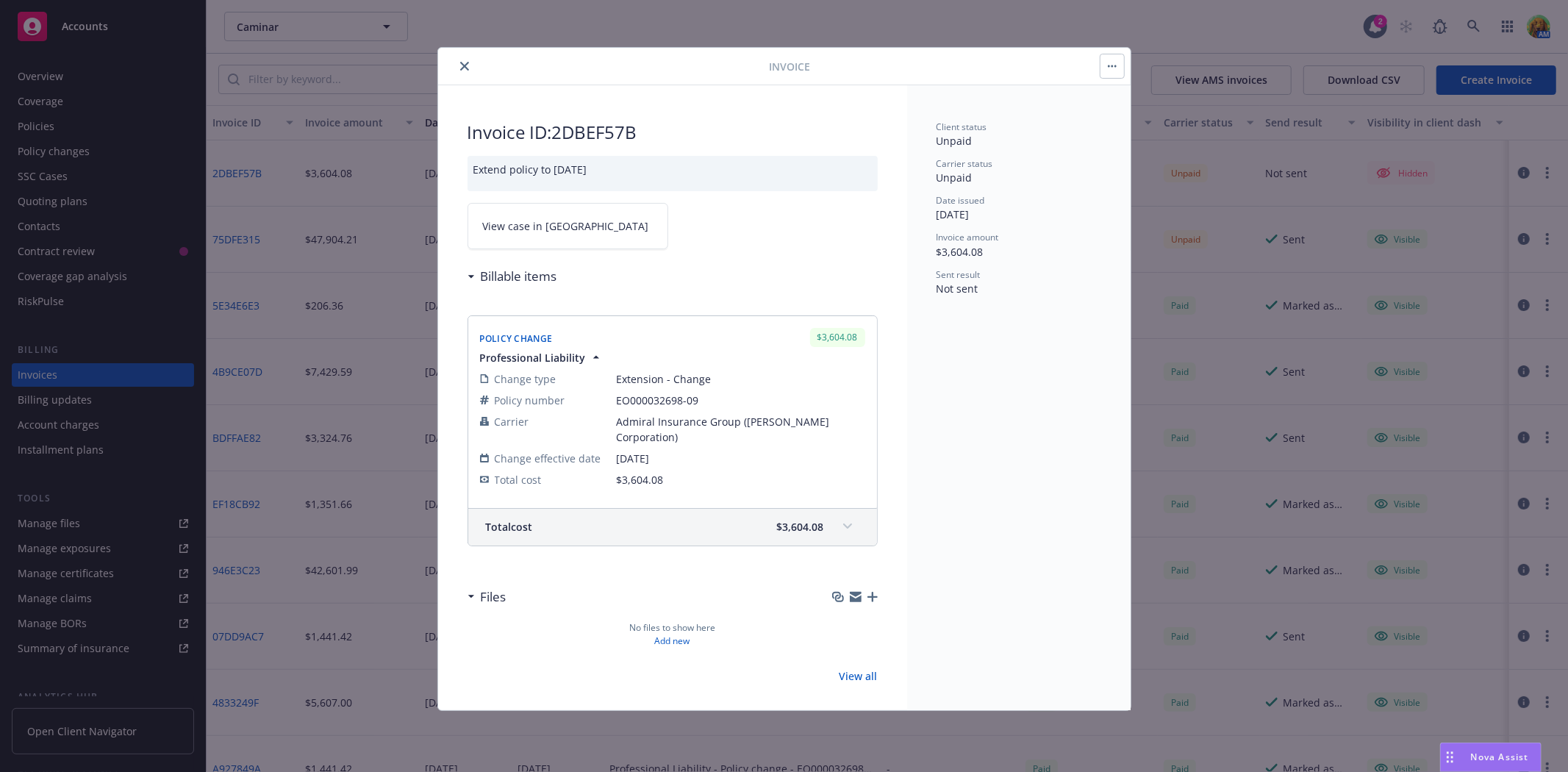
click at [867, 600] on icon "button" at bounding box center [872, 596] width 10 height 10
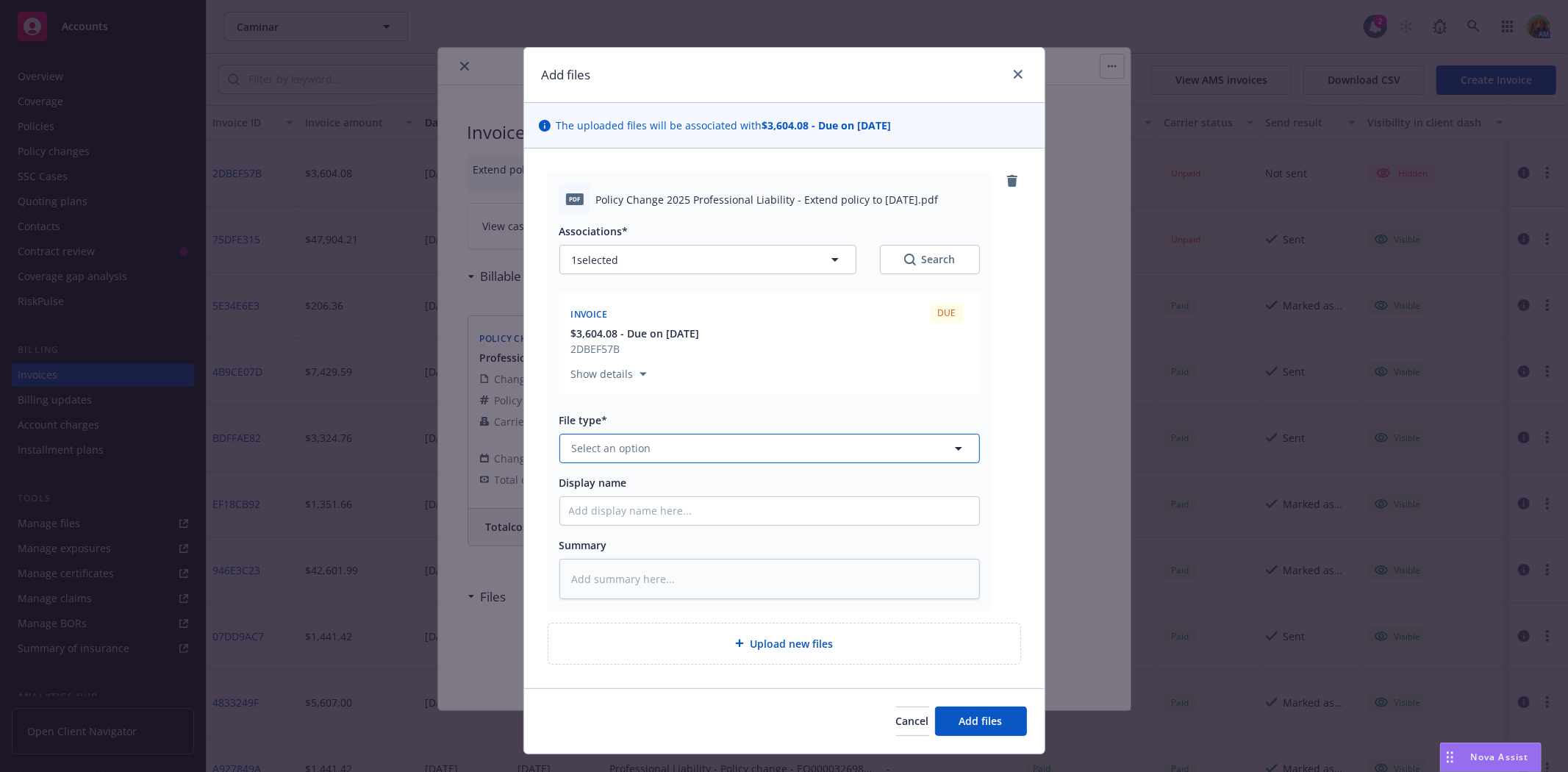
click at [731, 453] on button "Select an option" at bounding box center [769, 449] width 421 height 29
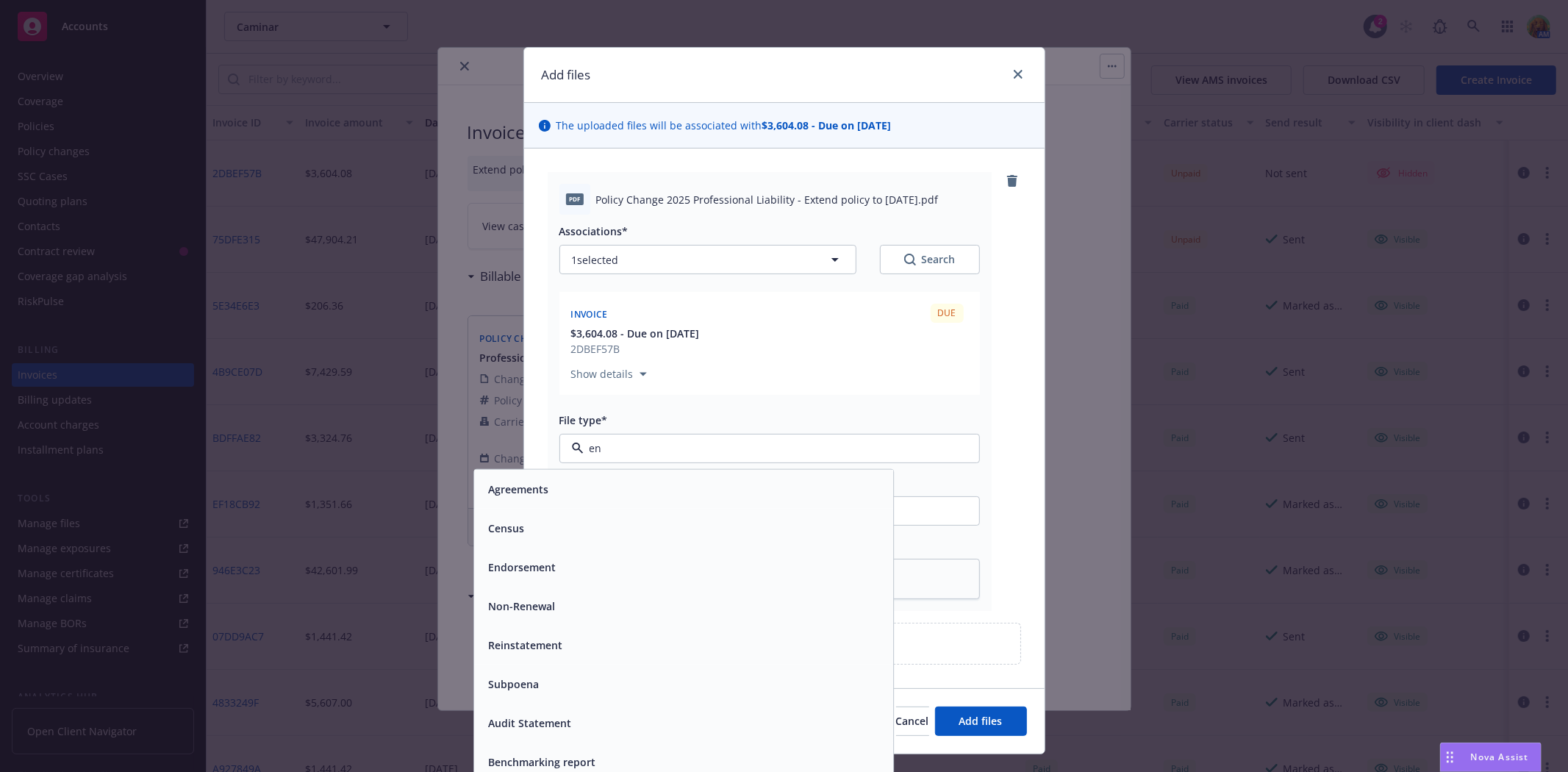
type input "end"
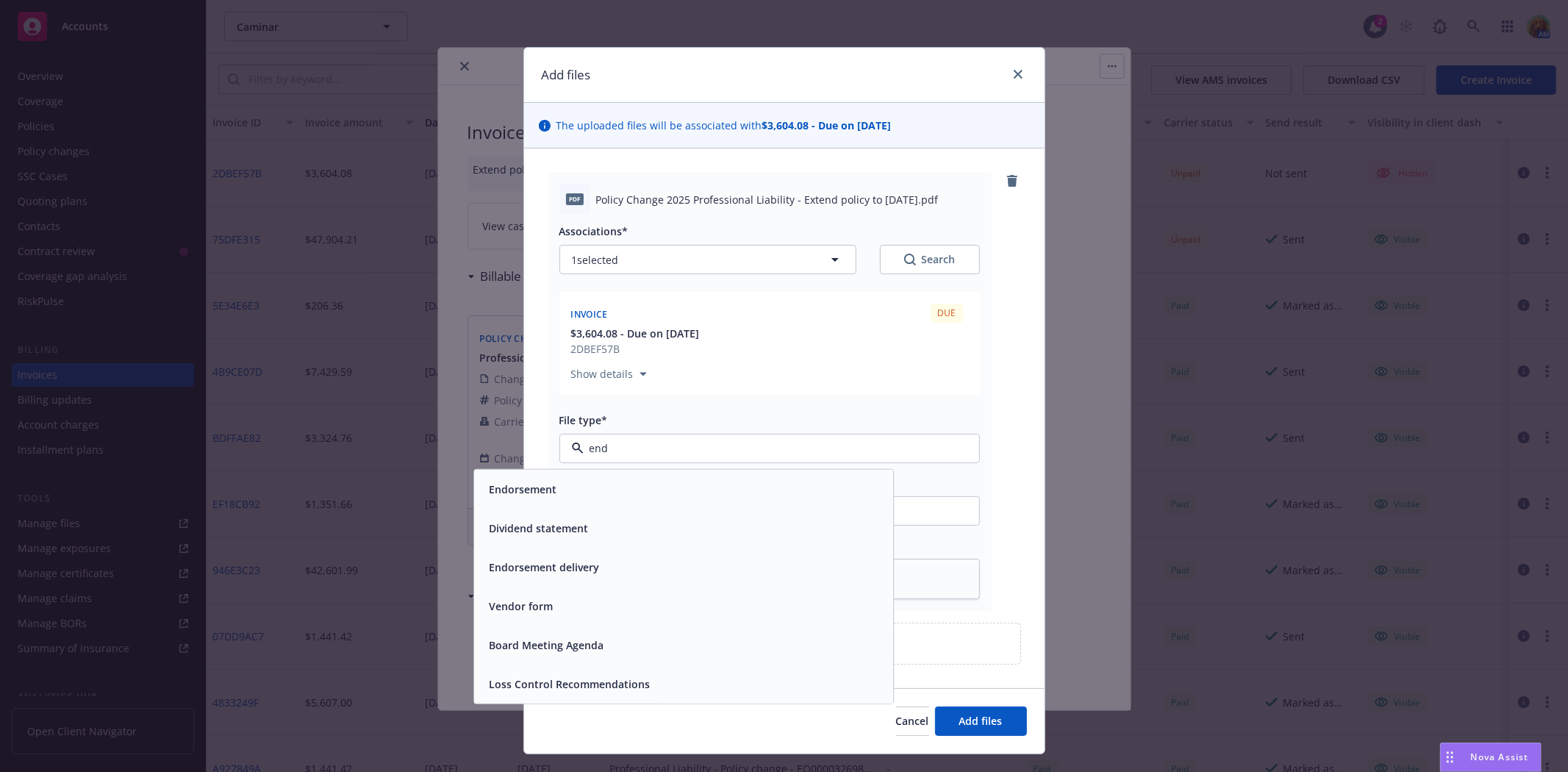
click at [645, 491] on div "Endorsement" at bounding box center [683, 488] width 402 height 22
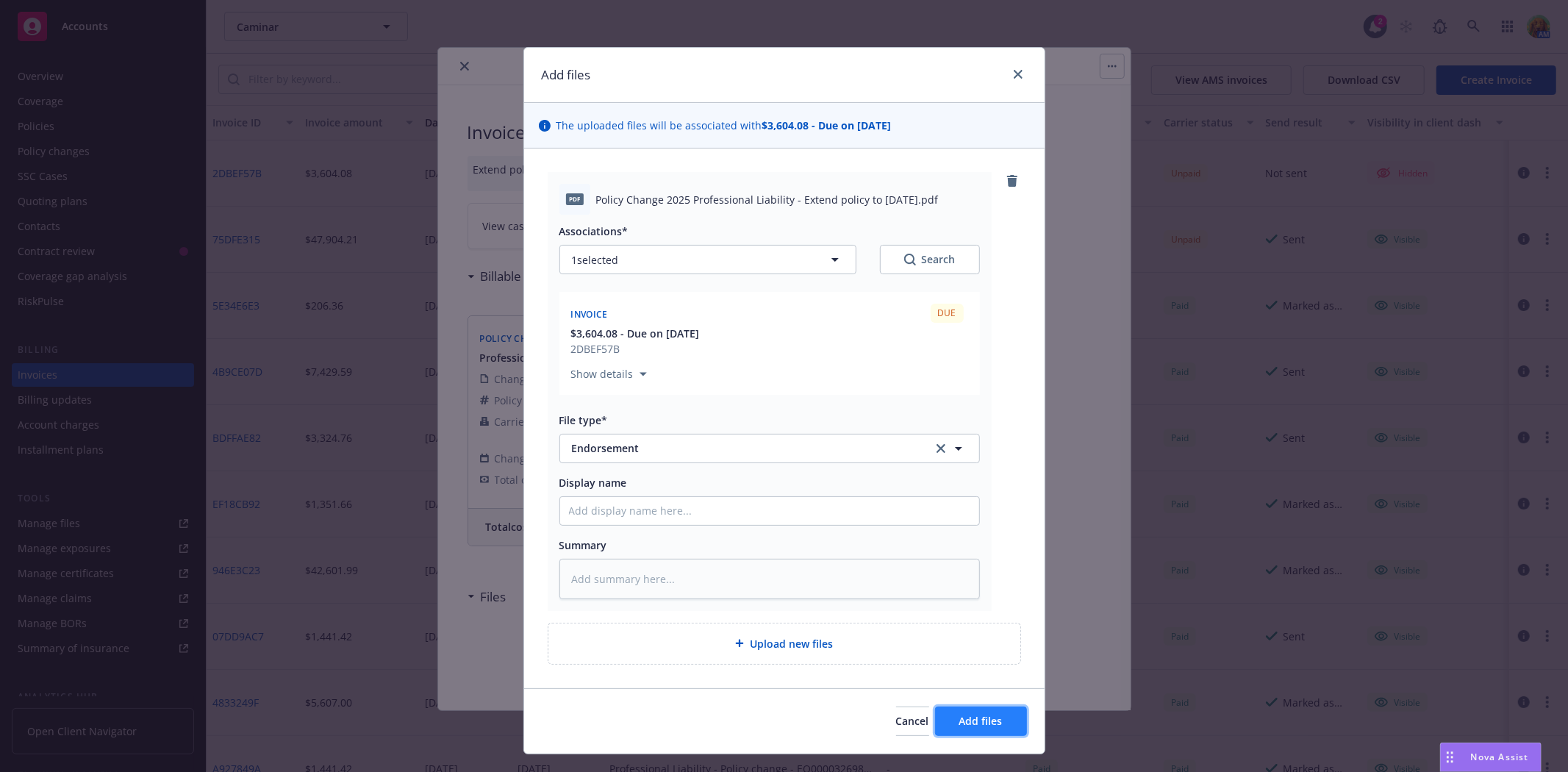
click at [964, 715] on span "Add files" at bounding box center [981, 720] width 44 height 14
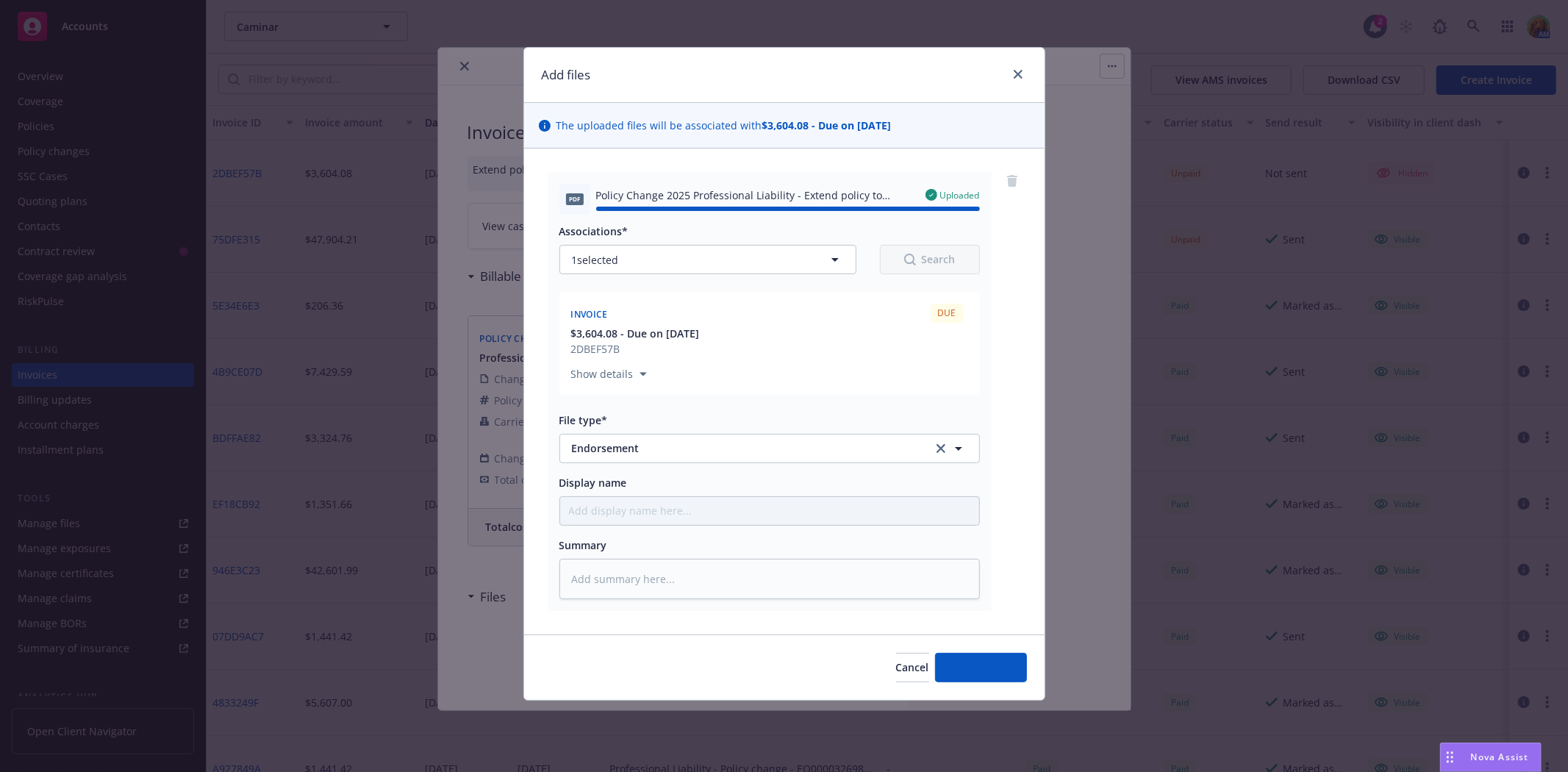
type textarea "x"
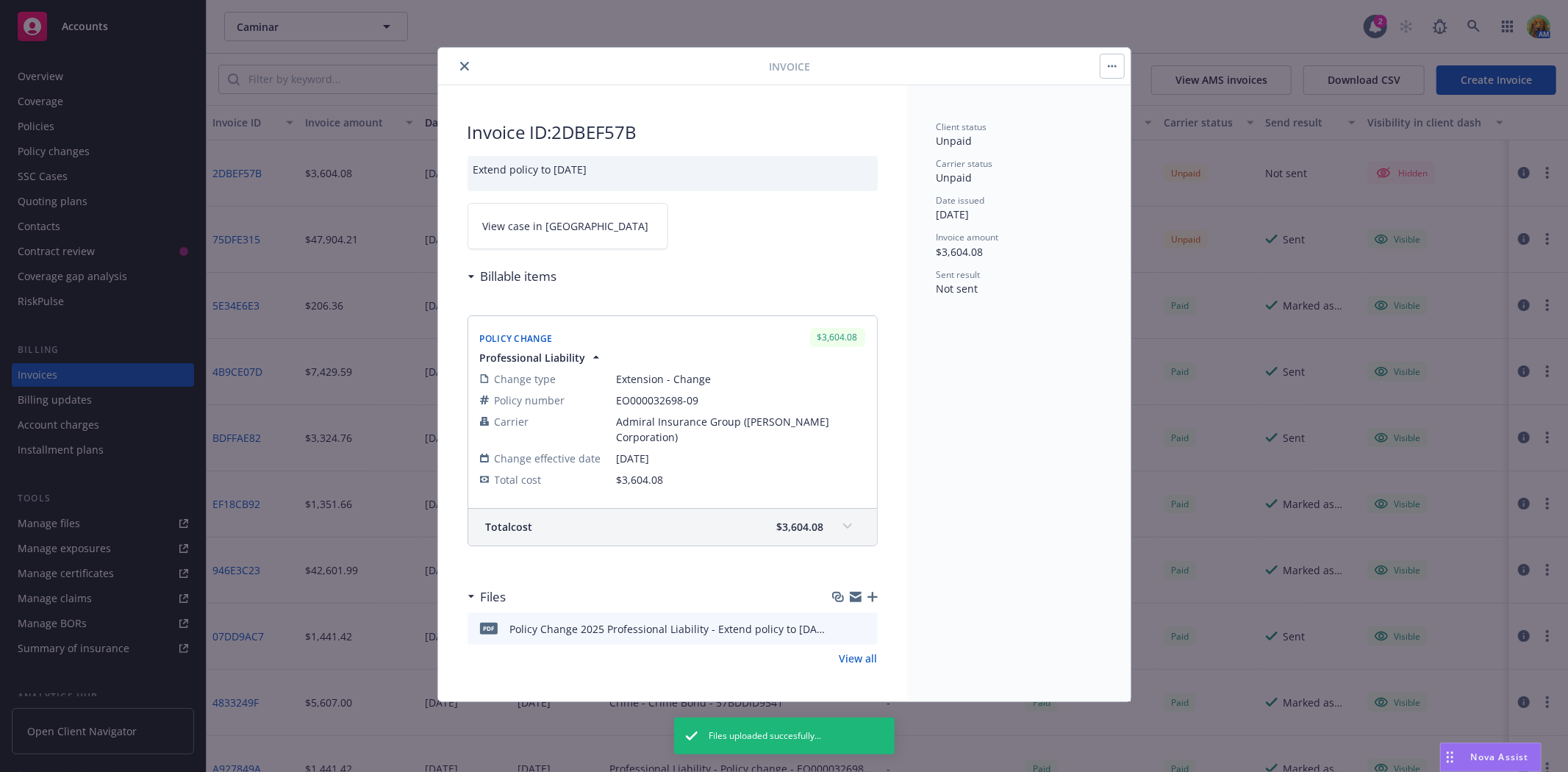
click at [1118, 69] on button "button" at bounding box center [1112, 66] width 24 height 24
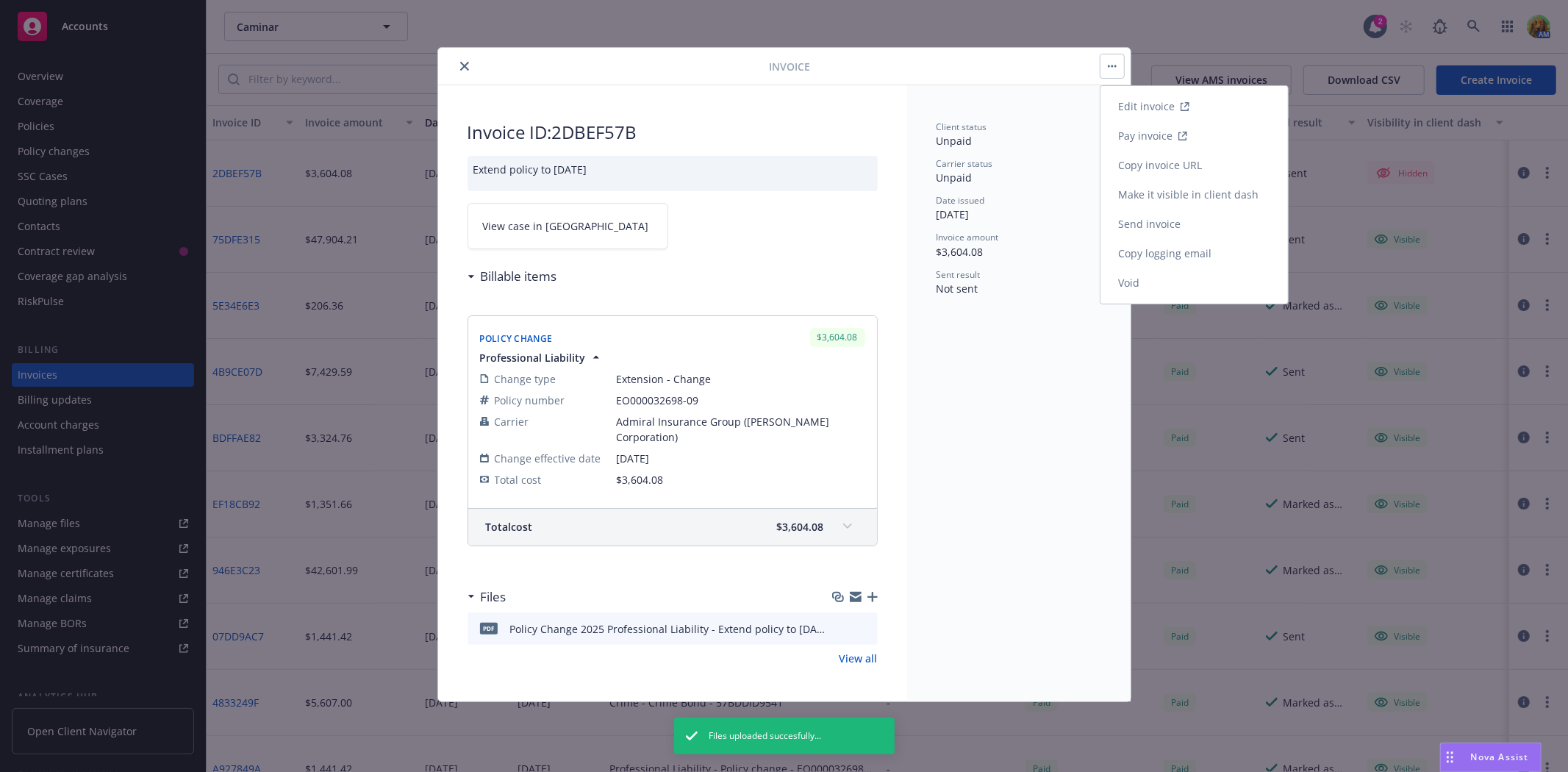
click at [1142, 216] on link "Send invoice" at bounding box center [1194, 224] width 188 height 29
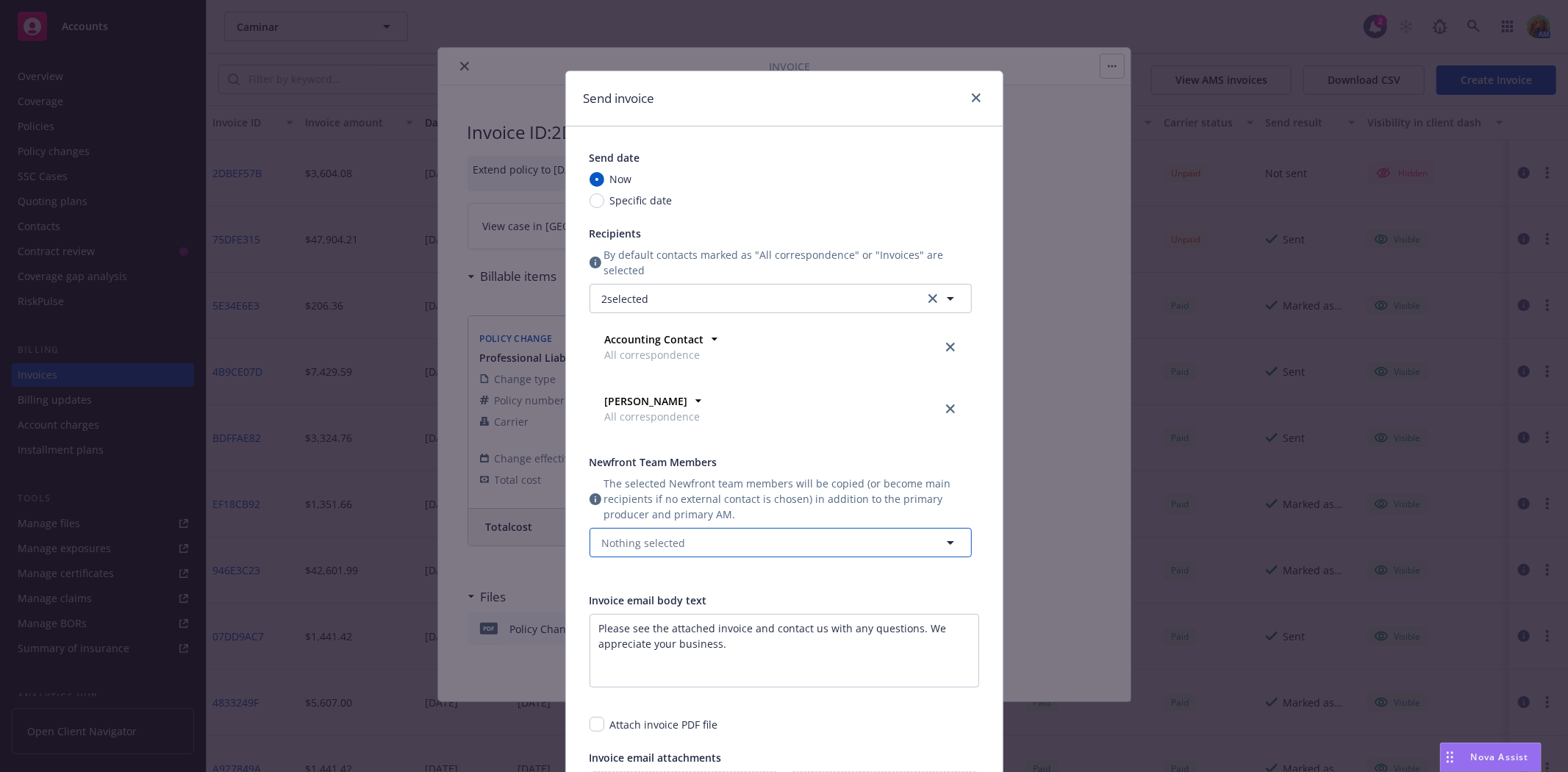
click at [701, 535] on button "Nothing selected" at bounding box center [780, 542] width 382 height 29
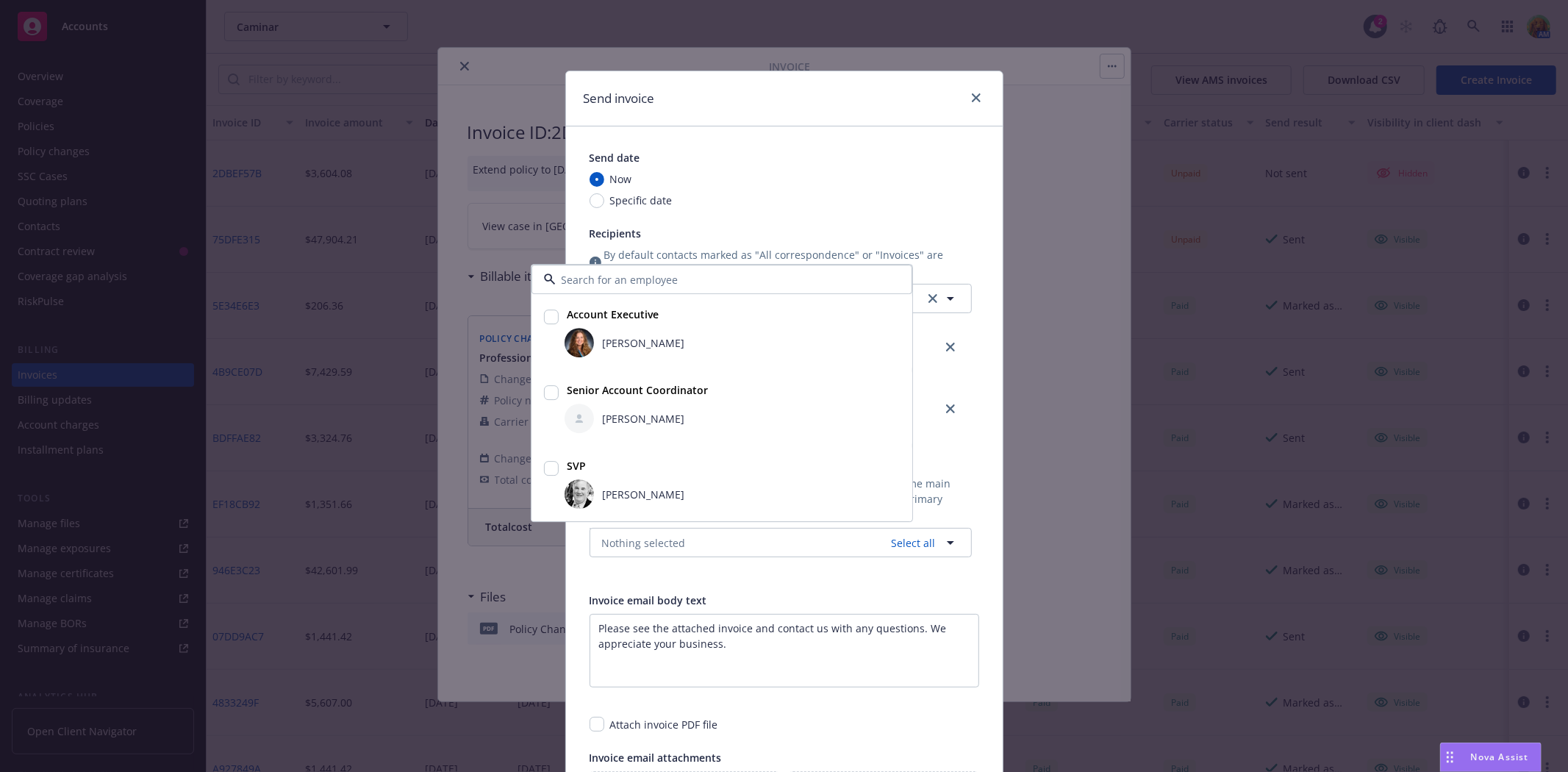
click at [547, 393] on input "checkbox" at bounding box center [551, 393] width 15 height 14
checkbox input "true"
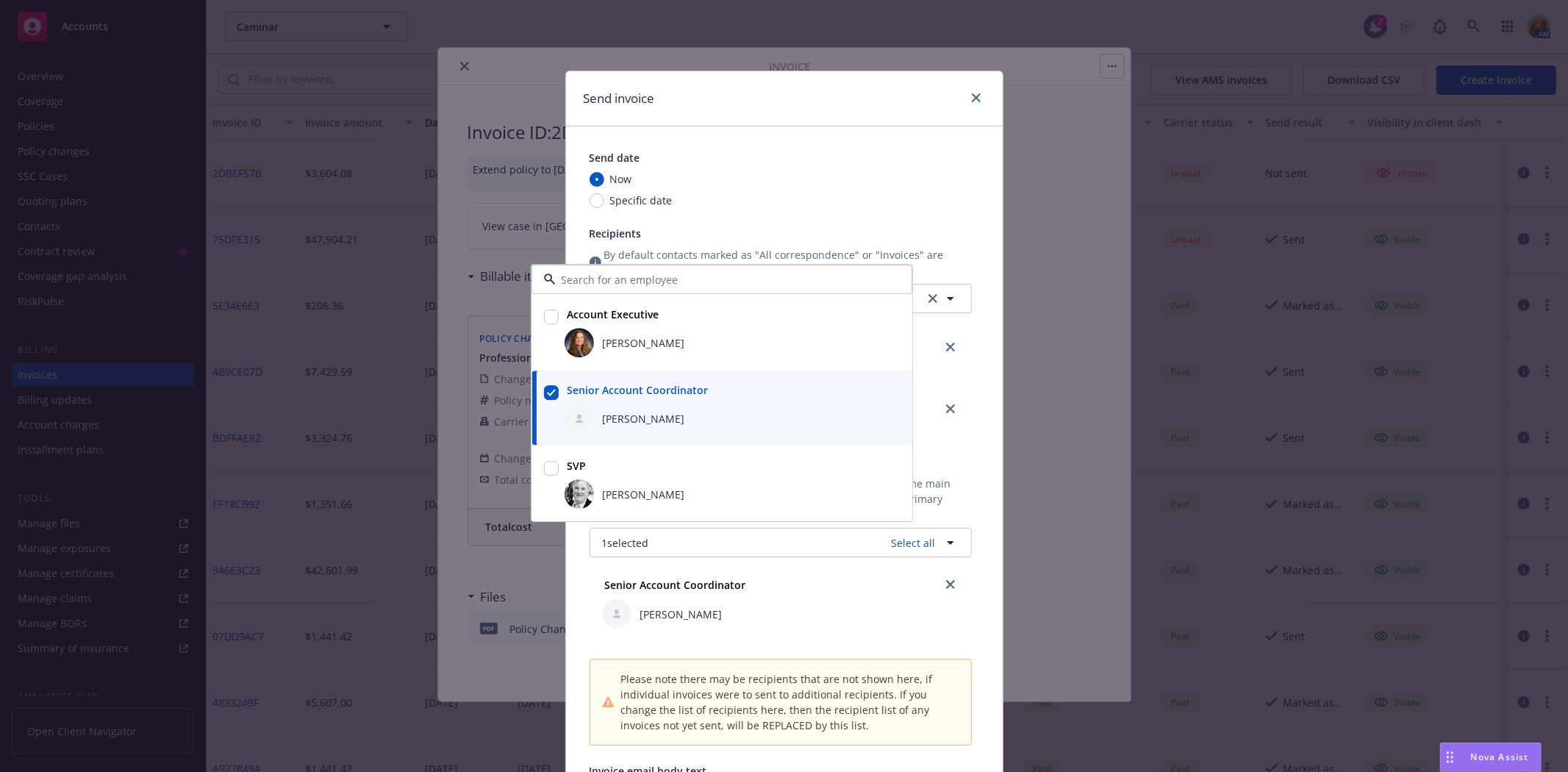
click at [775, 621] on div "[PERSON_NAME]" at bounding box center [780, 613] width 357 height 29
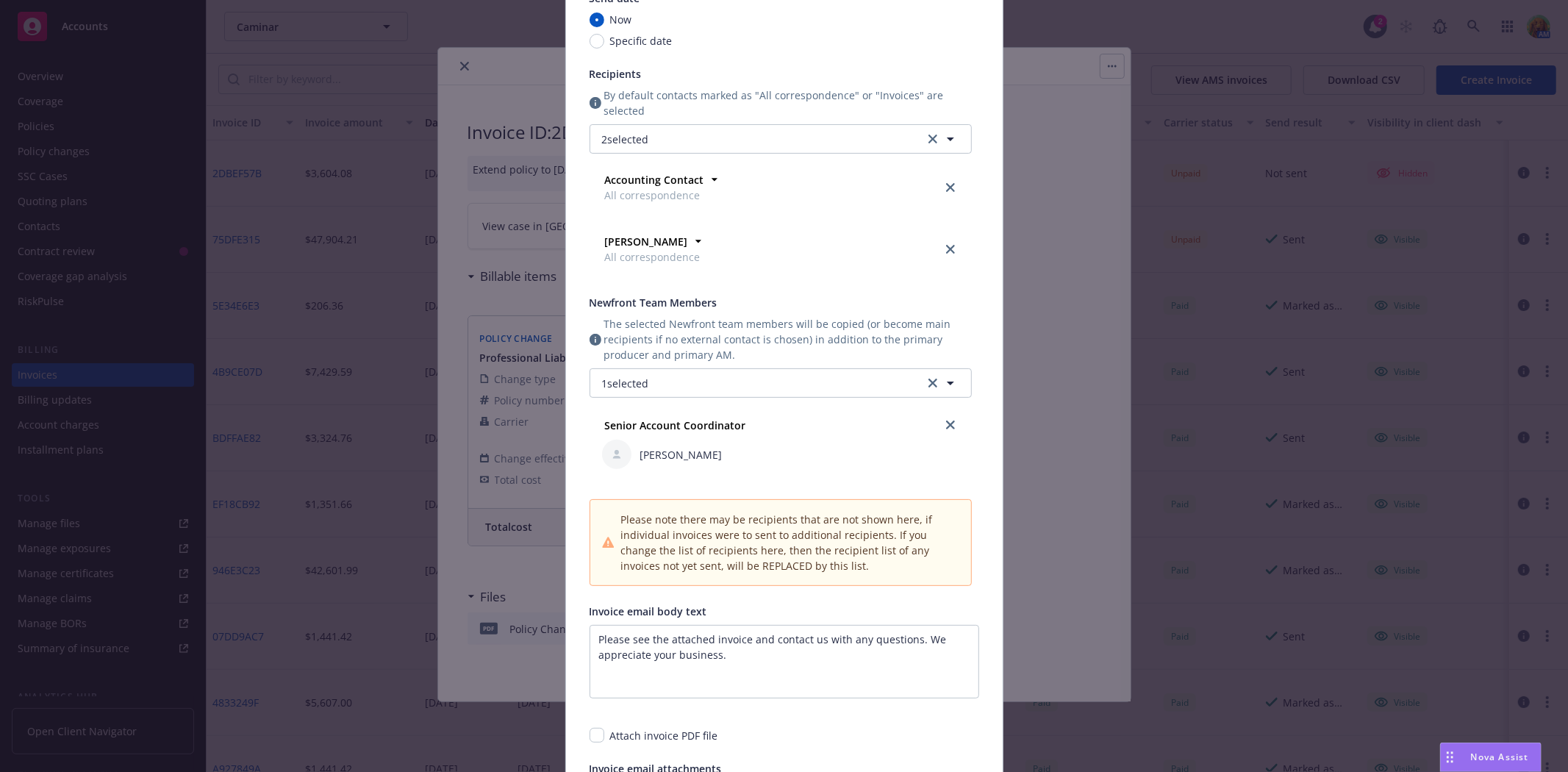
scroll to position [163, 0]
click at [744, 637] on textarea "Please see the attached invoice and contact us with any questions. We appreciat…" at bounding box center [784, 657] width 390 height 73
click at [740, 638] on textarea "Please see the attached invoice for the errors and omissions extension and cont…" at bounding box center [784, 657] width 390 height 73
click at [643, 651] on textarea "Please see the attached invoice and endorsement for the errors and omissions ex…" at bounding box center [784, 657] width 390 height 73
click at [692, 651] on textarea "Please see the attached invoice and endorsement for the errors and omissions ex…" at bounding box center [784, 657] width 390 height 73
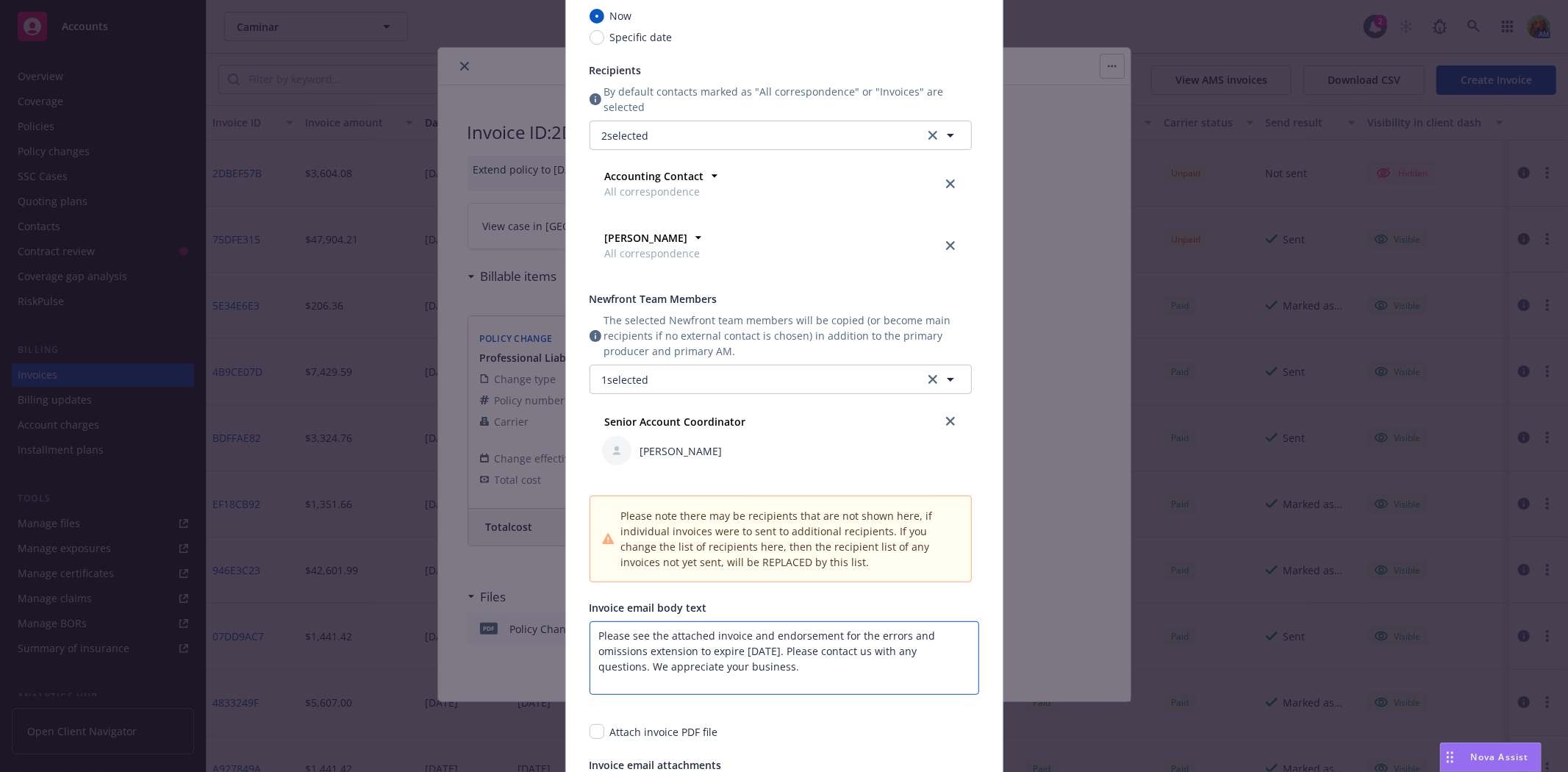
click at [789, 637] on textarea "Please see the attached invoice and endorsement for the errors and omissions ex…" at bounding box center [784, 657] width 390 height 73
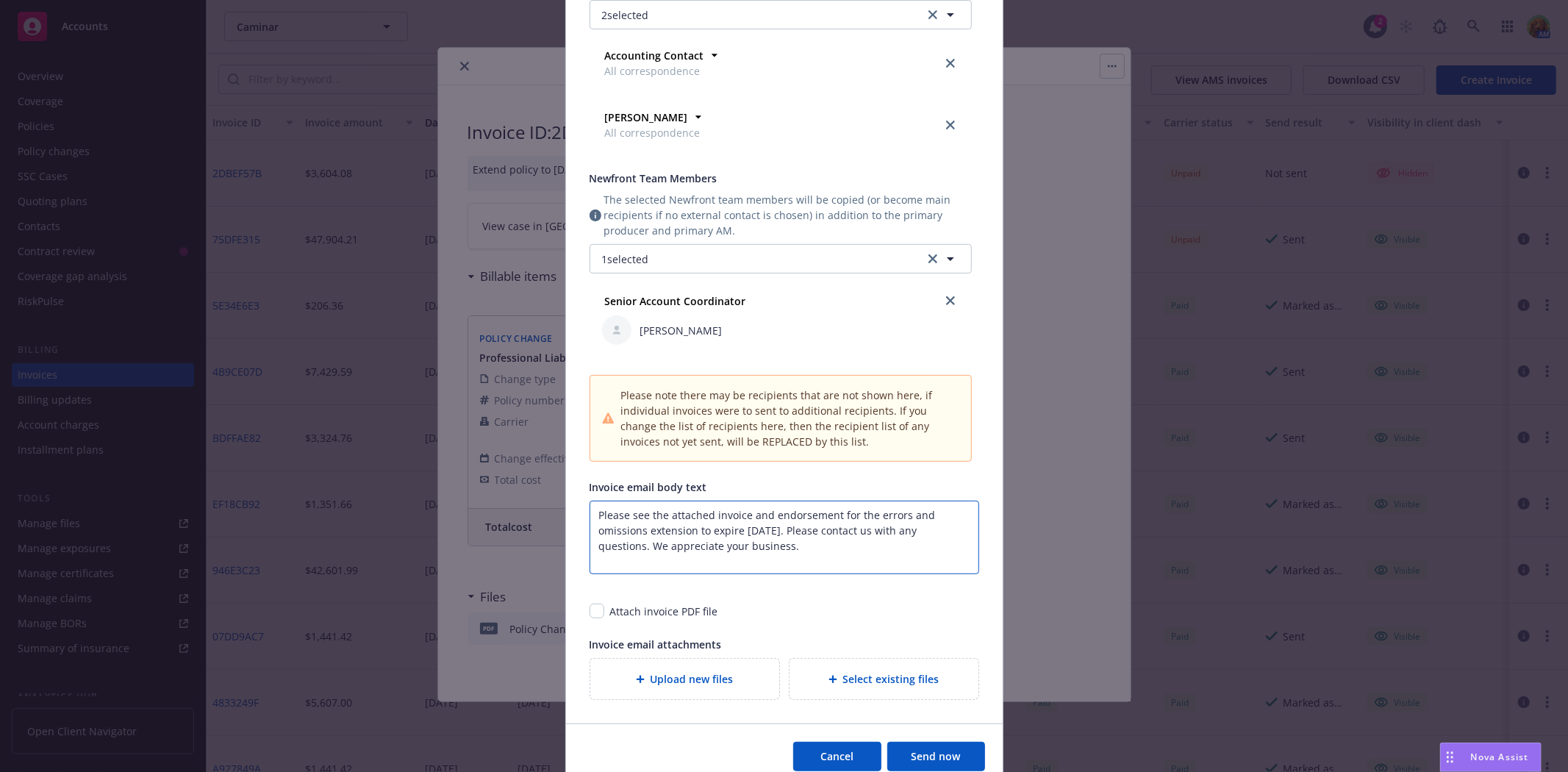
scroll to position [326, 0]
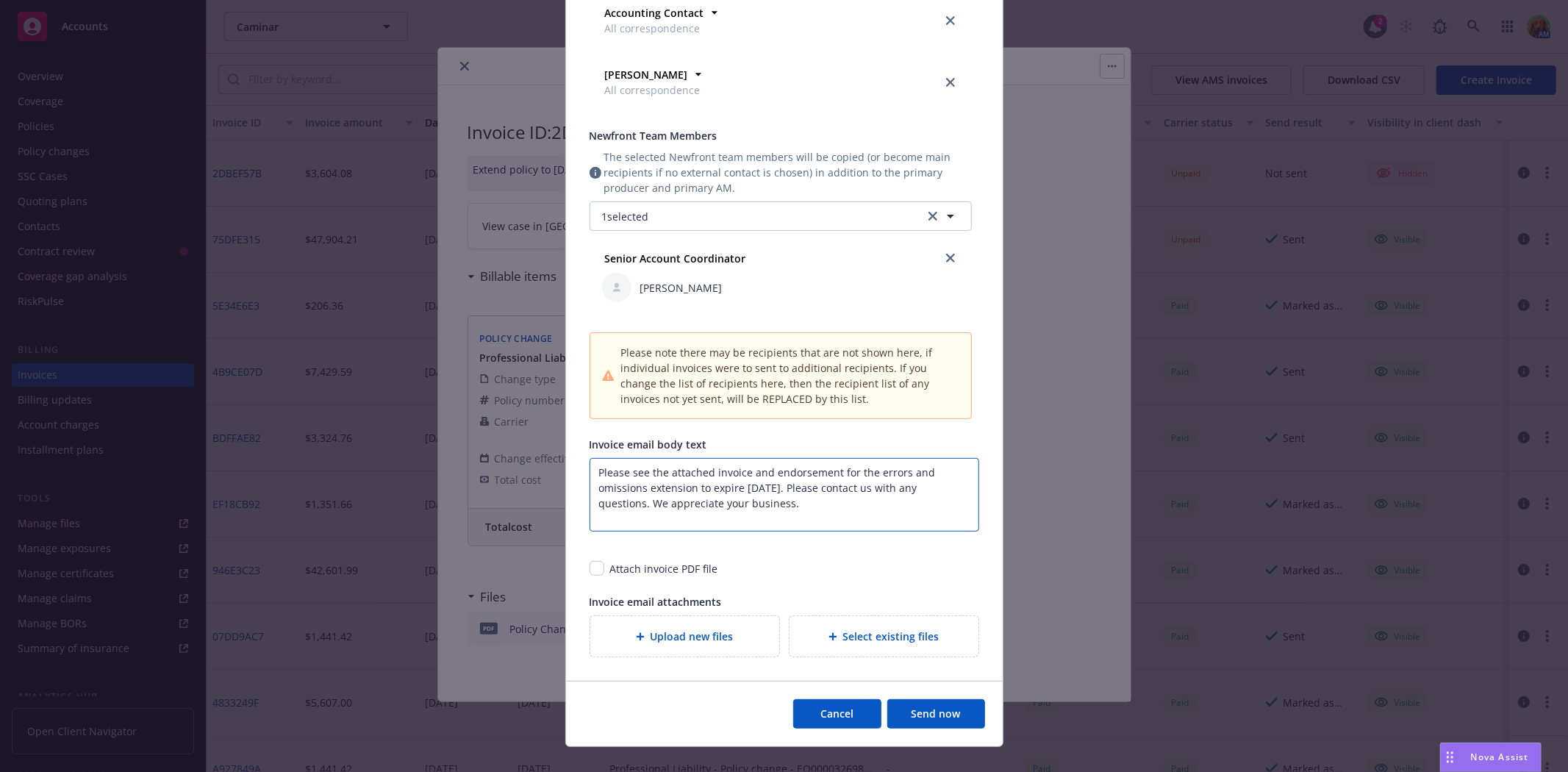
type textarea "Please see the attached invoice and endorsement for the errors and omissions ex…"
click at [818, 637] on div "Select existing files" at bounding box center [884, 636] width 165 height 17
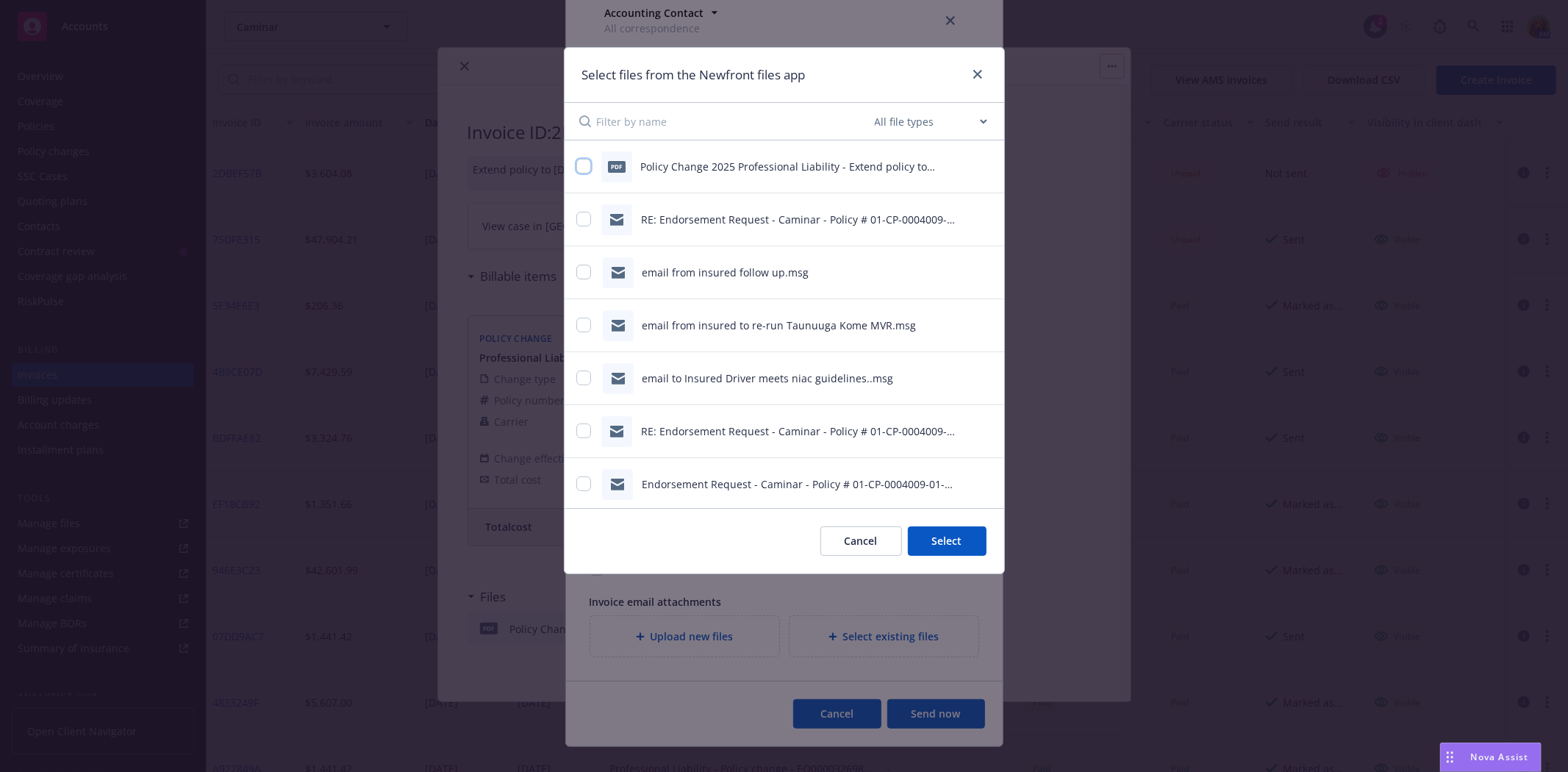
click at [582, 166] on input "checkbox" at bounding box center [584, 166] width 15 height 14
checkbox input "true"
click at [935, 538] on button "Select 1 file" at bounding box center [934, 541] width 106 height 29
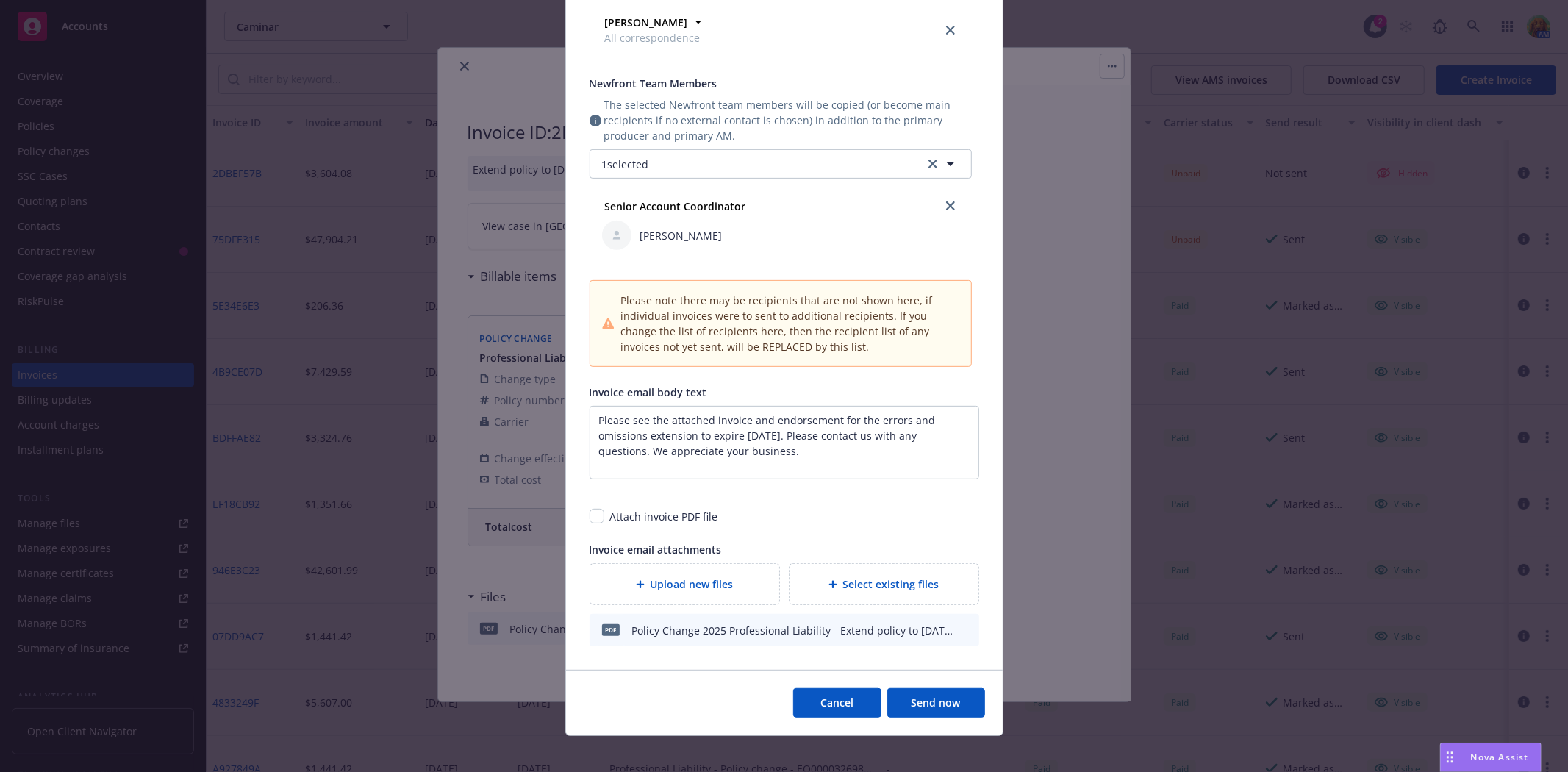
scroll to position [414, 0]
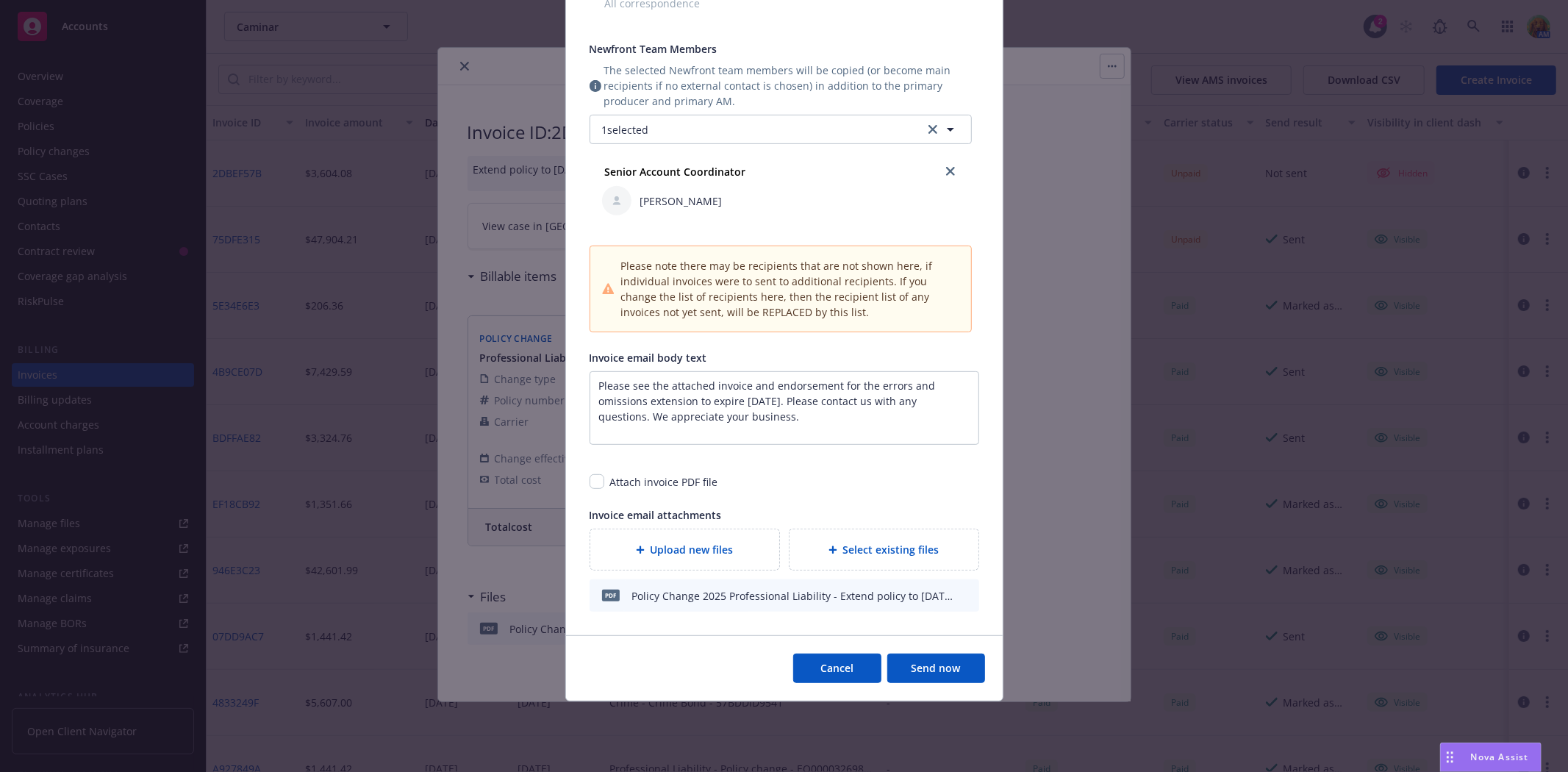
drag, startPoint x: 921, startPoint y: 677, endPoint x: 900, endPoint y: 537, distance: 141.6
click at [902, 539] on form "Send date Now Specific date Recipients By default contacts marked as "All corre…" at bounding box center [785, 207] width 437 height 987
click at [928, 667] on button "Send now" at bounding box center [936, 668] width 98 height 29
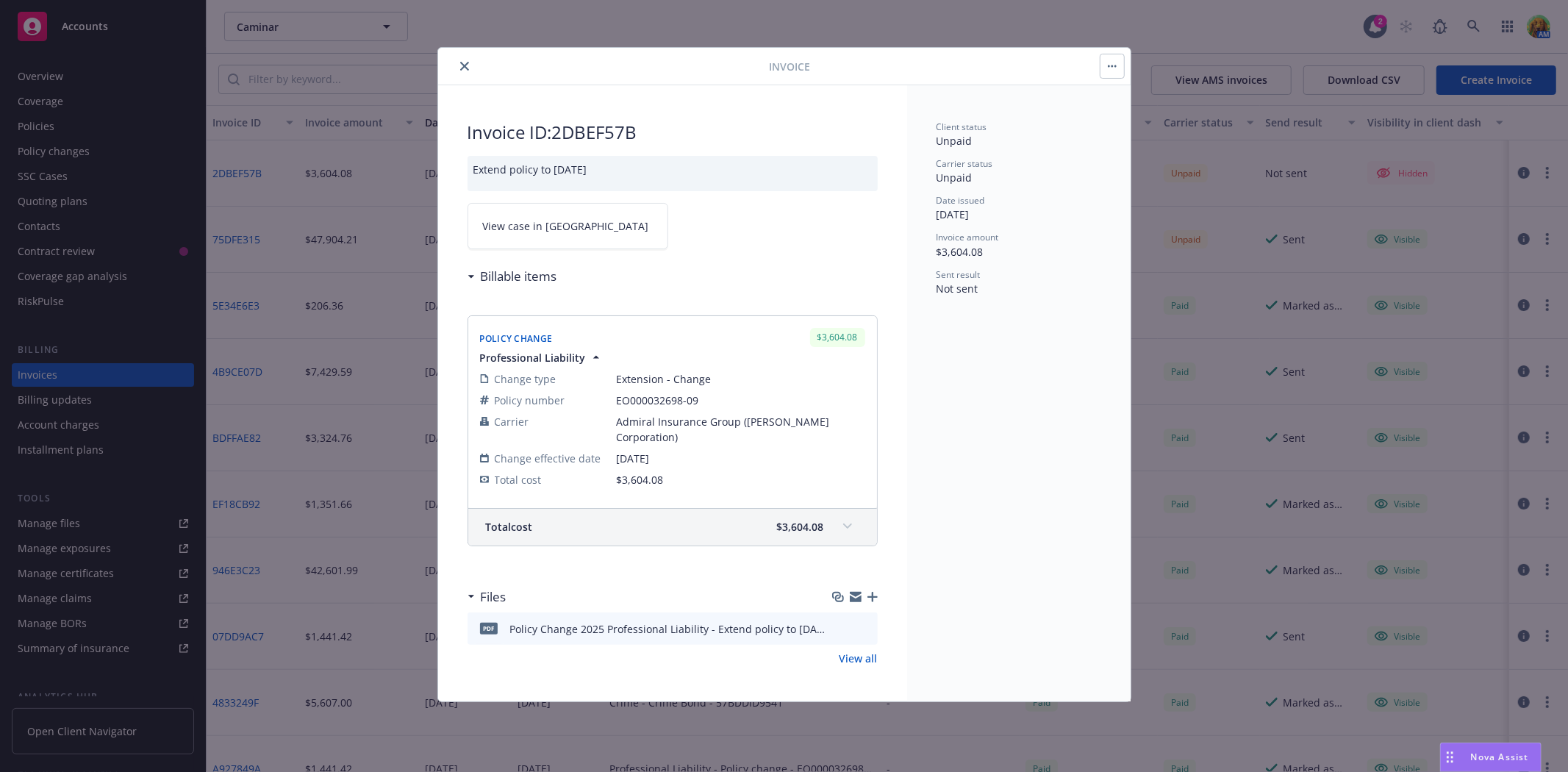
click at [464, 69] on icon "close" at bounding box center [465, 66] width 9 height 9
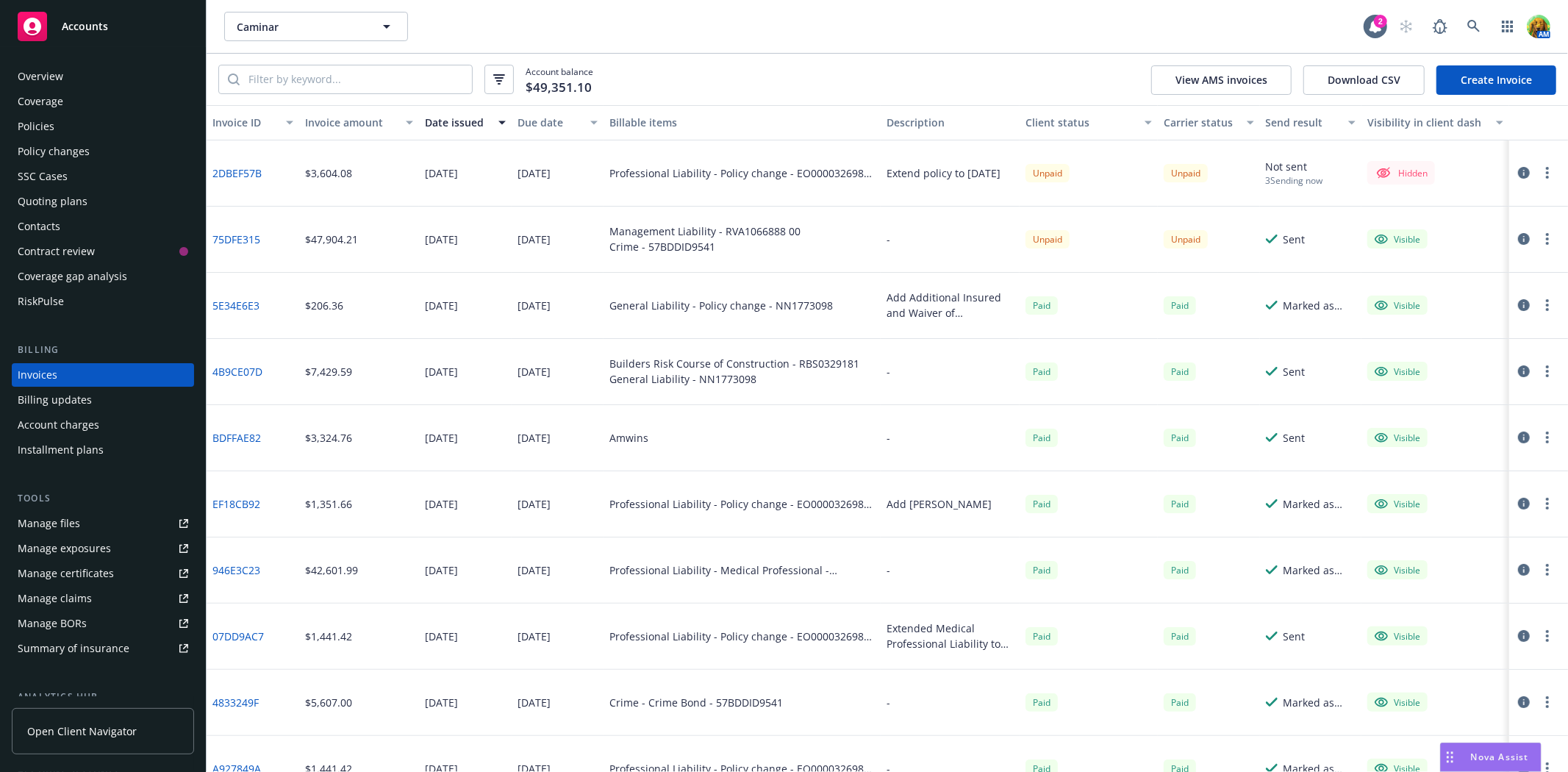
click at [1518, 241] on icon "button" at bounding box center [1524, 238] width 12 height 12
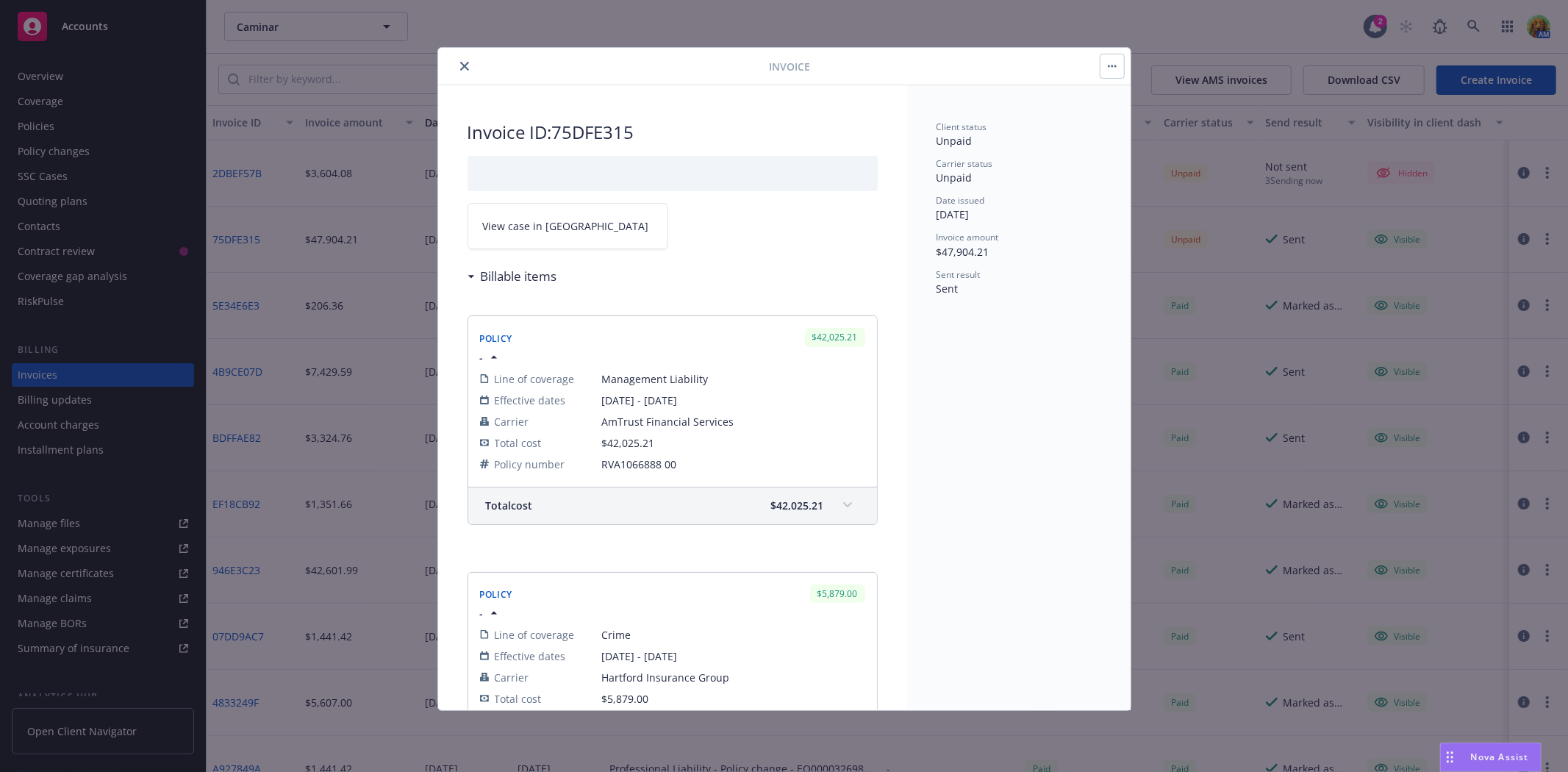
click at [465, 68] on icon "close" at bounding box center [465, 66] width 9 height 9
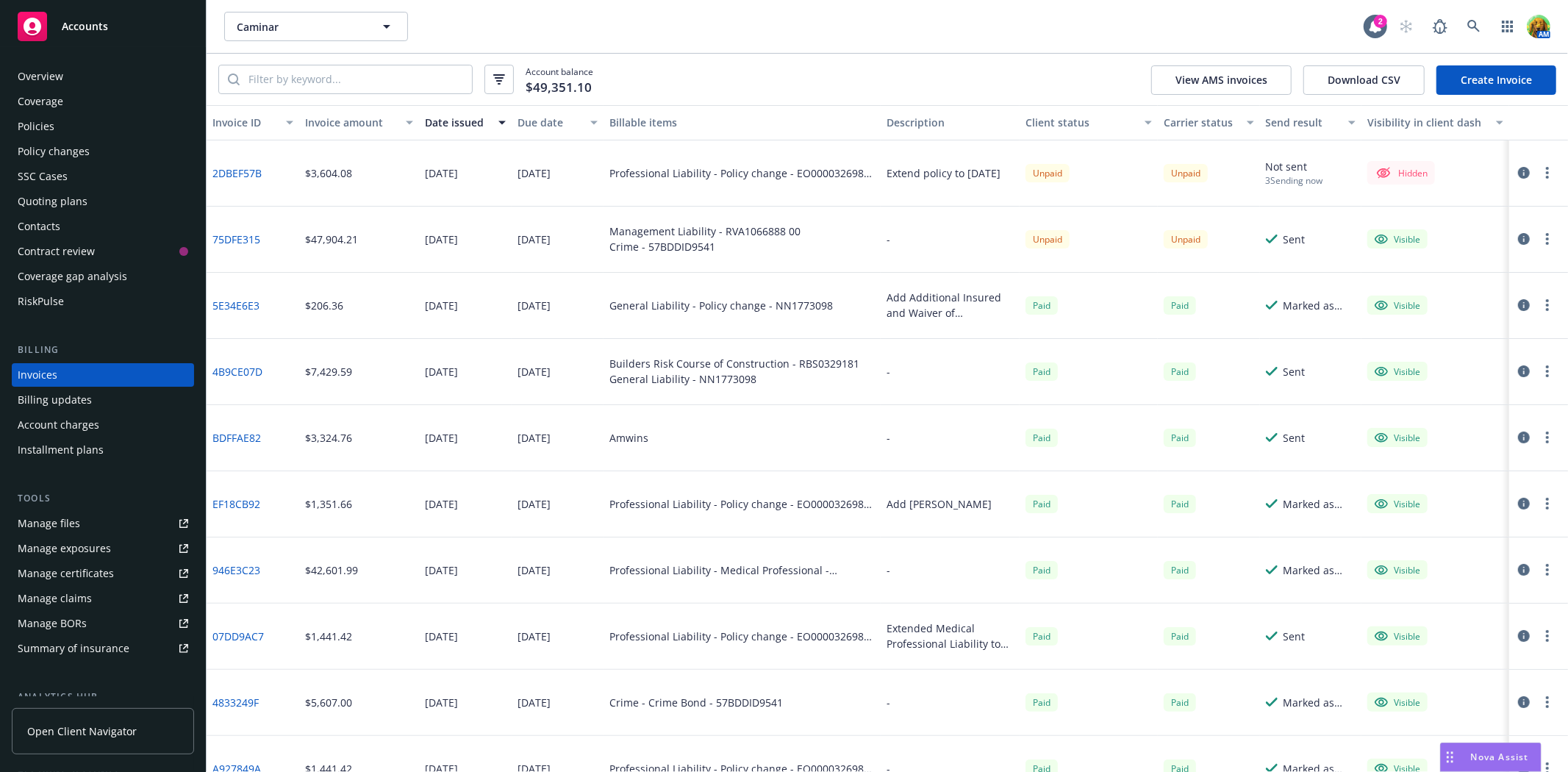
click at [61, 130] on div "Policies" at bounding box center [102, 127] width 170 height 24
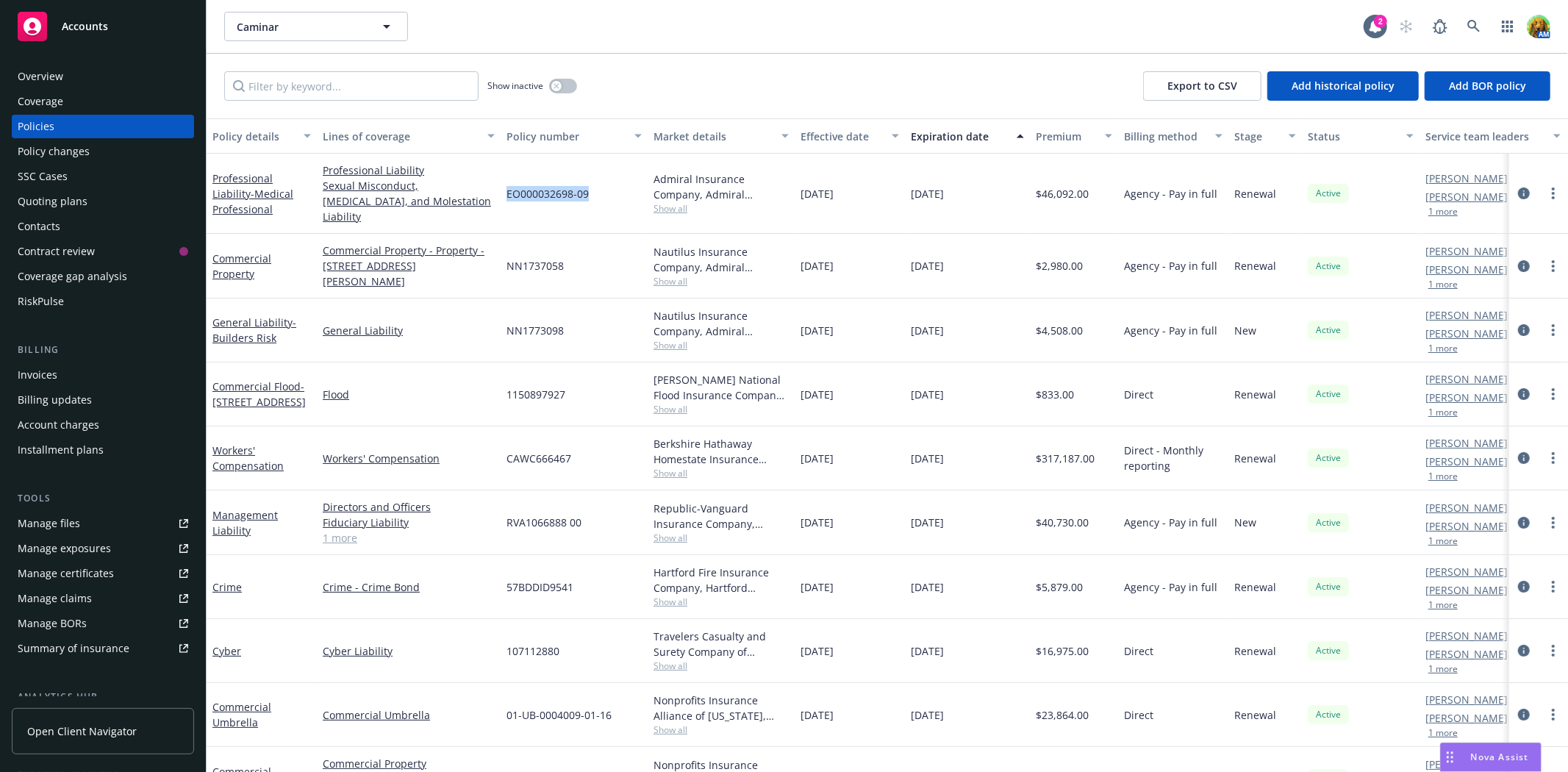
drag, startPoint x: 504, startPoint y: 185, endPoint x: 588, endPoint y: 188, distance: 84.1
click at [588, 188] on div "EO000032698-09" at bounding box center [574, 194] width 147 height 80
copy span "EO000032698-09"
click at [238, 171] on link "Professional Liability - Medical Professional" at bounding box center [252, 193] width 81 height 44
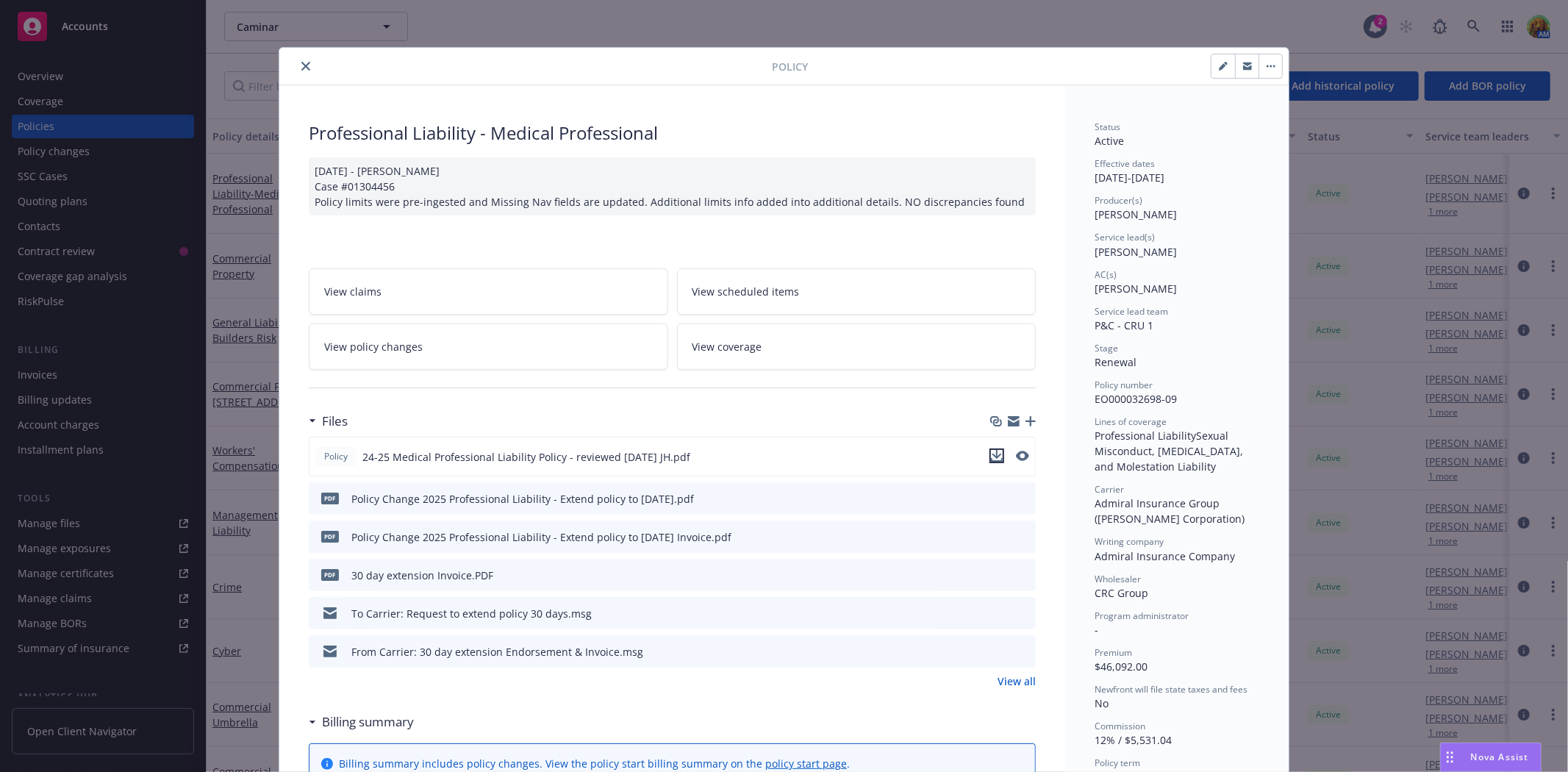
click at [995, 457] on icon "download file" at bounding box center [996, 455] width 12 height 12
click at [302, 66] on icon "close" at bounding box center [306, 66] width 9 height 9
